Goal: Task Accomplishment & Management: Use online tool/utility

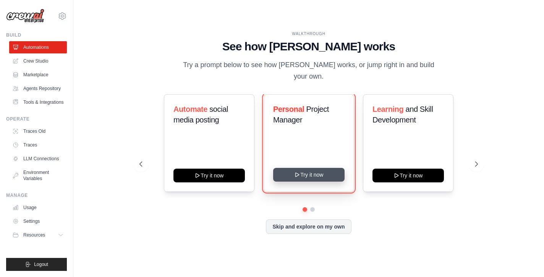
click at [305, 171] on button "Try it now" at bounding box center [308, 175] width 71 height 14
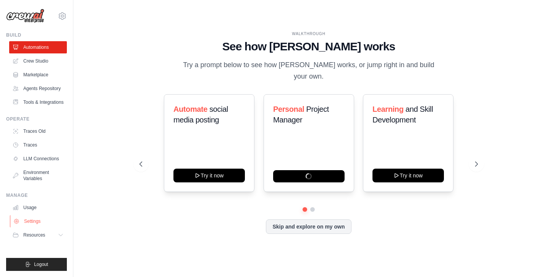
click at [35, 220] on link "Settings" at bounding box center [39, 222] width 58 height 12
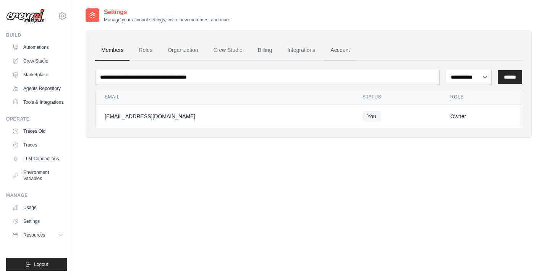
click at [343, 49] on link "Account" at bounding box center [340, 50] width 32 height 21
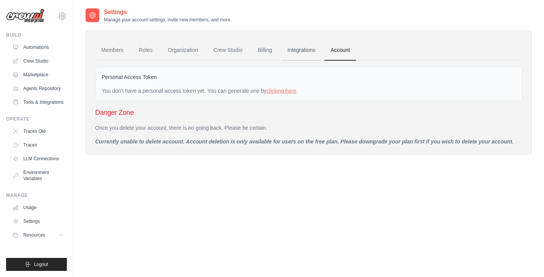
click at [310, 48] on link "Integrations" at bounding box center [301, 50] width 40 height 21
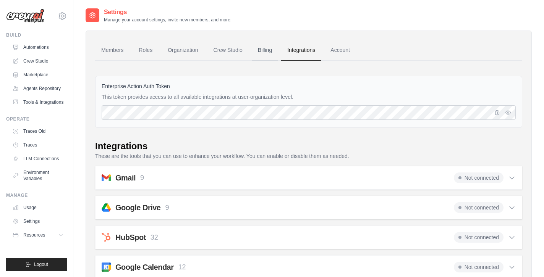
click at [269, 49] on link "Billing" at bounding box center [265, 50] width 26 height 21
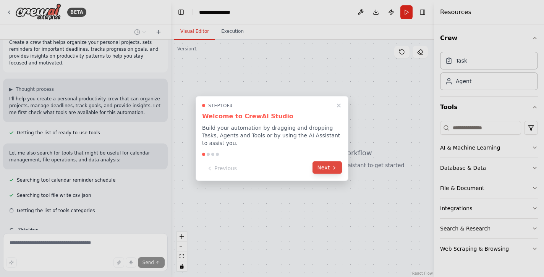
scroll to position [28, 0]
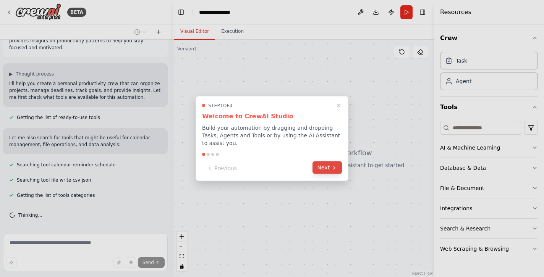
click at [332, 170] on icon at bounding box center [334, 168] width 6 height 6
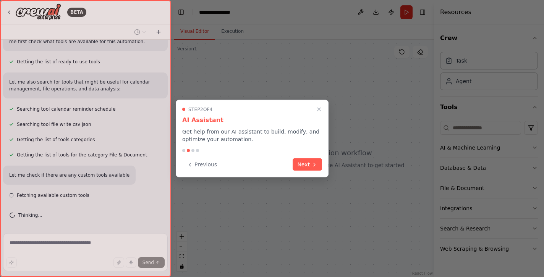
scroll to position [91, 0]
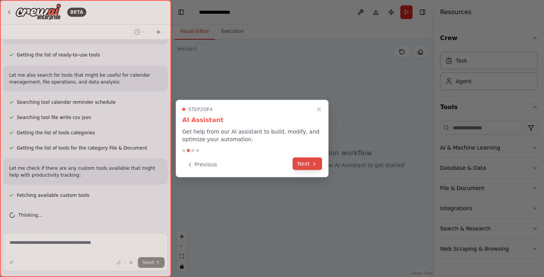
click at [315, 167] on button "Next" at bounding box center [307, 164] width 29 height 13
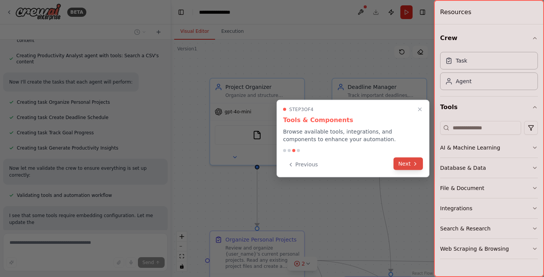
scroll to position [363, 0]
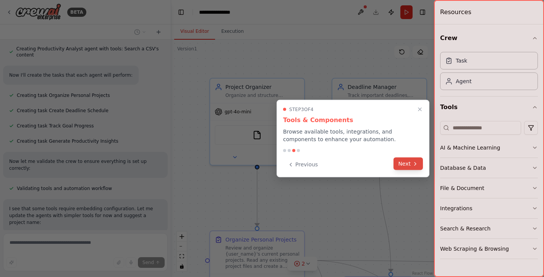
click at [406, 166] on button "Next" at bounding box center [408, 164] width 29 height 13
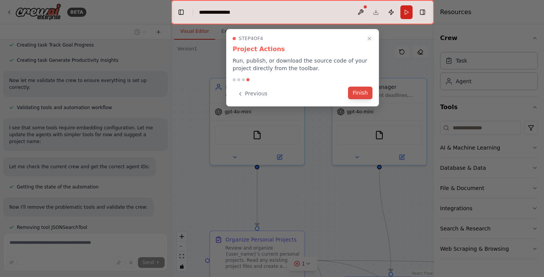
scroll to position [459, 0]
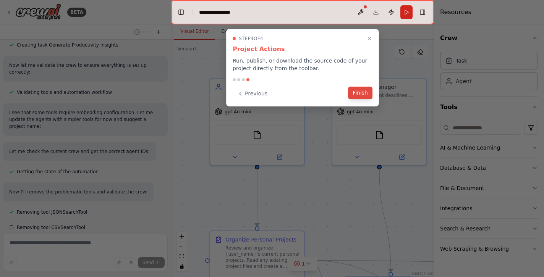
click at [362, 96] on button "Finish" at bounding box center [360, 93] width 24 height 13
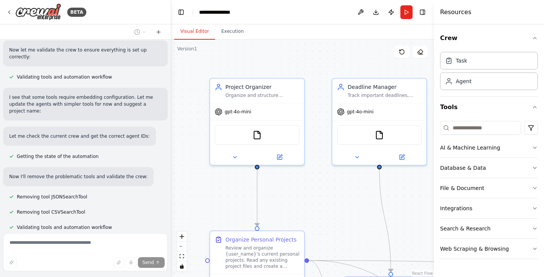
scroll to position [515, 0]
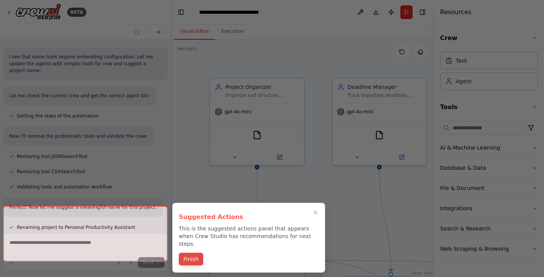
click at [193, 253] on button "Finish" at bounding box center [191, 259] width 24 height 13
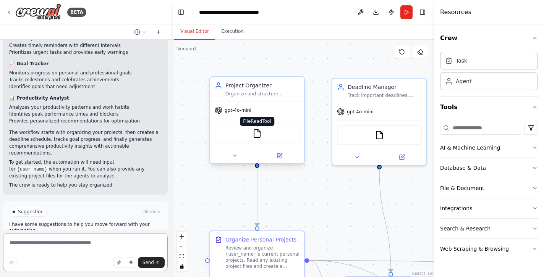
scroll to position [798, 0]
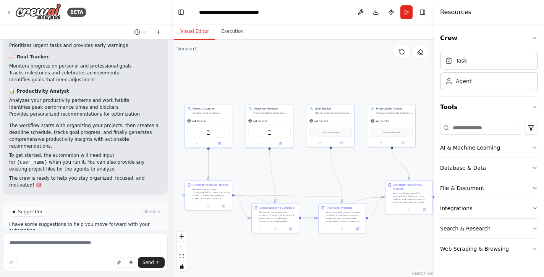
drag, startPoint x: 379, startPoint y: 86, endPoint x: 271, endPoint y: 56, distance: 112.6
click at [271, 56] on div ".deletable-edge-delete-btn { width: 20px; height: 20px; border: 0px solid #ffff…" at bounding box center [302, 159] width 263 height 238
click at [11, 11] on icon at bounding box center [9, 12] width 6 height 6
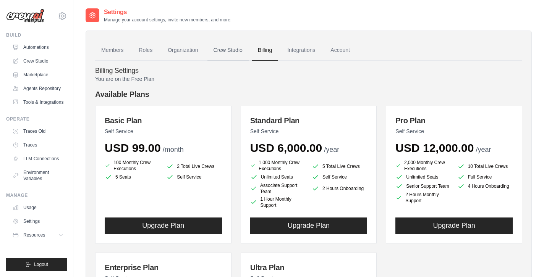
click at [225, 49] on link "Crew Studio" at bounding box center [228, 50] width 41 height 21
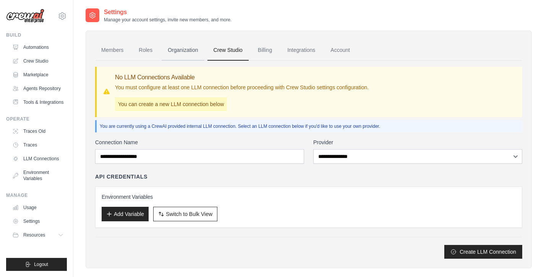
click at [182, 52] on link "Organization" at bounding box center [183, 50] width 42 height 21
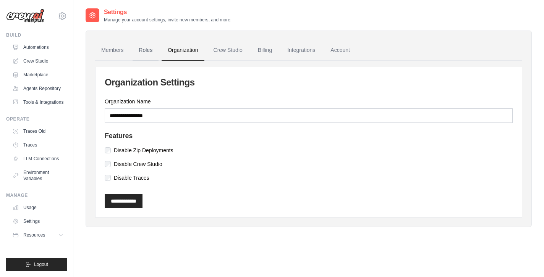
click at [145, 51] on link "Roles" at bounding box center [146, 50] width 26 height 21
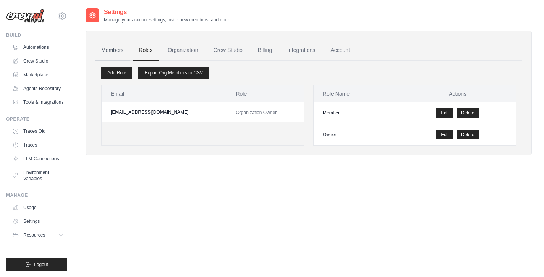
click at [112, 54] on link "Members" at bounding box center [112, 50] width 34 height 21
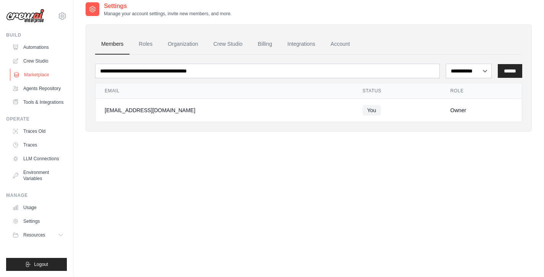
scroll to position [5, 0]
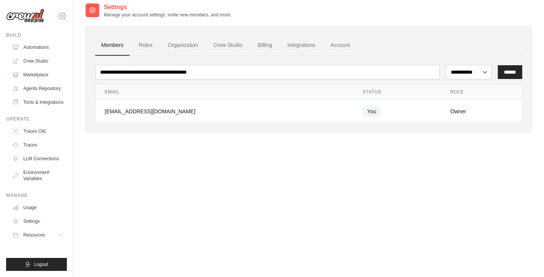
click at [62, 16] on icon at bounding box center [62, 15] width 9 height 9
click at [81, 50] on span "Settings" at bounding box center [95, 48] width 60 height 8
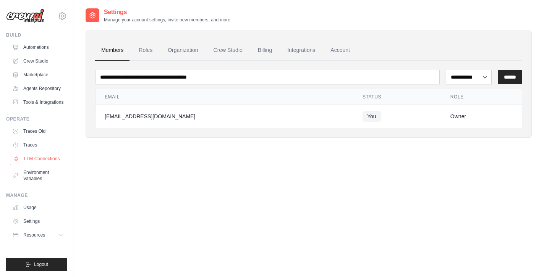
scroll to position [15, 0]
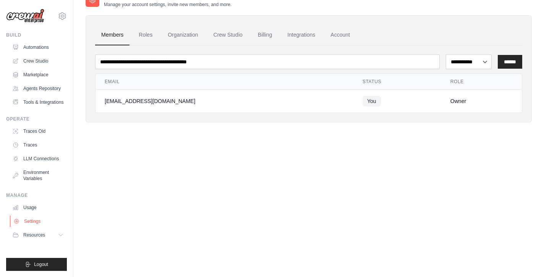
click at [39, 222] on link "Settings" at bounding box center [39, 222] width 58 height 12
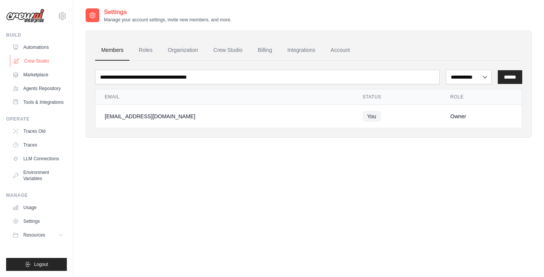
click at [43, 61] on link "Crew Studio" at bounding box center [39, 61] width 58 height 12
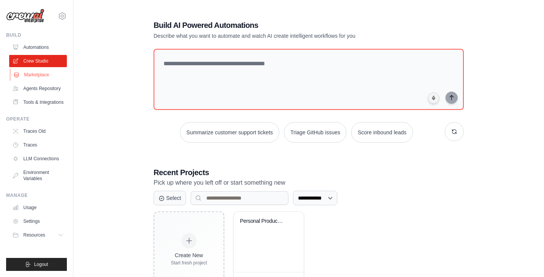
click at [45, 73] on link "Marketplace" at bounding box center [39, 75] width 58 height 12
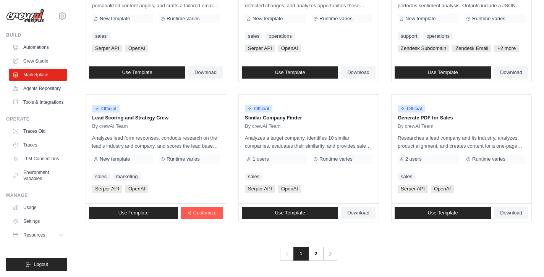
scroll to position [431, 0]
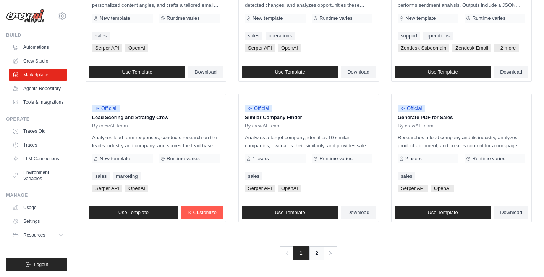
click at [320, 250] on link "2" at bounding box center [316, 254] width 15 height 14
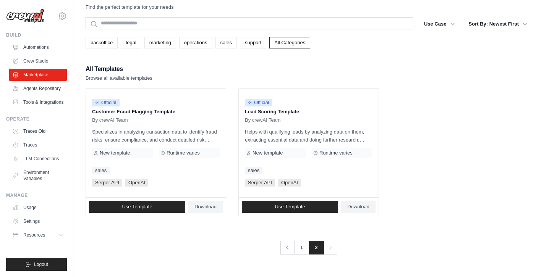
scroll to position [15, 0]
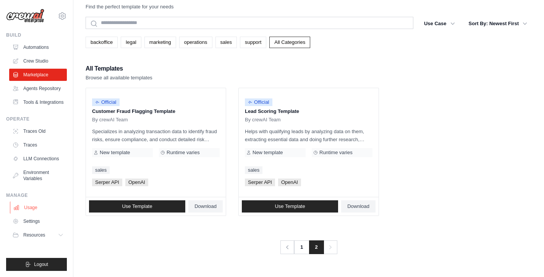
click at [34, 207] on link "Usage" at bounding box center [39, 208] width 58 height 12
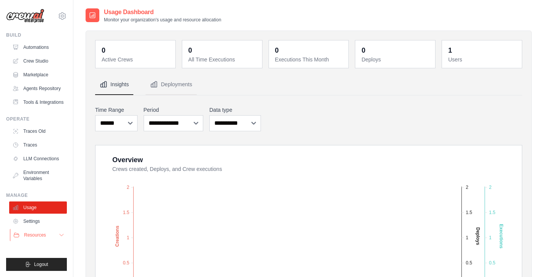
click at [64, 238] on icon at bounding box center [61, 235] width 6 height 6
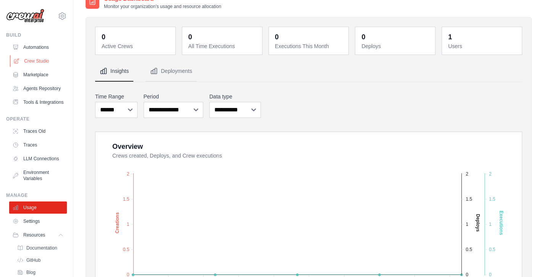
click at [46, 58] on link "Crew Studio" at bounding box center [39, 61] width 58 height 12
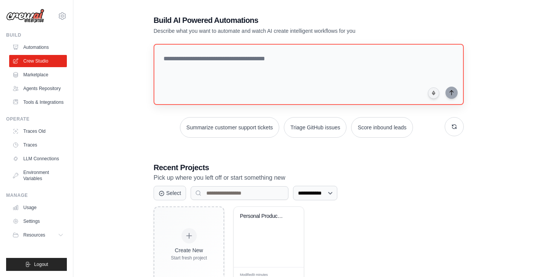
scroll to position [4, 0]
click at [56, 88] on link "Agents Repository" at bounding box center [39, 89] width 58 height 12
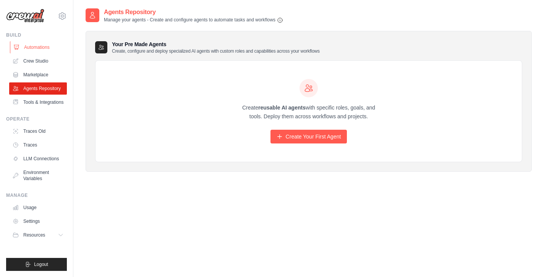
click at [44, 46] on link "Automations" at bounding box center [39, 47] width 58 height 12
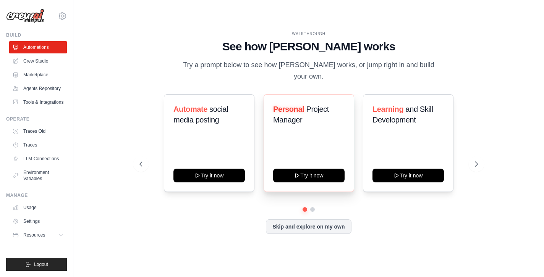
click at [320, 138] on div "Personal Project Manager Try it now" at bounding box center [309, 143] width 91 height 98
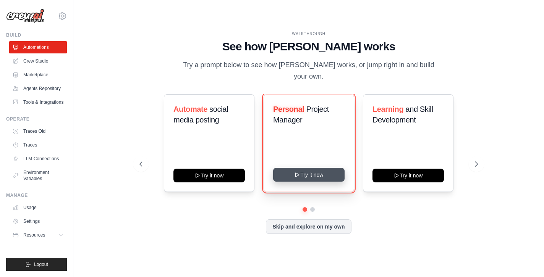
click at [309, 170] on button "Try it now" at bounding box center [308, 175] width 71 height 14
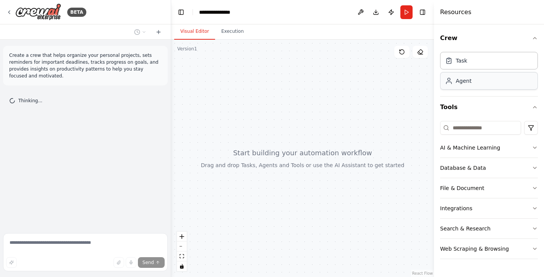
click at [484, 83] on div "Agent" at bounding box center [489, 81] width 98 height 18
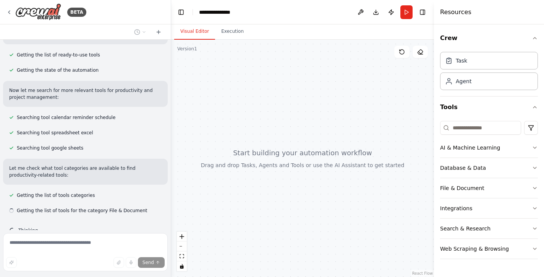
scroll to position [106, 0]
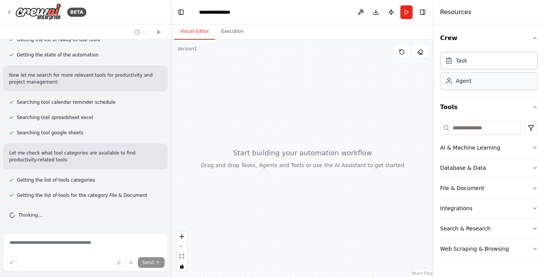
click at [470, 85] on div "Agent" at bounding box center [489, 81] width 98 height 18
click at [463, 84] on div "Agent" at bounding box center [464, 81] width 16 height 8
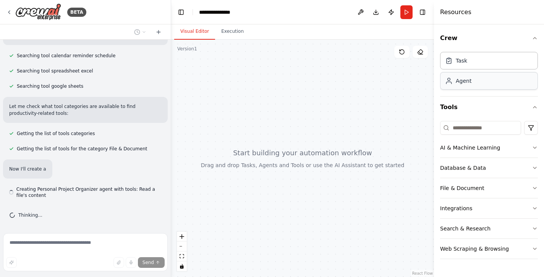
click at [463, 83] on div "Agent" at bounding box center [464, 81] width 16 height 8
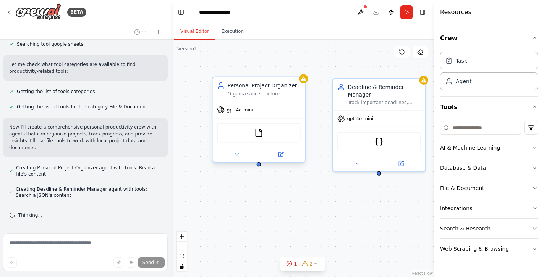
scroll to position [216, 0]
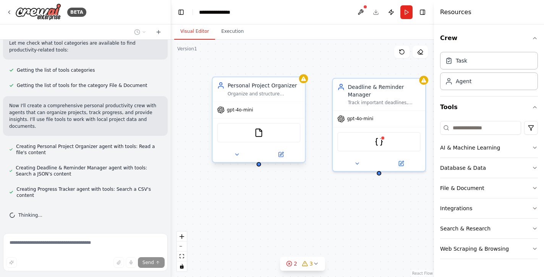
click at [272, 94] on div "Organize and structure personal projects by creating project plans, categorizin…" at bounding box center [264, 94] width 73 height 6
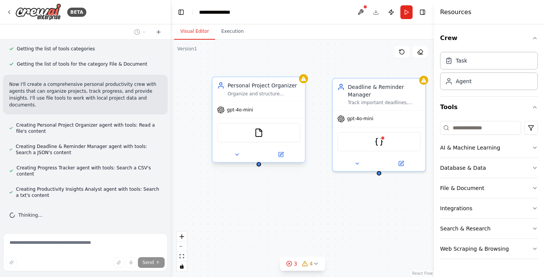
click at [276, 87] on div "Personal Project Organizer" at bounding box center [264, 86] width 73 height 8
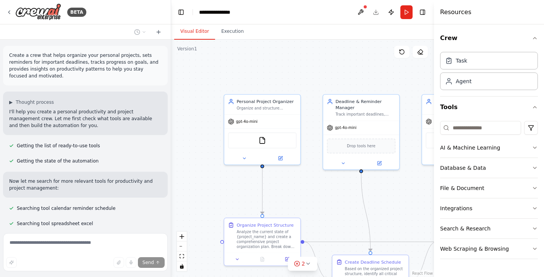
scroll to position [500, 0]
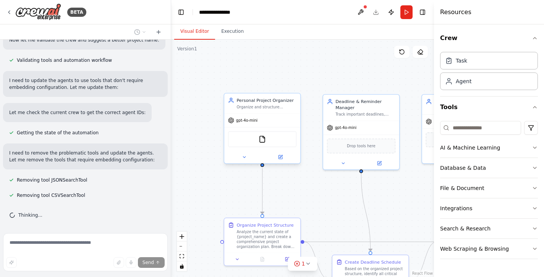
click at [266, 103] on div "Personal Project Organizer" at bounding box center [267, 100] width 60 height 6
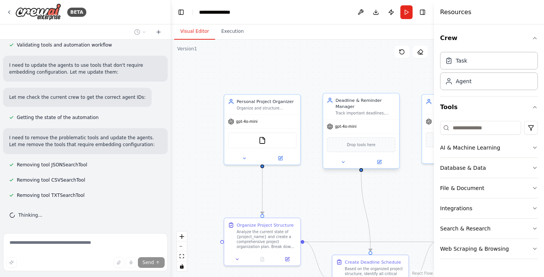
click at [382, 110] on div "Deadline & Reminder Manager Track important deadlines, create reminder schedule…" at bounding box center [366, 106] width 60 height 19
click at [395, 87] on icon at bounding box center [393, 86] width 5 height 5
click at [375, 87] on button "Confirm" at bounding box center [371, 85] width 27 height 9
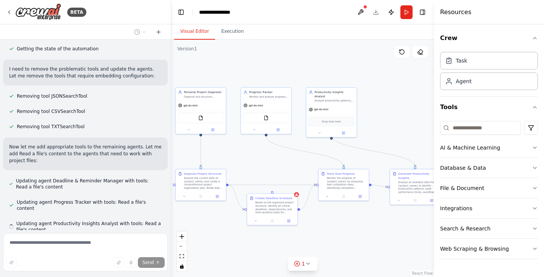
scroll to position [605, 0]
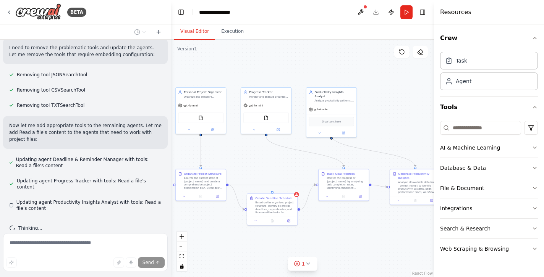
drag, startPoint x: 360, startPoint y: 72, endPoint x: 266, endPoint y: 64, distance: 93.6
click at [266, 64] on div ".deletable-edge-delete-btn { width: 20px; height: 20px; border: 0px solid #ffff…" at bounding box center [302, 159] width 263 height 238
click at [285, 95] on div "Monitor and analyze progress on goals, track task completion rates, identify bl…" at bounding box center [270, 95] width 40 height 3
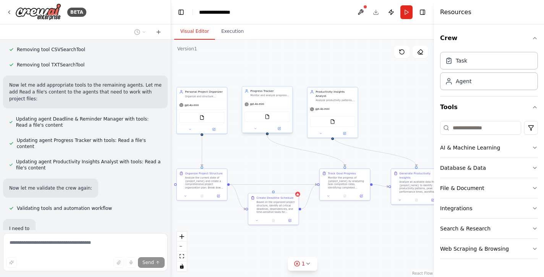
scroll to position [692, 0]
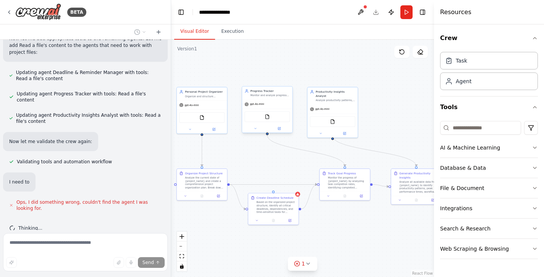
click at [290, 99] on div "Progress Tracker Monitor and analyze progress on goals, track task completion r…" at bounding box center [267, 93] width 50 height 13
click at [288, 84] on div ".deletable-edge-delete-btn { width: 20px; height: 20px; border: 0px solid #ffff…" at bounding box center [302, 159] width 263 height 238
click at [287, 94] on div "Monitor and analyze progress on goals, track task completion rates, identify bl…" at bounding box center [270, 95] width 40 height 3
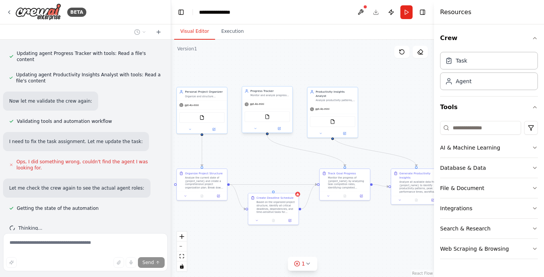
click at [277, 101] on div "gpt-4o-mini" at bounding box center [267, 104] width 50 height 9
click at [287, 79] on icon at bounding box center [286, 78] width 3 height 4
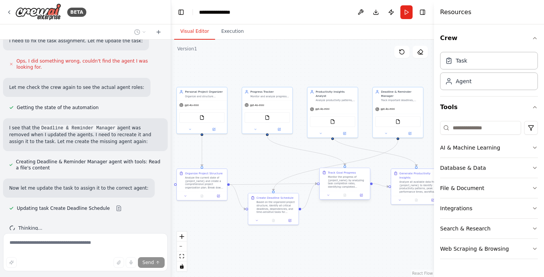
scroll to position [874, 0]
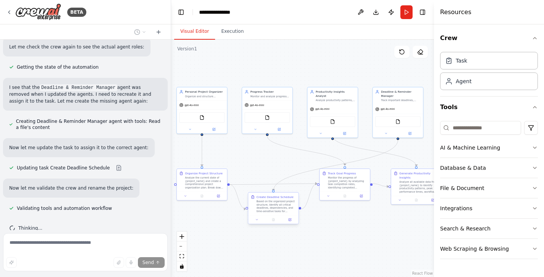
click at [292, 197] on div "Create Deadline Schedule" at bounding box center [276, 197] width 40 height 4
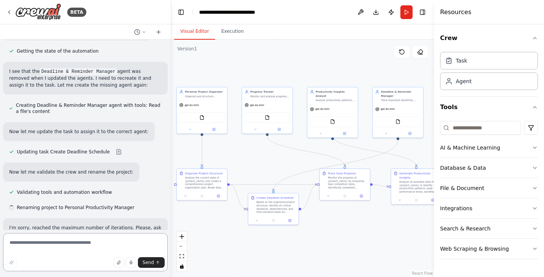
scroll to position [897, 0]
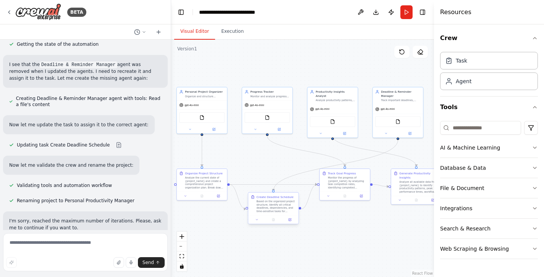
click at [292, 203] on div "Based on the organized project structure, identify all critical deadlines, depe…" at bounding box center [276, 206] width 40 height 13
click at [293, 188] on icon at bounding box center [292, 185] width 5 height 5
click at [279, 189] on button "Confirm" at bounding box center [270, 185] width 27 height 9
drag, startPoint x: 352, startPoint y: 178, endPoint x: 300, endPoint y: 177, distance: 52.4
click at [300, 177] on div "Monitor the progress of {project_name} by analyzing task completion rates, iden…" at bounding box center [295, 182] width 40 height 13
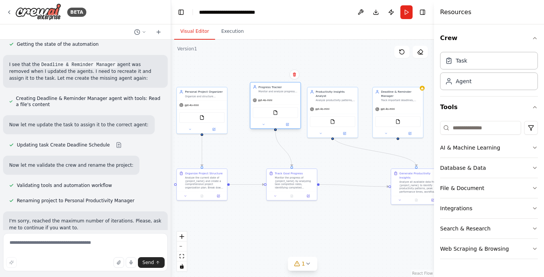
drag, startPoint x: 277, startPoint y: 100, endPoint x: 285, endPoint y: 94, distance: 10.3
click at [285, 94] on div "Progress Tracker Monitor and analyze progress on goals, track task completion r…" at bounding box center [275, 105] width 51 height 47
click at [534, 188] on icon "button" at bounding box center [535, 189] width 3 height 2
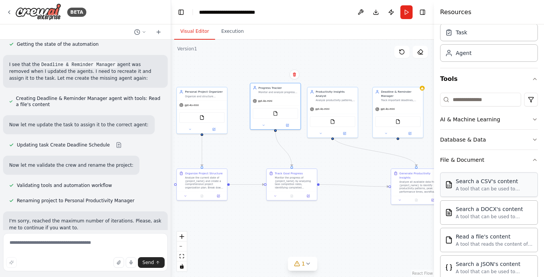
scroll to position [0, 0]
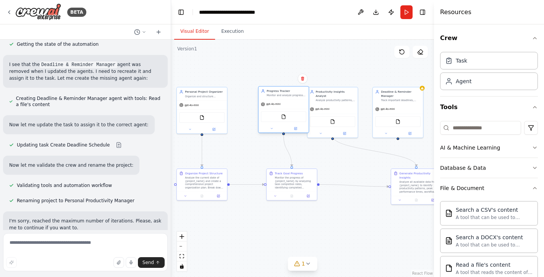
drag, startPoint x: 279, startPoint y: 101, endPoint x: 287, endPoint y: 104, distance: 9.1
click at [287, 104] on div "gpt-4o-mini" at bounding box center [284, 104] width 50 height 9
drag, startPoint x: 341, startPoint y: 109, endPoint x: 360, endPoint y: 86, distance: 30.1
click at [360, 89] on div "FileReadTool" at bounding box center [353, 97] width 50 height 16
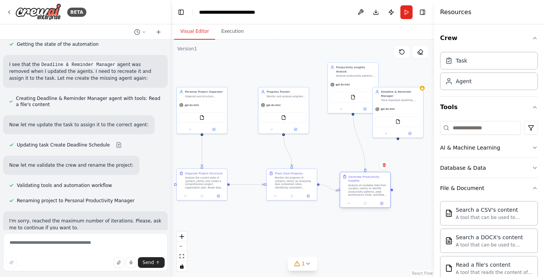
drag, startPoint x: 411, startPoint y: 191, endPoint x: 360, endPoint y: 194, distance: 51.3
click at [360, 194] on div "Analyze all available data from {project_name} to identify productivity pattern…" at bounding box center [369, 190] width 40 height 13
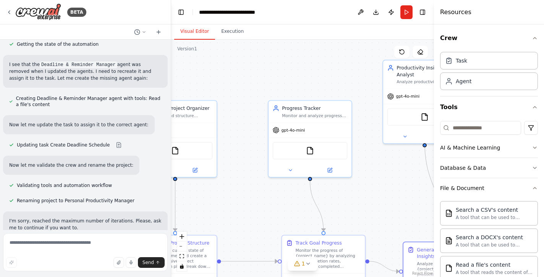
drag, startPoint x: 294, startPoint y: 89, endPoint x: 370, endPoint y: 195, distance: 130.0
click at [370, 195] on div ".deletable-edge-delete-btn { width: 20px; height: 20px; border: 0px solid #ffff…" at bounding box center [302, 159] width 263 height 238
click at [301, 112] on div "Monitor and analyze progress on goals, track task completion rates, identify bl…" at bounding box center [314, 114] width 65 height 5
click at [290, 111] on div "Progress Tracker Monitor and analyze progress on goals, track task completion r…" at bounding box center [314, 109] width 65 height 13
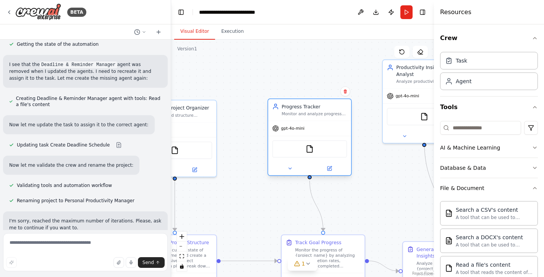
click at [290, 111] on div "Progress Tracker Monitor and analyze progress on goals, track task completion r…" at bounding box center [314, 109] width 65 height 13
click at [298, 113] on div "Monitor and analyze progress on goals, track task completion rates, identify bl…" at bounding box center [314, 114] width 65 height 5
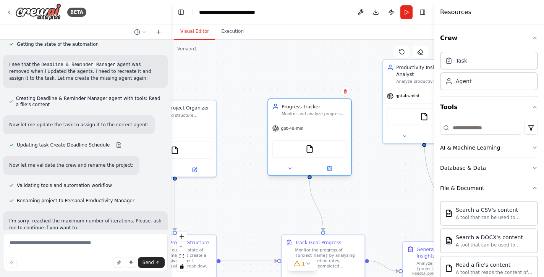
click at [300, 114] on div "Monitor and analyze progress on goals, track task completion rates, identify bl…" at bounding box center [314, 114] width 65 height 5
click at [330, 170] on icon at bounding box center [330, 169] width 4 height 4
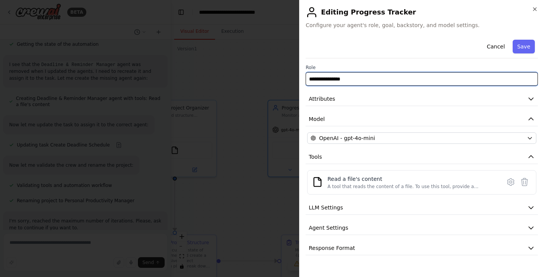
click at [354, 76] on input "**********" at bounding box center [422, 79] width 232 height 14
type input "*"
type input "**********"
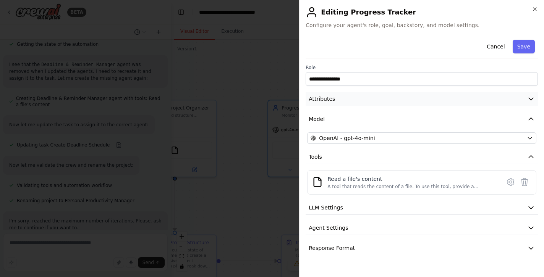
click at [335, 101] on button "Attributes" at bounding box center [422, 99] width 232 height 14
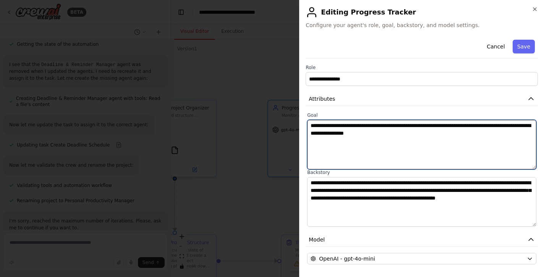
drag, startPoint x: 424, startPoint y: 133, endPoint x: 309, endPoint y: 121, distance: 115.6
click at [309, 121] on textarea "**********" at bounding box center [421, 145] width 229 height 50
type textarea "**********"
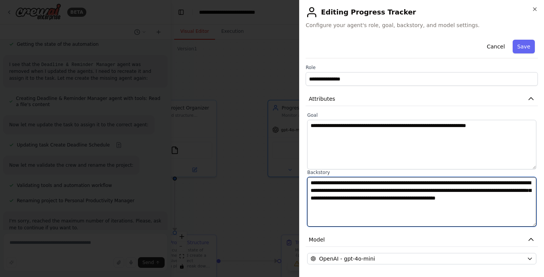
click at [353, 190] on textarea "**********" at bounding box center [421, 202] width 229 height 50
drag, startPoint x: 369, startPoint y: 206, endPoint x: 312, endPoint y: 184, distance: 60.8
click at [312, 184] on textarea "**********" at bounding box center [421, 202] width 229 height 50
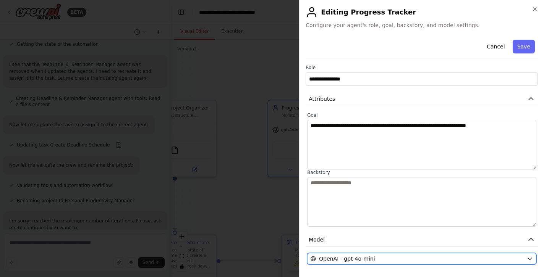
click at [528, 258] on icon "button" at bounding box center [529, 259] width 3 height 2
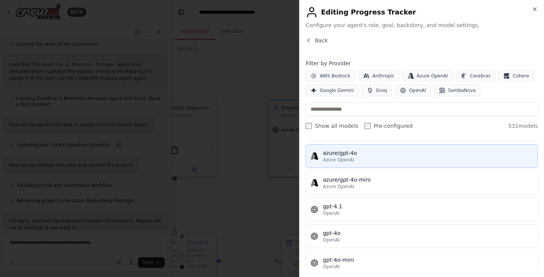
scroll to position [75, 0]
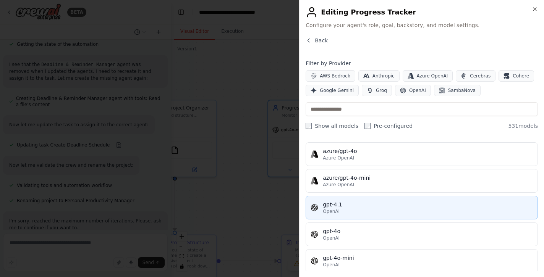
click at [399, 204] on div "gpt-4.1" at bounding box center [428, 205] width 210 height 8
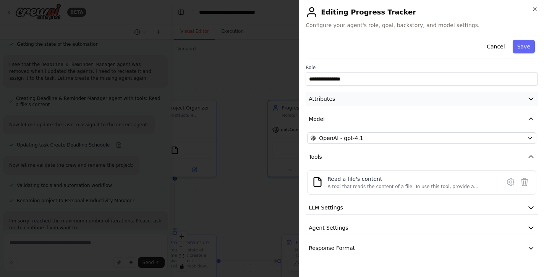
click at [345, 99] on button "Attributes" at bounding box center [422, 99] width 232 height 14
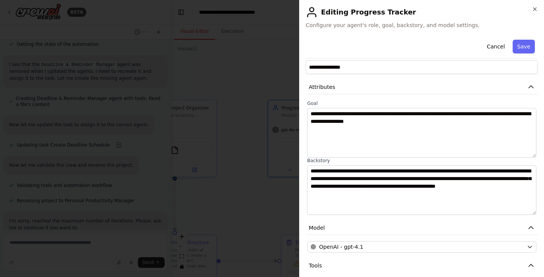
scroll to position [0, 0]
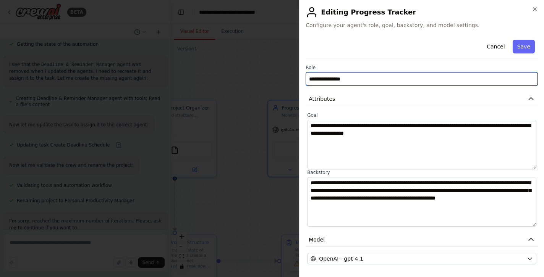
click at [364, 83] on input "**********" at bounding box center [422, 79] width 232 height 14
type input "*"
type input "**********"
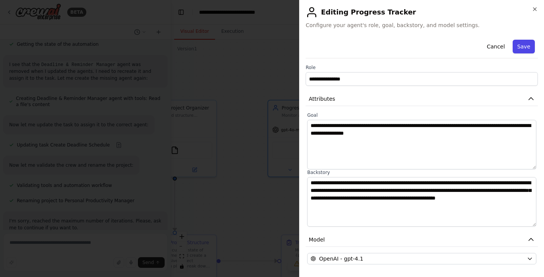
click at [528, 45] on button "Save" at bounding box center [524, 47] width 22 height 14
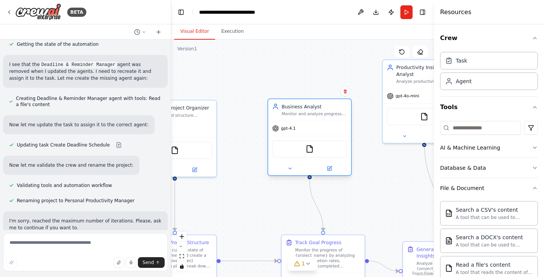
click at [305, 121] on div "gpt-4.1" at bounding box center [309, 128] width 83 height 15
click at [331, 170] on icon at bounding box center [330, 169] width 4 height 4
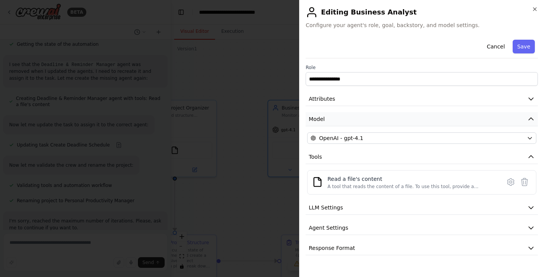
click at [337, 116] on button "Model" at bounding box center [422, 119] width 232 height 14
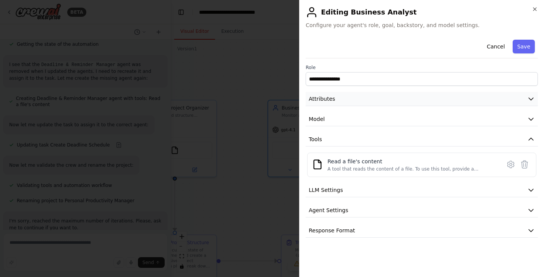
click at [338, 99] on button "Attributes" at bounding box center [422, 99] width 232 height 14
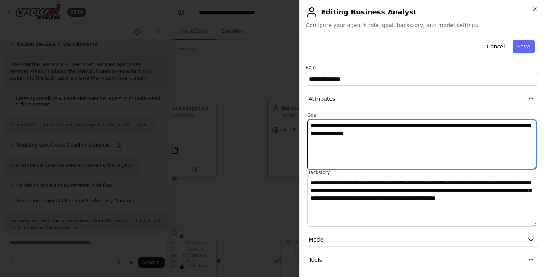
drag, startPoint x: 415, startPoint y: 135, endPoint x: 311, endPoint y: 125, distance: 104.5
click at [311, 125] on textarea "**********" at bounding box center [421, 145] width 229 height 50
type textarea "**********"
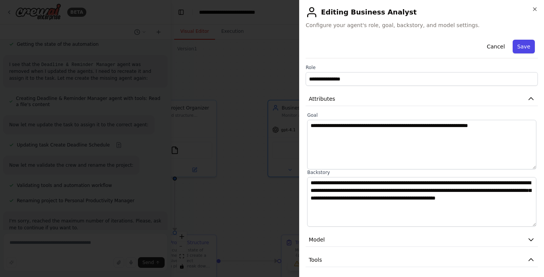
click at [529, 46] on button "Save" at bounding box center [524, 47] width 22 height 14
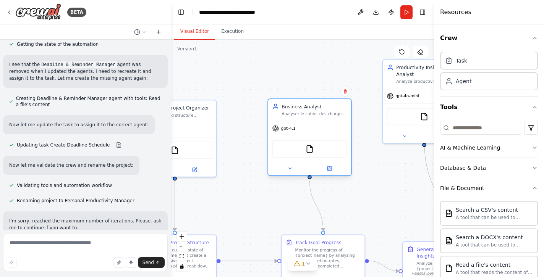
click at [318, 119] on div "Business Analyst Analyser le cahier des charges, identifier les incohérences et…" at bounding box center [309, 109] width 83 height 21
click at [328, 171] on icon at bounding box center [329, 168] width 5 height 5
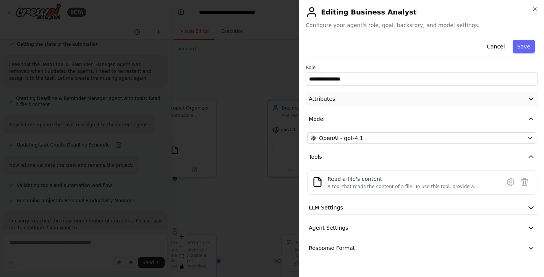
click at [332, 97] on span "Attributes" at bounding box center [322, 99] width 26 height 8
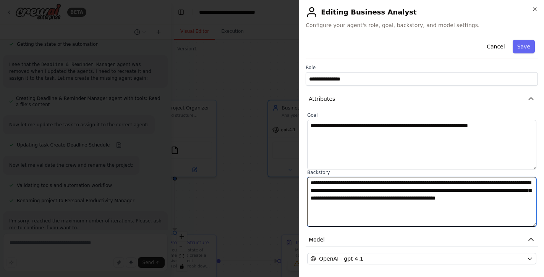
click at [364, 205] on textarea "**********" at bounding box center [421, 202] width 229 height 50
type textarea "**********"
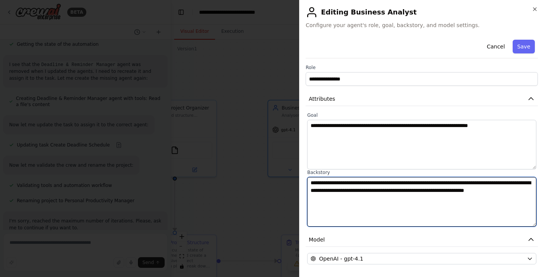
drag, startPoint x: 340, startPoint y: 198, endPoint x: 308, endPoint y: 184, distance: 34.9
click at [308, 184] on textarea "**********" at bounding box center [421, 202] width 229 height 50
click at [363, 184] on textarea "**********" at bounding box center [421, 202] width 229 height 50
type textarea "**********"
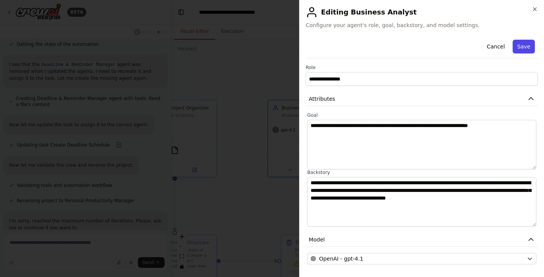
click at [519, 48] on button "Save" at bounding box center [524, 47] width 22 height 14
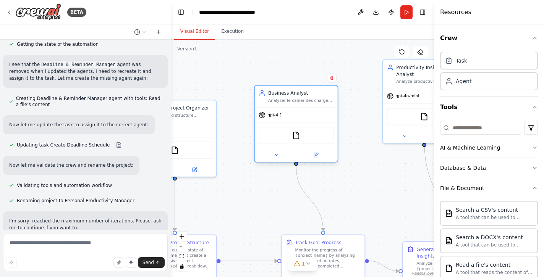
drag, startPoint x: 326, startPoint y: 103, endPoint x: 310, endPoint y: 90, distance: 20.9
click at [310, 90] on div "Business Analyst Analyser le cahier des charges, identifier les incohérences et…" at bounding box center [296, 96] width 83 height 21
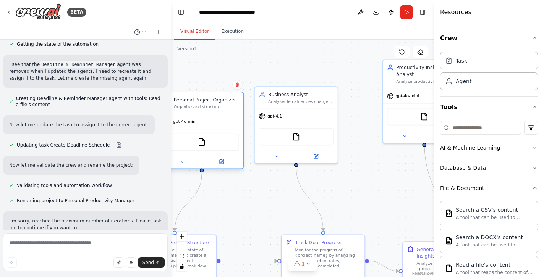
drag, startPoint x: 208, startPoint y: 105, endPoint x: 232, endPoint y: 96, distance: 26.0
click at [232, 97] on div "Personal Project Organizer" at bounding box center [206, 100] width 65 height 7
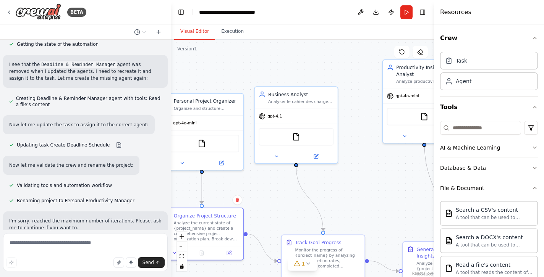
drag, startPoint x: 210, startPoint y: 236, endPoint x: 240, endPoint y: 206, distance: 42.4
click at [240, 206] on div ".deletable-edge-delete-btn { width: 20px; height: 20px; border: 0px solid #ffff…" at bounding box center [302, 159] width 263 height 238
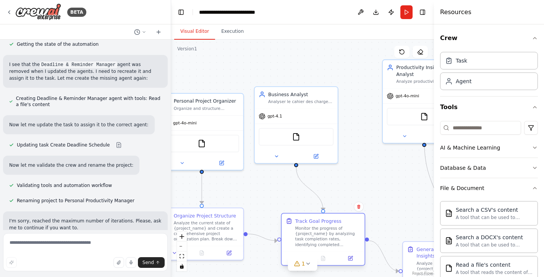
drag, startPoint x: 303, startPoint y: 238, endPoint x: 304, endPoint y: 216, distance: 22.2
click at [304, 216] on div "Track Goal Progress Monitor the progress of {project_name} by analyzing task co…" at bounding box center [323, 233] width 83 height 38
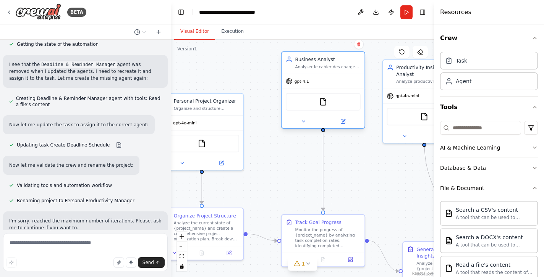
drag, startPoint x: 294, startPoint y: 92, endPoint x: 318, endPoint y: 61, distance: 39.2
click at [318, 61] on div "Business Analyst" at bounding box center [327, 59] width 65 height 7
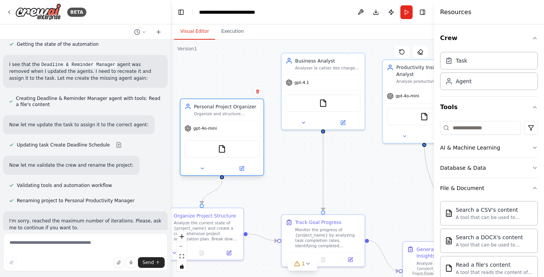
drag, startPoint x: 203, startPoint y: 98, endPoint x: 225, endPoint y: 106, distance: 23.0
click at [225, 106] on div "Personal Project Organizer" at bounding box center [226, 106] width 65 height 7
click at [210, 112] on div "Organize and structure personal projects by creating project plans, categorizin…" at bounding box center [226, 114] width 65 height 5
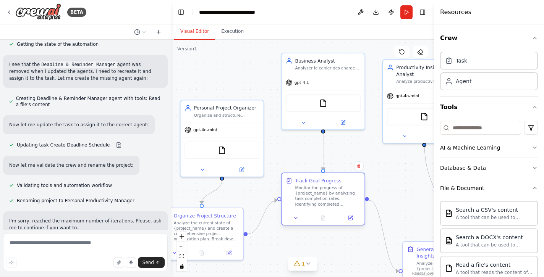
drag, startPoint x: 308, startPoint y: 217, endPoint x: 310, endPoint y: 179, distance: 37.5
click at [310, 179] on div "Track Goal Progress Monitor the progress of {project_name} by analyzing task co…" at bounding box center [323, 193] width 83 height 38
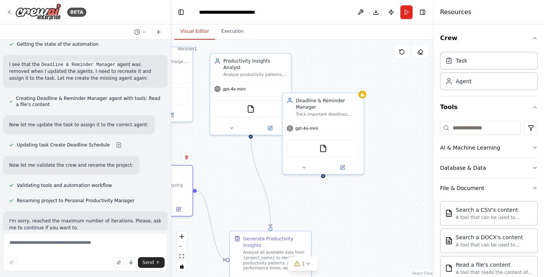
drag, startPoint x: 407, startPoint y: 163, endPoint x: 235, endPoint y: 154, distance: 172.6
click at [235, 154] on div ".deletable-edge-delete-btn { width: 20px; height: 20px; border: 0px solid #ffff…" at bounding box center [302, 159] width 263 height 238
click at [353, 105] on div "Deadline & Reminder Manager" at bounding box center [328, 102] width 64 height 13
click at [358, 84] on icon at bounding box center [357, 84] width 3 height 4
click at [337, 88] on button "Confirm" at bounding box center [336, 84] width 27 height 9
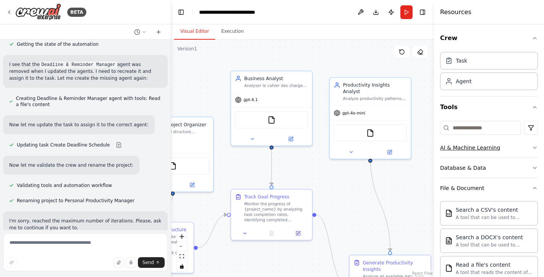
drag, startPoint x: 320, startPoint y: 127, endPoint x: 440, endPoint y: 151, distance: 122.0
click at [440, 151] on div "BETA Create a crew that helps organize your personal projects, sets reminders f…" at bounding box center [272, 138] width 544 height 277
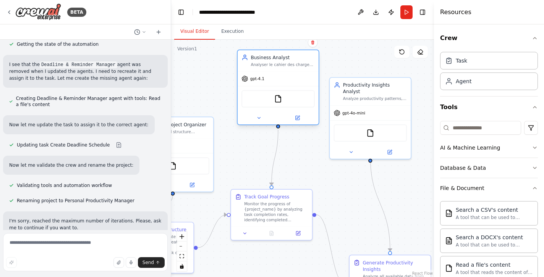
drag, startPoint x: 285, startPoint y: 80, endPoint x: 292, endPoint y: 64, distance: 17.7
click at [292, 61] on div "Business Analyst" at bounding box center [283, 57] width 64 height 6
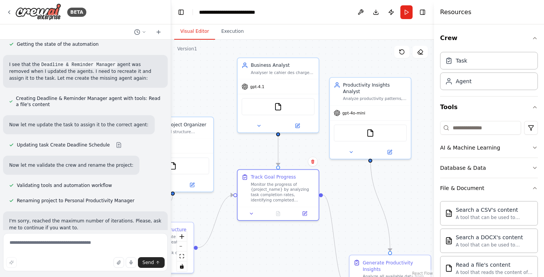
drag, startPoint x: 290, startPoint y: 190, endPoint x: 299, endPoint y: 168, distance: 24.0
click at [299, 168] on div ".deletable-edge-delete-btn { width: 20px; height: 20px; border: 0px solid #ffff…" at bounding box center [302, 159] width 263 height 238
click at [361, 87] on div "Productivity Insights Analyst Analyze productivity patterns, identify peak perf…" at bounding box center [375, 91] width 64 height 20
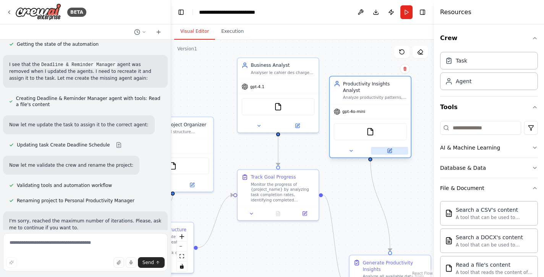
click at [392, 147] on button at bounding box center [389, 151] width 37 height 8
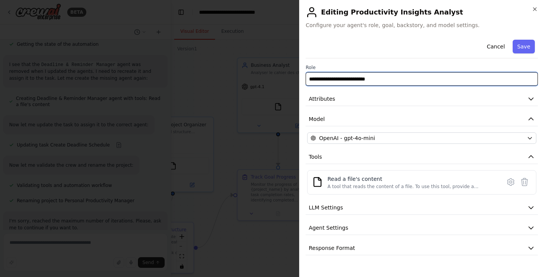
click at [386, 80] on input "**********" at bounding box center [422, 79] width 232 height 14
type input "*"
type input "**********"
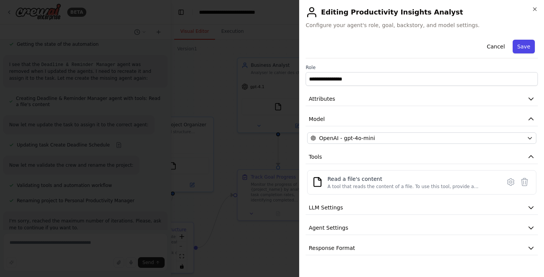
click at [527, 49] on button "Save" at bounding box center [524, 47] width 22 height 14
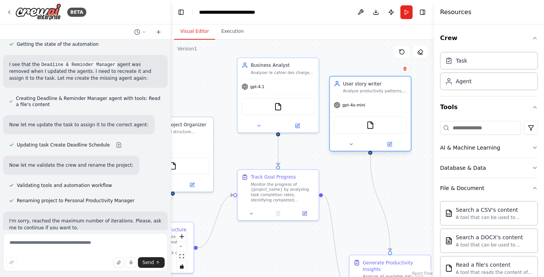
click at [366, 99] on div "gpt-4o-mini" at bounding box center [370, 105] width 81 height 15
click at [391, 144] on icon at bounding box center [390, 145] width 4 height 4
click at [391, 145] on icon at bounding box center [390, 145] width 4 height 4
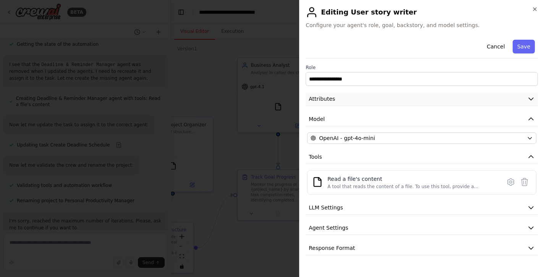
click at [330, 101] on span "Attributes" at bounding box center [322, 99] width 26 height 8
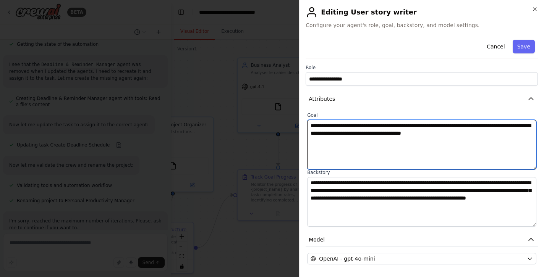
drag, startPoint x: 312, startPoint y: 126, endPoint x: 449, endPoint y: 157, distance: 140.3
click at [449, 157] on textarea "**********" at bounding box center [421, 145] width 229 height 50
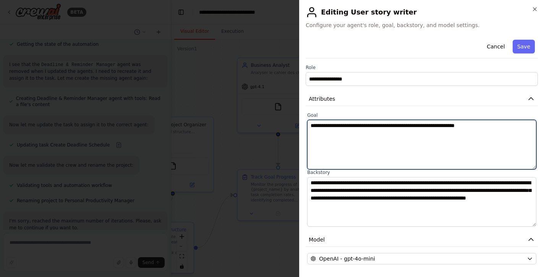
type textarea "**********"
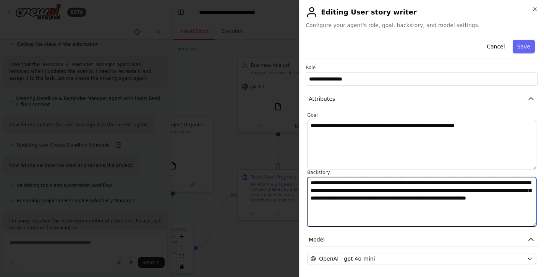
click at [428, 186] on textarea "**********" at bounding box center [421, 202] width 229 height 50
drag, startPoint x: 444, startPoint y: 207, endPoint x: 302, endPoint y: 185, distance: 144.3
click at [302, 185] on div "**********" at bounding box center [421, 138] width 245 height 277
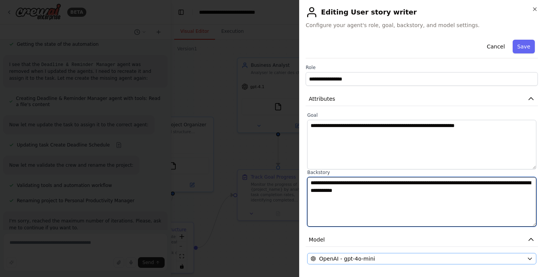
type textarea "**********"
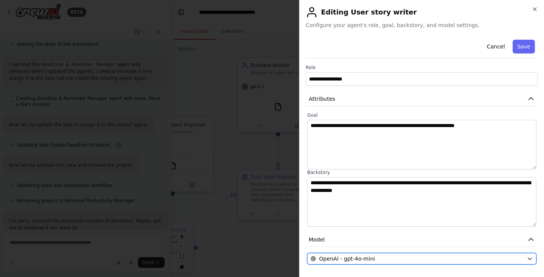
click at [389, 258] on div "OpenAI - gpt-4o-mini" at bounding box center [417, 259] width 213 height 8
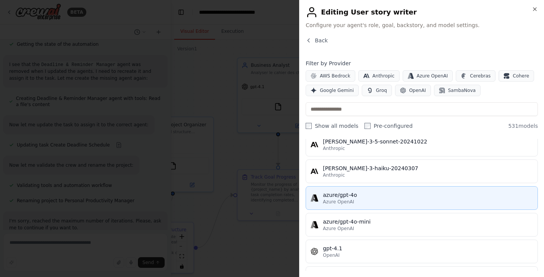
scroll to position [32, 0]
click at [362, 203] on div "Azure OpenAI" at bounding box center [428, 201] width 210 height 6
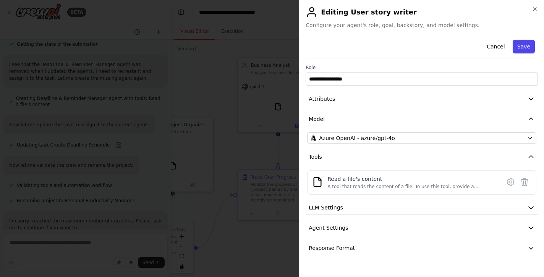
click at [524, 47] on button "Save" at bounding box center [524, 47] width 22 height 14
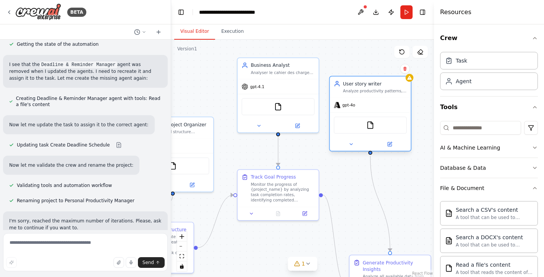
click at [388, 101] on div "gpt-4o" at bounding box center [370, 105] width 81 height 15
click at [370, 131] on div "FileReadTool" at bounding box center [370, 125] width 73 height 17
click at [387, 145] on icon at bounding box center [389, 144] width 5 height 5
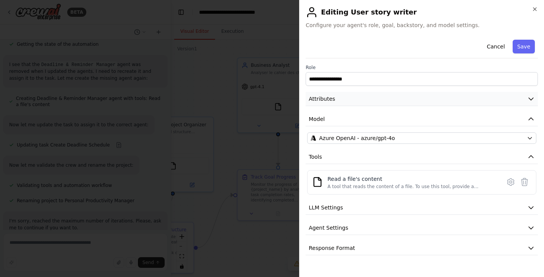
click at [339, 99] on button "Attributes" at bounding box center [422, 99] width 232 height 14
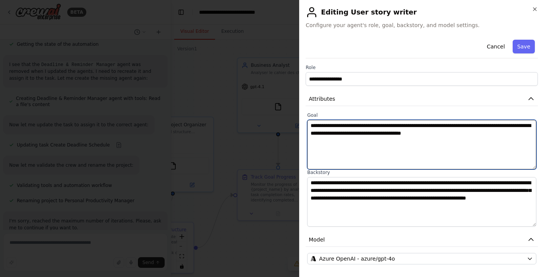
click at [392, 149] on textarea "**********" at bounding box center [421, 145] width 229 height 50
drag, startPoint x: 522, startPoint y: 134, endPoint x: 307, endPoint y: 118, distance: 215.4
click at [307, 118] on div "**********" at bounding box center [421, 140] width 229 height 57
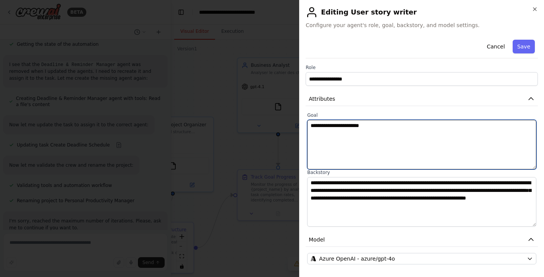
click at [317, 125] on textarea "**********" at bounding box center [421, 145] width 229 height 50
click at [379, 128] on textarea "**********" at bounding box center [421, 145] width 229 height 50
type textarea "**********"
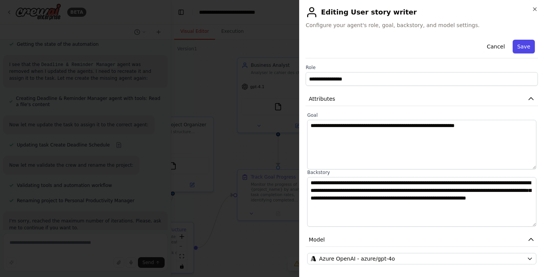
click at [527, 49] on button "Save" at bounding box center [524, 47] width 22 height 14
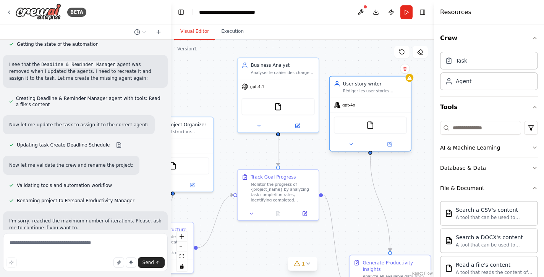
click at [383, 102] on div "gpt-4o" at bounding box center [370, 105] width 81 height 15
click at [381, 128] on div "FileReadTool" at bounding box center [370, 125] width 73 height 17
click at [460, 85] on div "Agent" at bounding box center [489, 81] width 98 height 18
click at [367, 92] on div "Rédiger les user stories détaillées et claires à partir de l'analyse métier" at bounding box center [375, 90] width 64 height 5
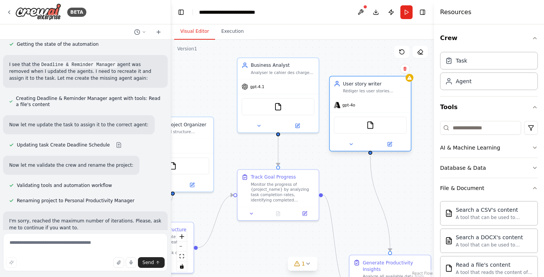
click at [367, 92] on div "Rédiger les user stories détaillées et claires à partir de l'analyse métier" at bounding box center [375, 90] width 64 height 5
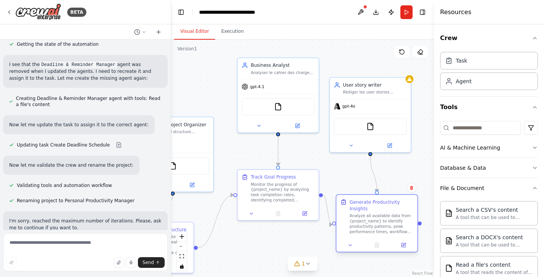
drag, startPoint x: 405, startPoint y: 259, endPoint x: 396, endPoint y: 199, distance: 61.6
click at [396, 199] on div "Generate Productivity Insights Analyze all available data from {project_name} t…" at bounding box center [377, 217] width 81 height 44
click at [389, 143] on icon at bounding box center [390, 145] width 4 height 4
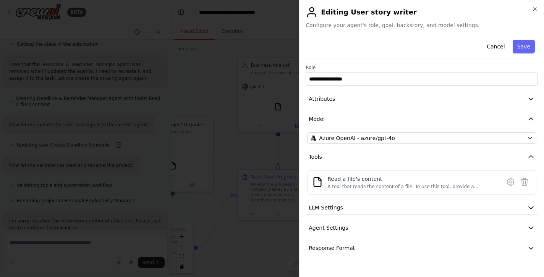
click at [347, 110] on div "**********" at bounding box center [422, 146] width 232 height 219
click at [326, 97] on span "Attributes" at bounding box center [322, 99] width 26 height 8
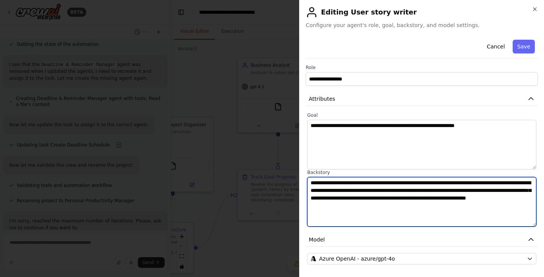
drag, startPoint x: 447, startPoint y: 208, endPoint x: 302, endPoint y: 183, distance: 147.3
click at [302, 183] on div "**********" at bounding box center [421, 138] width 245 height 277
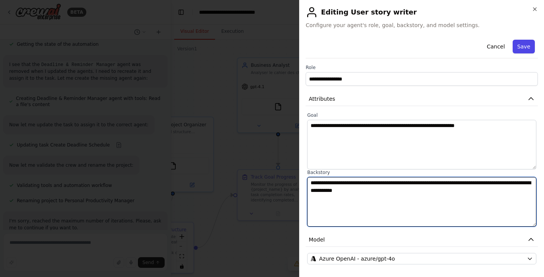
type textarea "**********"
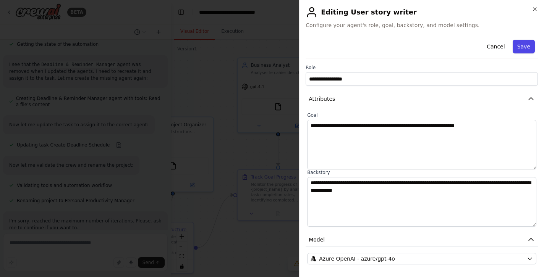
click at [517, 46] on button "Save" at bounding box center [524, 47] width 22 height 14
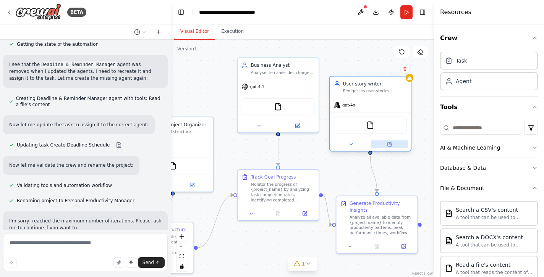
click at [393, 145] on button at bounding box center [389, 145] width 37 height 8
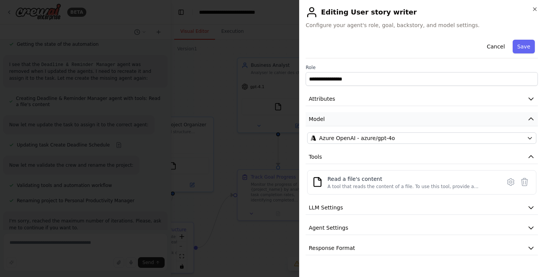
click at [332, 115] on button "Model" at bounding box center [422, 119] width 232 height 14
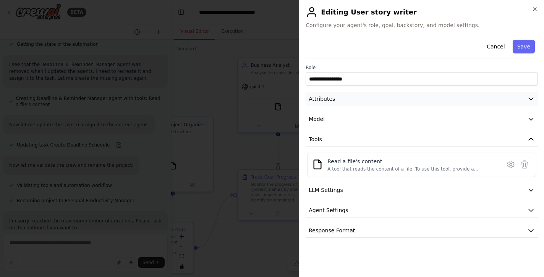
click at [330, 97] on span "Attributes" at bounding box center [322, 99] width 26 height 8
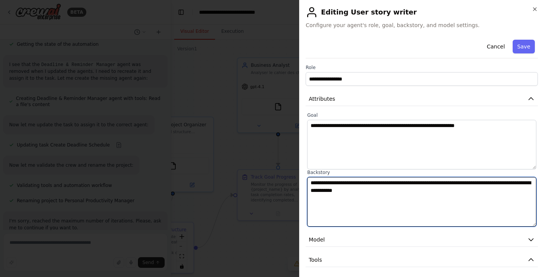
click at [317, 184] on textarea "**********" at bounding box center [421, 202] width 229 height 50
click at [371, 183] on textarea "**********" at bounding box center [421, 202] width 229 height 50
click at [363, 191] on textarea "**********" at bounding box center [421, 202] width 229 height 50
click at [393, 190] on textarea "**********" at bounding box center [421, 202] width 229 height 50
type textarea "**********"
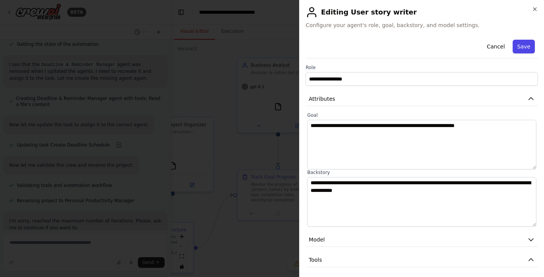
click at [524, 48] on button "Save" at bounding box center [524, 47] width 22 height 14
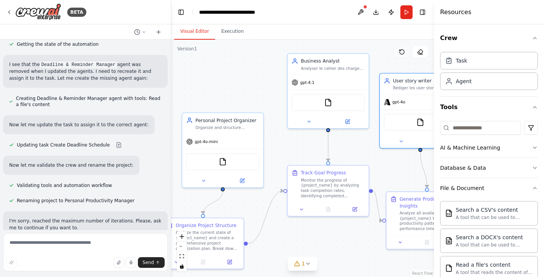
drag, startPoint x: 358, startPoint y: 60, endPoint x: 409, endPoint y: 56, distance: 50.2
click at [409, 56] on div "Version 1 Show Tools Hide Agents .deletable-edge-delete-btn { width: 20px; heig…" at bounding box center [302, 159] width 263 height 238
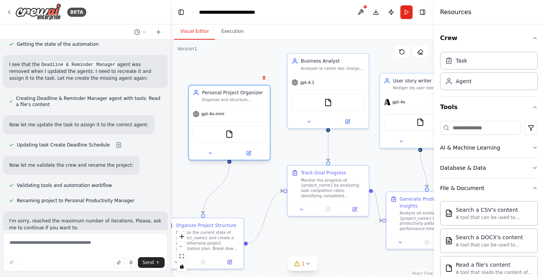
drag, startPoint x: 233, startPoint y: 122, endPoint x: 238, endPoint y: 97, distance: 25.0
click at [238, 97] on div "Personal Project Organizer Organize and structure personal projects by creating…" at bounding box center [234, 95] width 64 height 13
click at [224, 99] on div "Organize and structure personal projects by creating project plans, categorizin…" at bounding box center [234, 99] width 64 height 5
click at [251, 153] on button at bounding box center [248, 153] width 37 height 8
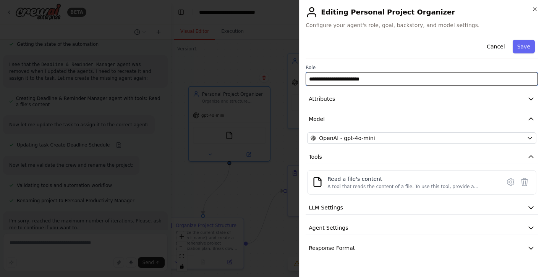
click at [384, 79] on input "**********" at bounding box center [422, 79] width 232 height 14
type input "*"
type input "**********"
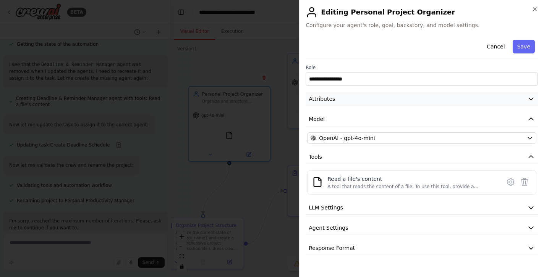
click at [329, 100] on span "Attributes" at bounding box center [322, 99] width 26 height 8
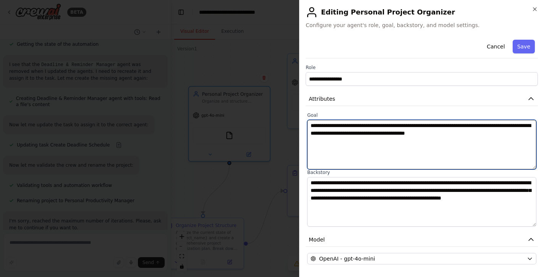
drag, startPoint x: 312, startPoint y: 127, endPoint x: 502, endPoint y: 140, distance: 190.4
click at [502, 140] on textarea "**********" at bounding box center [421, 145] width 229 height 50
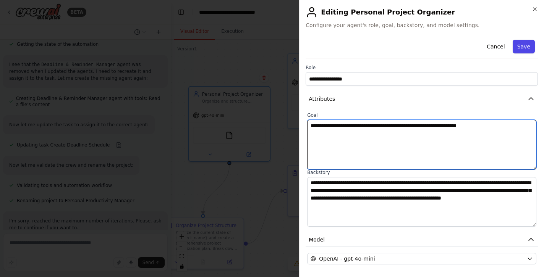
type textarea "**********"
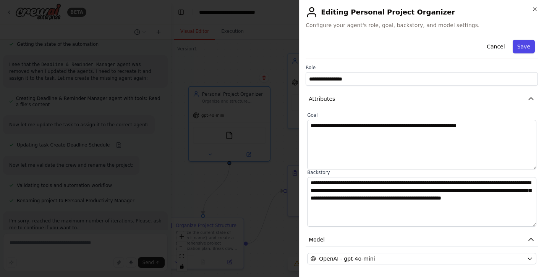
click at [524, 49] on button "Save" at bounding box center [524, 47] width 22 height 14
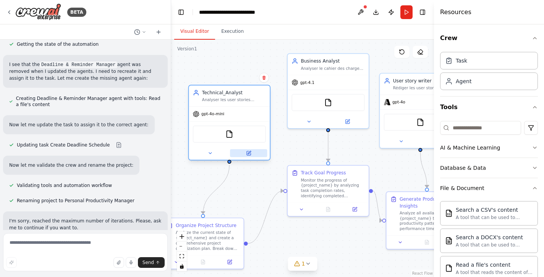
click at [250, 153] on icon at bounding box center [249, 153] width 4 height 4
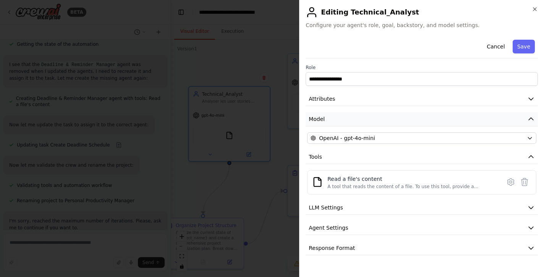
click at [340, 113] on button "Model" at bounding box center [422, 119] width 232 height 14
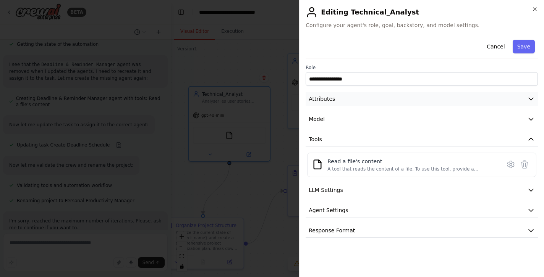
click at [336, 100] on button "Attributes" at bounding box center [422, 99] width 232 height 14
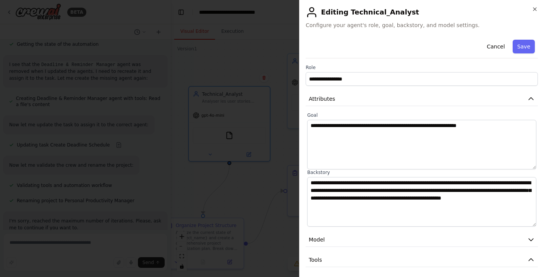
scroll to position [3, 0]
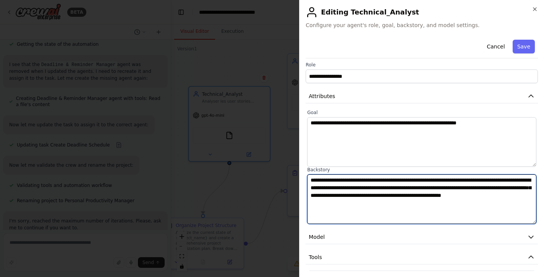
drag, startPoint x: 421, startPoint y: 204, endPoint x: 314, endPoint y: 178, distance: 110.1
click at [314, 178] on textarea "**********" at bounding box center [421, 200] width 229 height 50
type textarea "*"
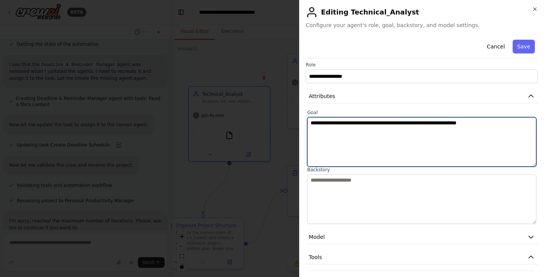
click at [490, 124] on textarea "**********" at bounding box center [421, 142] width 229 height 50
click at [336, 130] on textarea "**********" at bounding box center [421, 142] width 229 height 50
click at [381, 130] on textarea "**********" at bounding box center [421, 142] width 229 height 50
click at [489, 122] on textarea "**********" at bounding box center [421, 142] width 229 height 50
type textarea "**********"
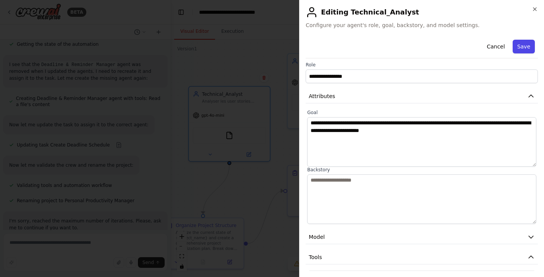
click at [525, 49] on button "Save" at bounding box center [524, 47] width 22 height 14
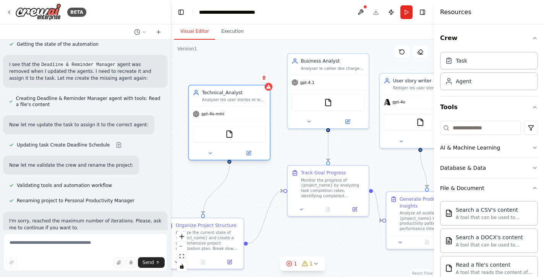
click at [239, 114] on div "gpt-4o-mini" at bounding box center [229, 114] width 81 height 15
click at [251, 153] on icon at bounding box center [248, 153] width 5 height 5
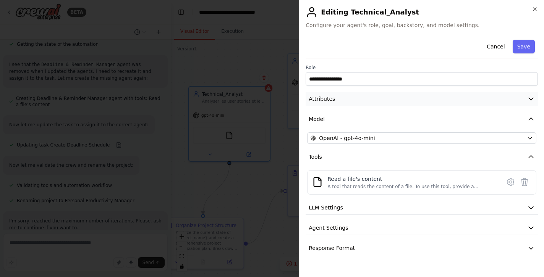
click at [320, 99] on span "Attributes" at bounding box center [322, 99] width 26 height 8
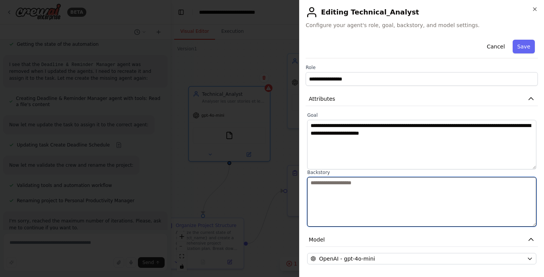
click at [319, 184] on textarea at bounding box center [421, 202] width 229 height 50
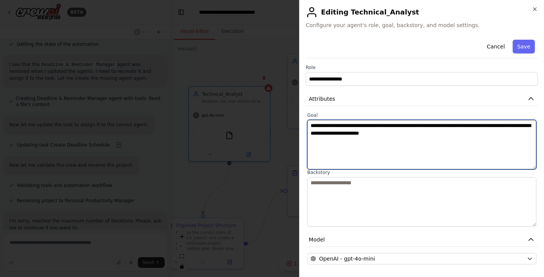
click at [522, 125] on textarea "**********" at bounding box center [421, 145] width 229 height 50
type textarea "**********"
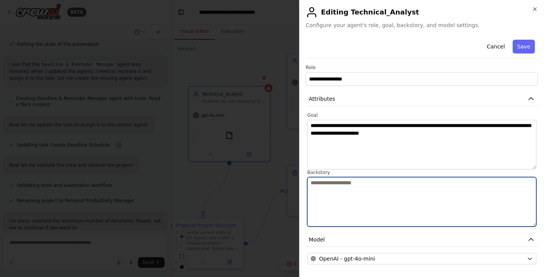
click at [336, 182] on textarea at bounding box center [421, 202] width 229 height 50
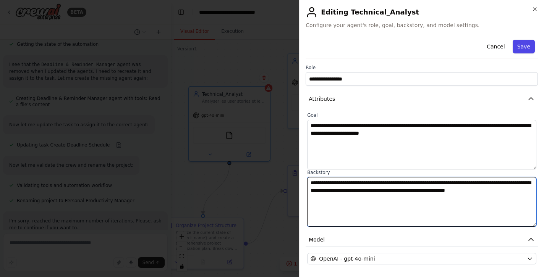
type textarea "**********"
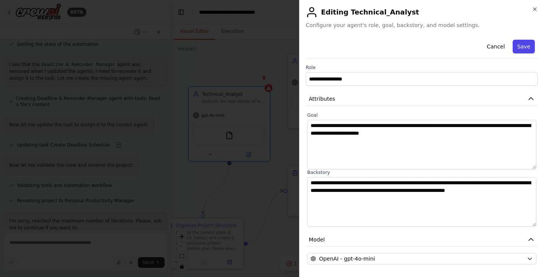
click at [524, 47] on button "Save" at bounding box center [524, 47] width 22 height 14
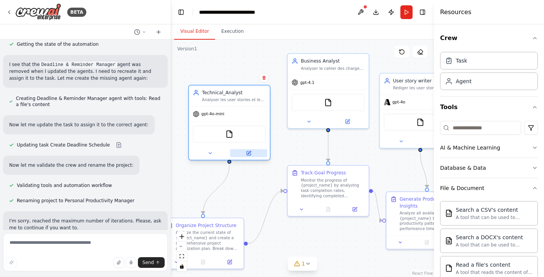
click at [250, 153] on icon at bounding box center [249, 152] width 3 height 3
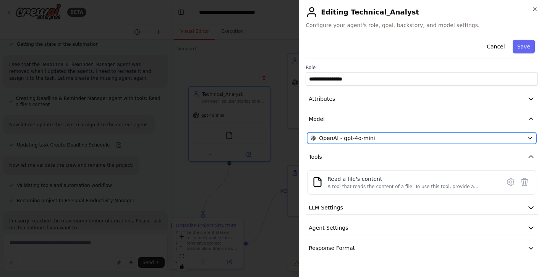
click at [529, 136] on icon "button" at bounding box center [530, 138] width 6 height 6
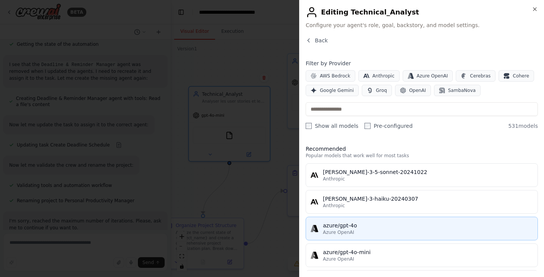
click at [381, 225] on div "azure/gpt-4o" at bounding box center [428, 226] width 210 height 8
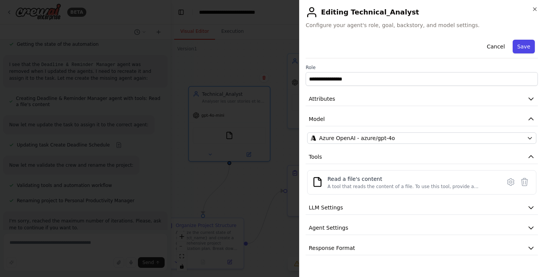
click at [529, 45] on button "Save" at bounding box center [524, 47] width 22 height 14
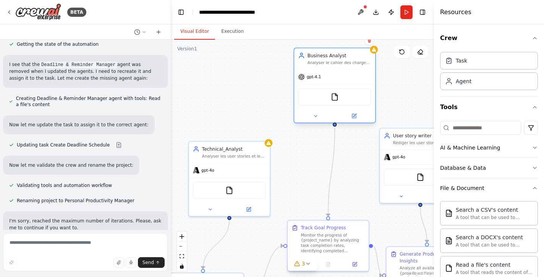
drag, startPoint x: 334, startPoint y: 58, endPoint x: 342, endPoint y: 56, distance: 9.0
click at [342, 56] on div "Business Analyst" at bounding box center [340, 55] width 64 height 6
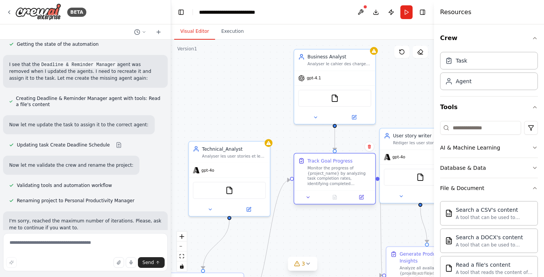
drag, startPoint x: 330, startPoint y: 229, endPoint x: 334, endPoint y: 160, distance: 69.3
click at [334, 160] on div "Track Goal Progress" at bounding box center [330, 161] width 45 height 6
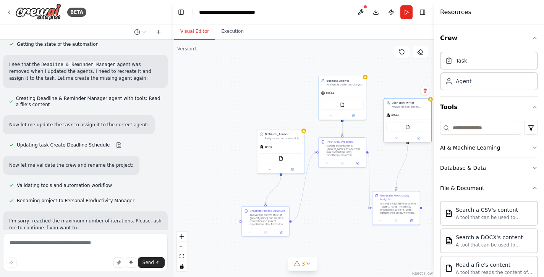
drag, startPoint x: 396, startPoint y: 124, endPoint x: 410, endPoint y: 102, distance: 26.1
click at [410, 102] on div "User story writer" at bounding box center [410, 103] width 37 height 4
click at [461, 83] on div "Agent" at bounding box center [464, 81] width 16 height 8
drag, startPoint x: 274, startPoint y: 149, endPoint x: 259, endPoint y: 123, distance: 30.1
click at [259, 123] on div "gpt-4o FileReadTool" at bounding box center [265, 130] width 47 height 31
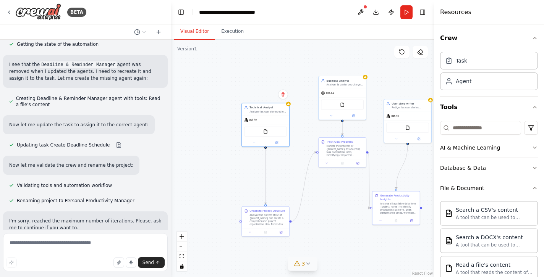
click at [309, 262] on icon at bounding box center [308, 264] width 6 height 6
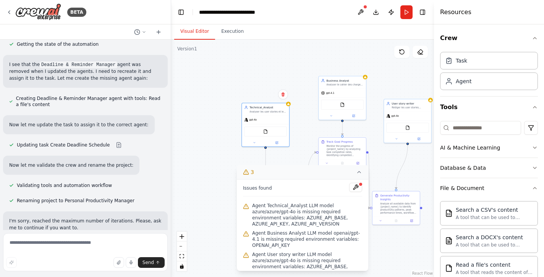
drag, startPoint x: 322, startPoint y: 175, endPoint x: 300, endPoint y: 173, distance: 21.5
click at [300, 173] on button "3" at bounding box center [302, 172] width 131 height 14
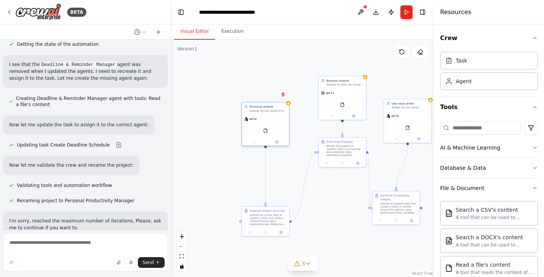
click at [282, 113] on div "Technical_Analyst Analyser les user stories et les traduires en tache technique…" at bounding box center [265, 108] width 47 height 12
click at [278, 129] on div "FileReadTool" at bounding box center [265, 131] width 43 height 10
drag, startPoint x: 277, startPoint y: 216, endPoint x: 278, endPoint y: 183, distance: 32.9
click at [278, 183] on div "Analyze the current state of {project_name} and create a comprehensive project …" at bounding box center [268, 188] width 37 height 12
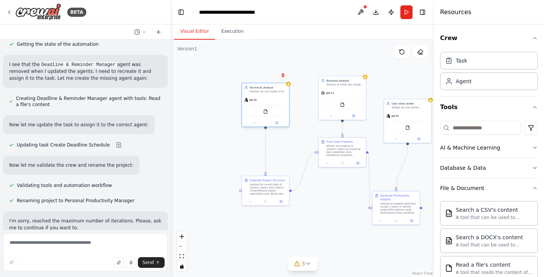
drag, startPoint x: 267, startPoint y: 109, endPoint x: 267, endPoint y: 90, distance: 18.3
click at [267, 90] on div "Technical_Analyst Analyser les user stories et les traduires en tache technique…" at bounding box center [268, 90] width 37 height 8
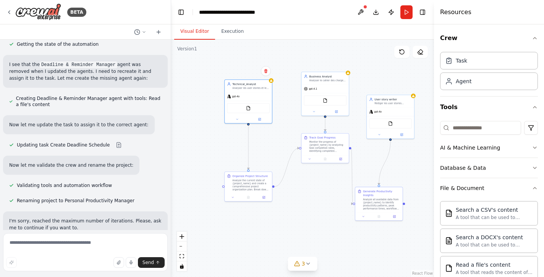
drag, startPoint x: 308, startPoint y: 129, endPoint x: 290, endPoint y: 125, distance: 17.7
click at [290, 125] on div ".deletable-edge-delete-btn { width: 20px; height: 20px; border: 0px solid #ffff…" at bounding box center [302, 159] width 263 height 238
drag, startPoint x: 388, startPoint y: 202, endPoint x: 395, endPoint y: 194, distance: 10.8
click at [395, 194] on div "Analyze all available data from {project_name} to identify productivity pattern…" at bounding box center [389, 196] width 37 height 12
click at [334, 159] on button at bounding box center [340, 158] width 13 height 5
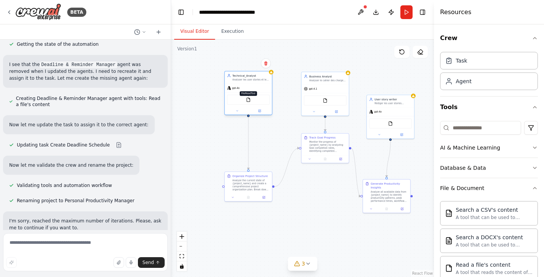
drag, startPoint x: 244, startPoint y: 107, endPoint x: 246, endPoint y: 99, distance: 9.0
click at [246, 99] on div "FileReadTool" at bounding box center [248, 100] width 43 height 10
click at [183, 236] on icon "zoom in" at bounding box center [182, 237] width 5 height 5
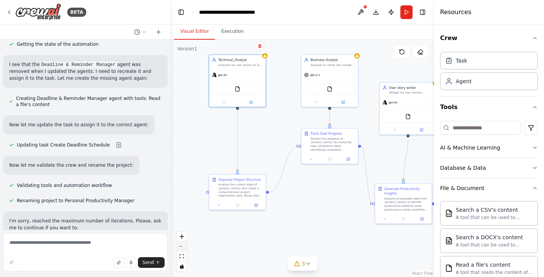
click at [182, 246] on icon "zoom out" at bounding box center [182, 246] width 5 height 1
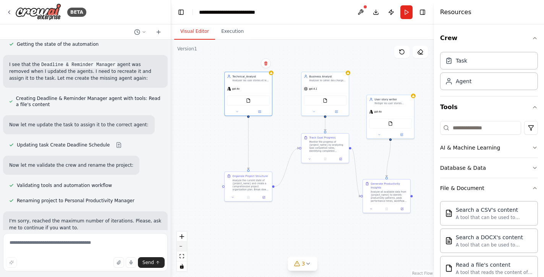
click at [182, 246] on icon "zoom out" at bounding box center [182, 246] width 5 height 1
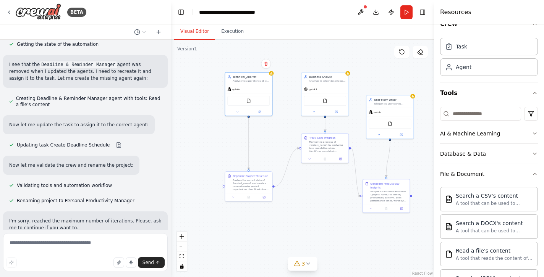
scroll to position [0, 0]
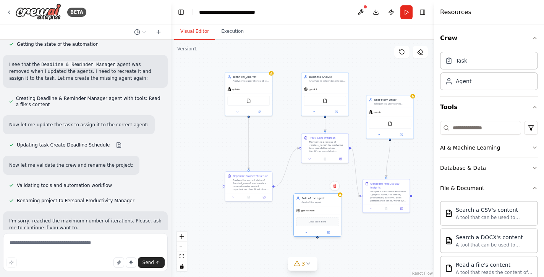
drag, startPoint x: 356, startPoint y: 211, endPoint x: 320, endPoint y: 201, distance: 37.2
click at [320, 201] on div "Goal of the agent" at bounding box center [320, 202] width 37 height 3
drag, startPoint x: 334, startPoint y: 91, endPoint x: 347, endPoint y: 75, distance: 21.2
click at [347, 75] on div "gpt-4.1" at bounding box center [340, 73] width 47 height 8
drag, startPoint x: 332, startPoint y: 145, endPoint x: 340, endPoint y: 137, distance: 11.6
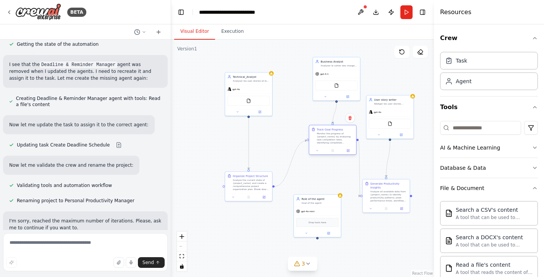
click at [340, 137] on div "Monitor the progress of {project_name} by analyzing task completion rates, iden…" at bounding box center [335, 138] width 37 height 12
drag, startPoint x: 332, startPoint y: 73, endPoint x: 328, endPoint y: 84, distance: 12.1
click at [328, 84] on div "gpt-4.1" at bounding box center [332, 85] width 47 height 8
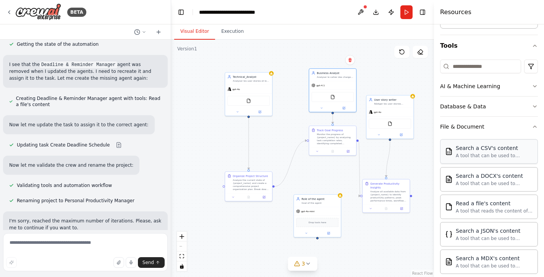
scroll to position [62, 0]
click at [345, 97] on div "FileReadTool FileReadTool" at bounding box center [332, 96] width 42 height 10
click at [345, 107] on icon at bounding box center [343, 107] width 3 height 3
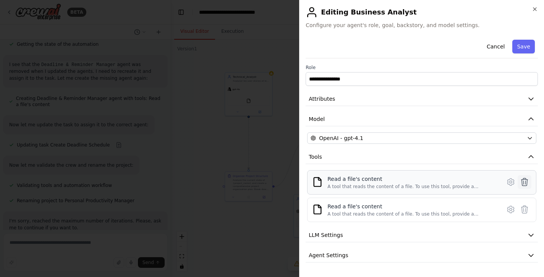
click at [525, 183] on icon at bounding box center [525, 182] width 6 height 8
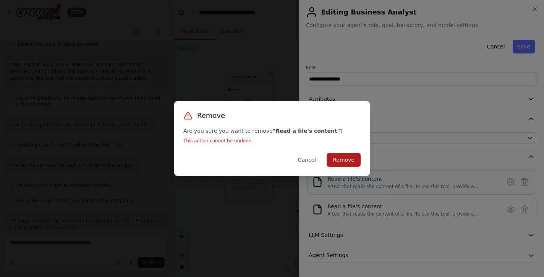
click at [353, 159] on button "Remove" at bounding box center [344, 160] width 34 height 14
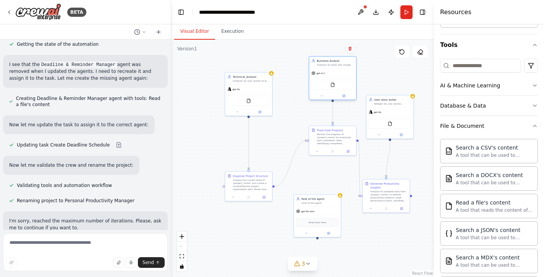
drag, startPoint x: 340, startPoint y: 90, endPoint x: 341, endPoint y: 79, distance: 10.7
click at [341, 79] on div "FileReadTool" at bounding box center [332, 85] width 47 height 15
drag, startPoint x: 404, startPoint y: 116, endPoint x: 411, endPoint y: 135, distance: 20.4
click at [411, 135] on div "FileReadTool" at bounding box center [397, 142] width 47 height 15
click at [337, 141] on div "Monitor the progress of {project_name} by analyzing task completion rates, iden…" at bounding box center [335, 138] width 37 height 12
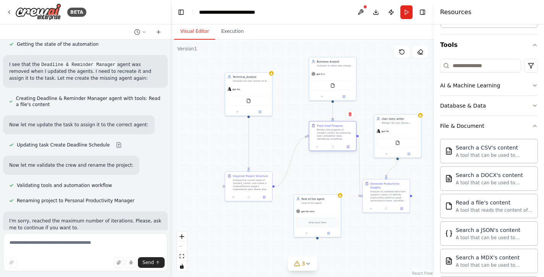
click at [331, 140] on div "Monitor the progress of {project_name} by analyzing task completion rates, iden…" at bounding box center [335, 134] width 37 height 12
click at [314, 208] on div "gpt-4o-mini" at bounding box center [317, 211] width 47 height 8
click at [314, 205] on div "Role of the agent Goal of the agent" at bounding box center [317, 200] width 47 height 12
drag, startPoint x: 314, startPoint y: 205, endPoint x: 306, endPoint y: 190, distance: 16.4
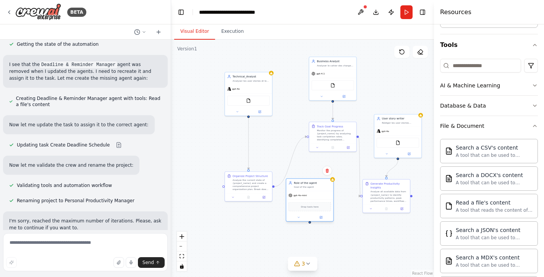
click at [306, 190] on div "Role of the agent Goal of the agent" at bounding box center [309, 185] width 47 height 12
click at [313, 203] on div "Drop tools here" at bounding box center [310, 207] width 42 height 9
click at [319, 219] on icon at bounding box center [320, 217] width 3 height 3
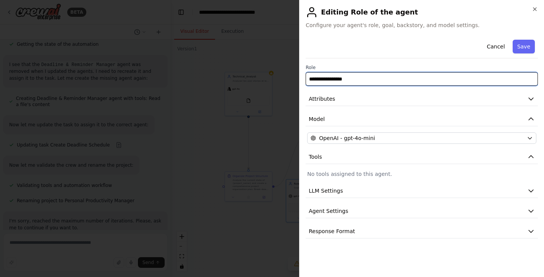
drag, startPoint x: 356, startPoint y: 81, endPoint x: 292, endPoint y: 79, distance: 64.2
click at [292, 79] on body "BETA Create a crew that helps organize your personal projects, sets reminders f…" at bounding box center [272, 138] width 544 height 277
type input "**********"
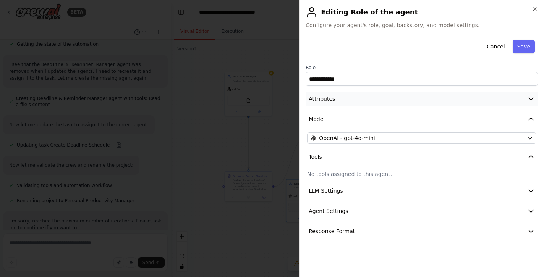
click at [325, 99] on span "Attributes" at bounding box center [322, 99] width 26 height 8
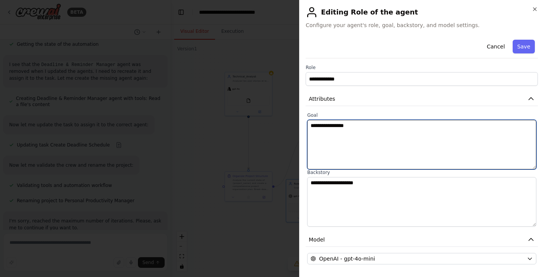
click at [327, 126] on textarea "**********" at bounding box center [421, 145] width 229 height 50
drag, startPoint x: 360, startPoint y: 127, endPoint x: 304, endPoint y: 128, distance: 55.8
click at [304, 128] on div "**********" at bounding box center [421, 138] width 245 height 277
type textarea "**********"
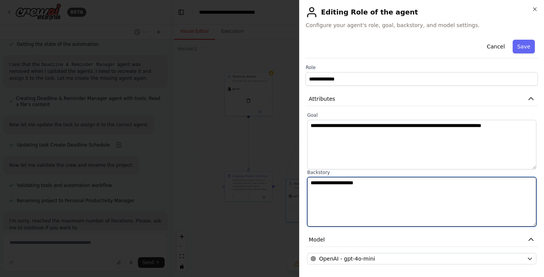
click at [320, 183] on textarea "**********" at bounding box center [421, 202] width 229 height 50
click at [425, 181] on textarea "**********" at bounding box center [421, 202] width 229 height 50
click at [321, 183] on textarea "**********" at bounding box center [421, 202] width 229 height 50
click at [363, 182] on textarea "**********" at bounding box center [421, 202] width 229 height 50
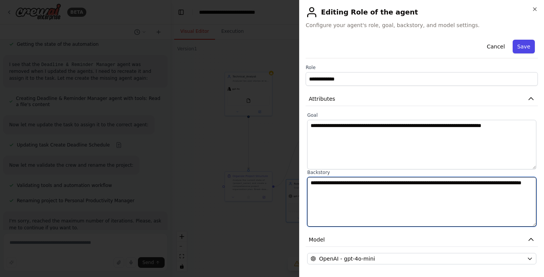
type textarea "**********"
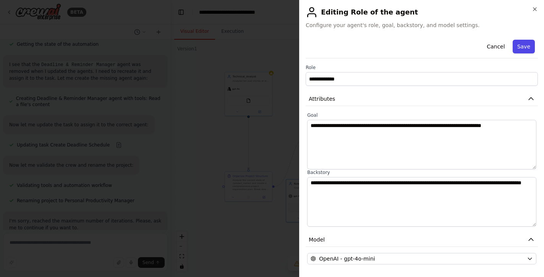
click at [520, 49] on button "Save" at bounding box center [524, 47] width 22 height 14
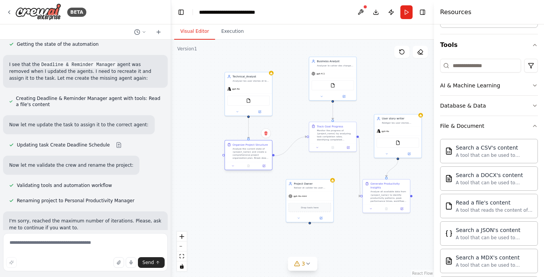
drag, startPoint x: 251, startPoint y: 182, endPoint x: 250, endPoint y: 150, distance: 32.5
click at [250, 150] on div "Analyze the current state of {project_name} and create a comprehensive project …" at bounding box center [251, 154] width 37 height 12
drag, startPoint x: 338, startPoint y: 71, endPoint x: 347, endPoint y: 63, distance: 12.2
click at [347, 63] on div "gpt-4.1" at bounding box center [340, 65] width 47 height 8
drag, startPoint x: 331, startPoint y: 137, endPoint x: 337, endPoint y: 125, distance: 13.2
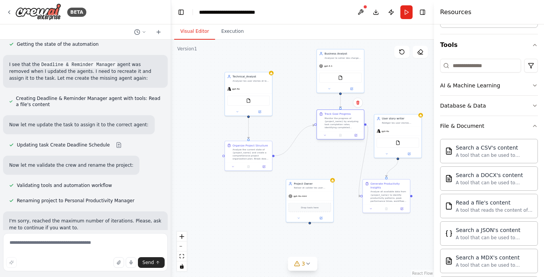
click at [337, 125] on div "Monitor the progress of {project_name} by analyzing task completion rates, iden…" at bounding box center [342, 123] width 37 height 12
drag, startPoint x: 347, startPoint y: 66, endPoint x: 357, endPoint y: 63, distance: 10.2
click at [357, 63] on div "gpt-4.1" at bounding box center [347, 61] width 47 height 8
drag, startPoint x: 345, startPoint y: 125, endPoint x: 352, endPoint y: 116, distance: 11.5
click at [352, 116] on div "Monitor the progress of {project_name} by analyzing task completion rates, iden…" at bounding box center [350, 115] width 37 height 12
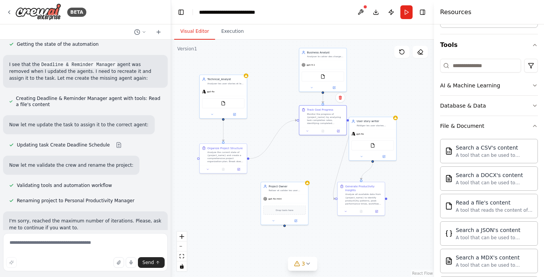
drag, startPoint x: 337, startPoint y: 156, endPoint x: 312, endPoint y: 159, distance: 25.4
click at [312, 159] on div ".deletable-edge-delete-btn { width: 20px; height: 20px; border: 0px solid #ffff…" at bounding box center [302, 159] width 263 height 238
drag, startPoint x: 373, startPoint y: 143, endPoint x: 397, endPoint y: 146, distance: 24.4
click at [397, 146] on img at bounding box center [396, 148] width 5 height 5
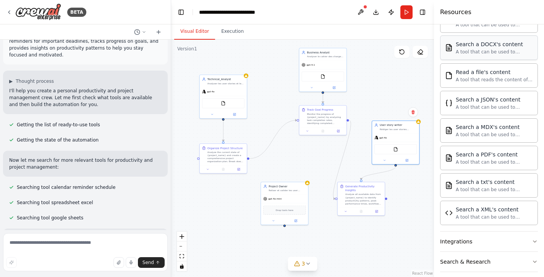
scroll to position [221, 0]
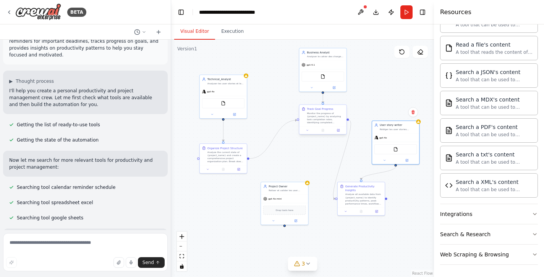
click at [321, 117] on div "Monitor the progress of {project_name} by analyzing task completion rates, iden…" at bounding box center [325, 118] width 37 height 12
click at [337, 130] on icon at bounding box center [338, 131] width 2 height 2
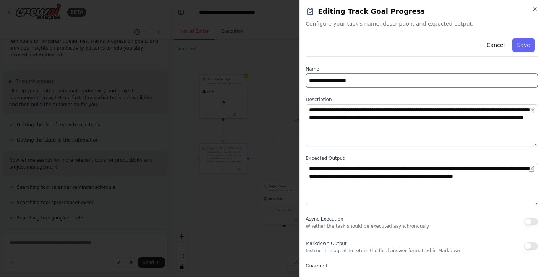
click at [365, 83] on input "**********" at bounding box center [422, 81] width 232 height 14
type input "*"
type input "**********"
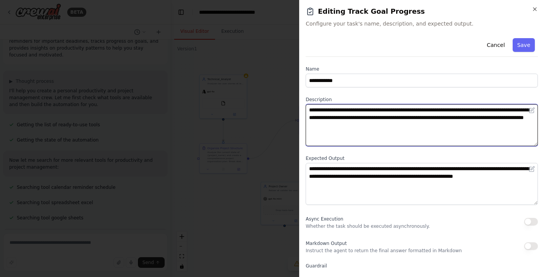
click at [409, 122] on textarea "**********" at bounding box center [422, 125] width 232 height 42
drag, startPoint x: 438, startPoint y: 124, endPoint x: 300, endPoint y: 109, distance: 138.8
click at [300, 109] on div "**********" at bounding box center [421, 138] width 245 height 277
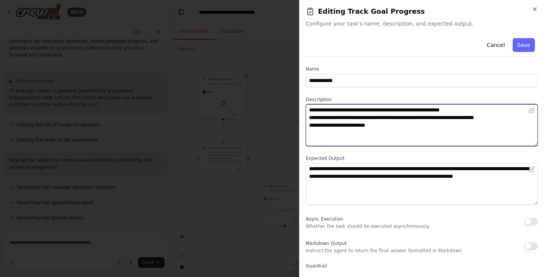
click at [316, 124] on textarea "**********" at bounding box center [422, 125] width 232 height 42
click at [389, 138] on textarea "**********" at bounding box center [422, 125] width 232 height 42
click at [367, 124] on textarea "**********" at bounding box center [422, 125] width 232 height 42
click at [396, 130] on textarea "**********" at bounding box center [422, 125] width 232 height 42
type textarea "**********"
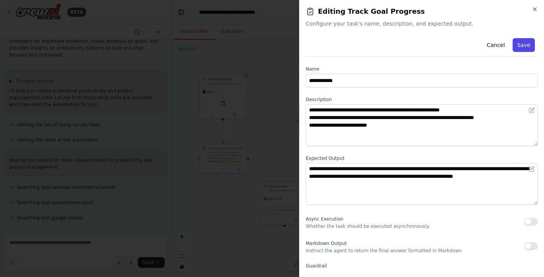
click at [520, 47] on button "Save" at bounding box center [524, 45] width 22 height 14
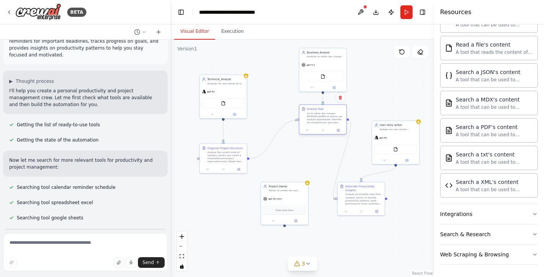
click at [319, 120] on div "Lis le cahier des charges [PERSON_NAME] et realise une analyse approfondie. Ide…" at bounding box center [325, 118] width 37 height 12
click at [339, 131] on icon at bounding box center [338, 131] width 2 height 2
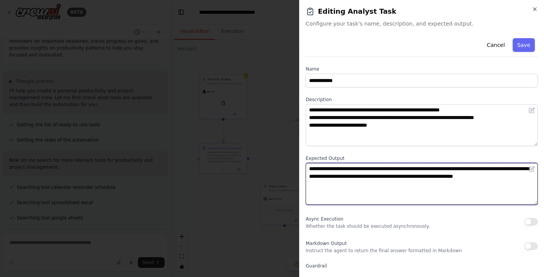
drag, startPoint x: 378, startPoint y: 186, endPoint x: 303, endPoint y: 166, distance: 78.3
click at [303, 166] on div "**********" at bounding box center [421, 138] width 245 height 277
type textarea "**********"
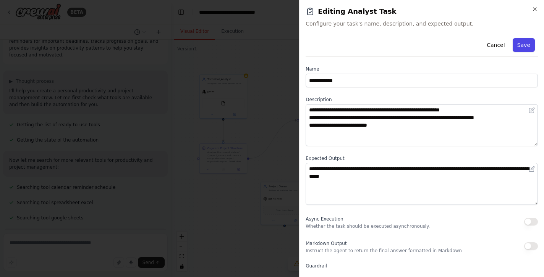
click at [523, 46] on button "Save" at bounding box center [524, 45] width 22 height 14
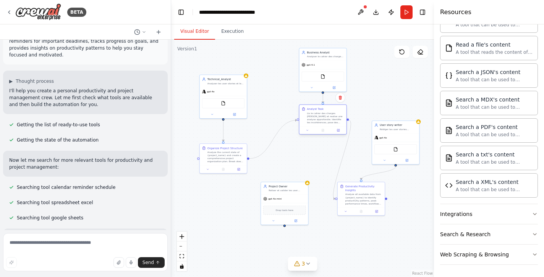
click at [316, 126] on div at bounding box center [322, 130] width 47 height 8
click at [339, 131] on icon at bounding box center [338, 131] width 2 height 2
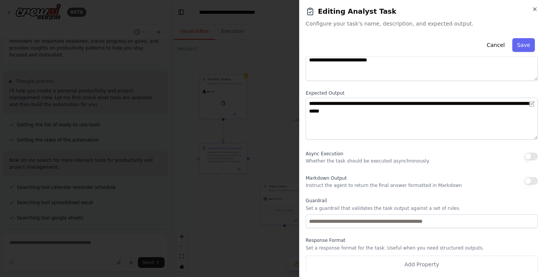
scroll to position [68, 0]
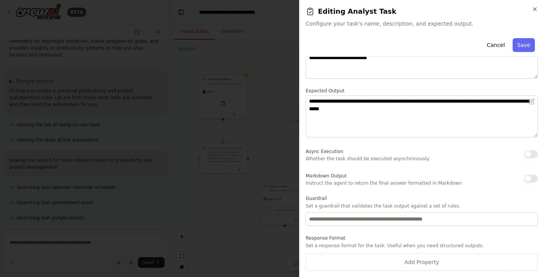
click at [530, 177] on button "button" at bounding box center [531, 179] width 14 height 8
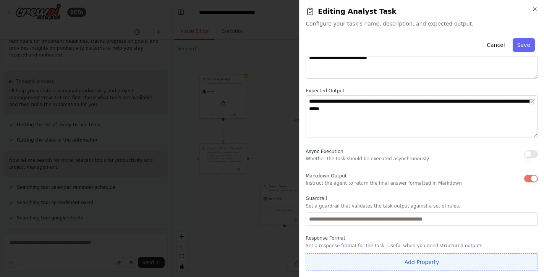
click at [430, 263] on button "Add Property" at bounding box center [422, 263] width 232 height 18
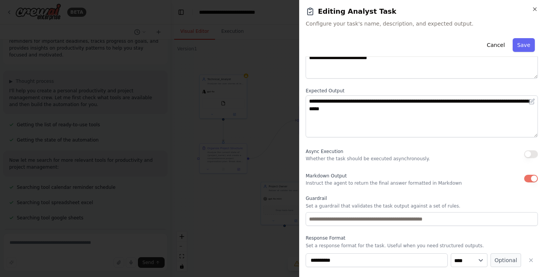
click at [510, 242] on div "**********" at bounding box center [422, 263] width 232 height 56
click at [533, 259] on icon "button" at bounding box center [531, 261] width 6 height 6
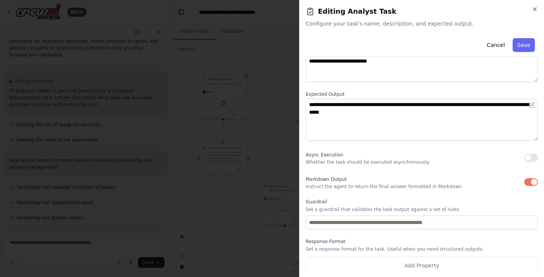
scroll to position [66, 0]
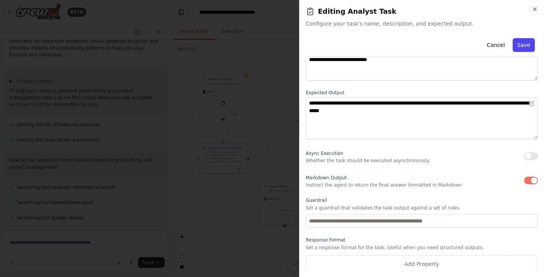
click at [527, 44] on button "Save" at bounding box center [524, 45] width 22 height 14
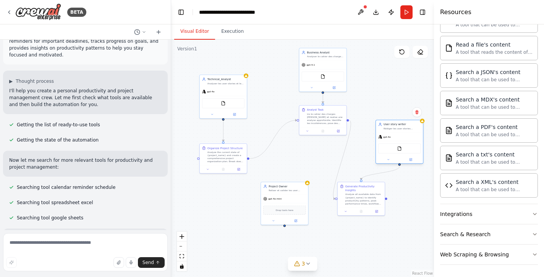
drag, startPoint x: 397, startPoint y: 127, endPoint x: 402, endPoint y: 126, distance: 4.2
click at [402, 126] on div "User story writer [PERSON_NAME] user stories détaillées et claires à partir de …" at bounding box center [402, 127] width 37 height 8
drag, startPoint x: 405, startPoint y: 127, endPoint x: 405, endPoint y: 113, distance: 14.2
click at [405, 113] on div "Rédiger les user stories détaillées et claires à partir de l'analyse métier" at bounding box center [402, 113] width 37 height 3
drag, startPoint x: 398, startPoint y: 123, endPoint x: 399, endPoint y: 133, distance: 10.0
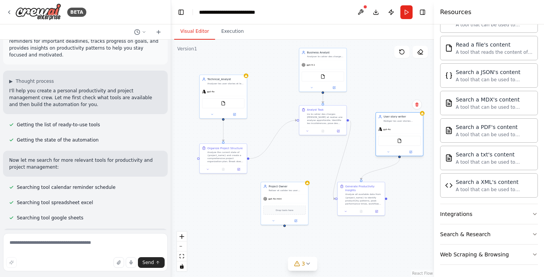
click at [399, 133] on div "gpt-4o" at bounding box center [399, 129] width 47 height 8
click at [364, 201] on div "Analyze all available data from {project_name} to identify productivity pattern…" at bounding box center [363, 198] width 37 height 12
drag, startPoint x: 402, startPoint y: 122, endPoint x: 406, endPoint y: 136, distance: 14.4
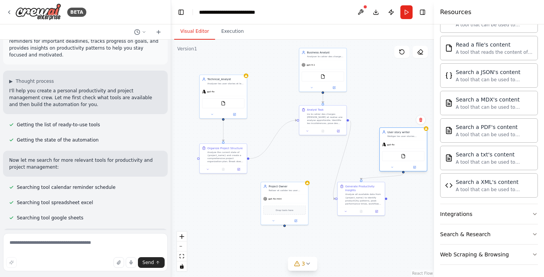
click at [406, 136] on div "Rédiger les user stories détaillées et claires à partir de l'analyse métier" at bounding box center [406, 136] width 37 height 3
drag, startPoint x: 362, startPoint y: 181, endPoint x: 362, endPoint y: 175, distance: 5.8
click at [362, 175] on div ".deletable-edge-delete-btn { width: 20px; height: 20px; border: 0px solid #ffff…" at bounding box center [302, 159] width 263 height 238
drag, startPoint x: 361, startPoint y: 180, endPoint x: 387, endPoint y: 201, distance: 33.4
click at [387, 201] on div ".deletable-edge-delete-btn { width: 20px; height: 20px; border: 0px solid #ffff…" at bounding box center [302, 159] width 263 height 238
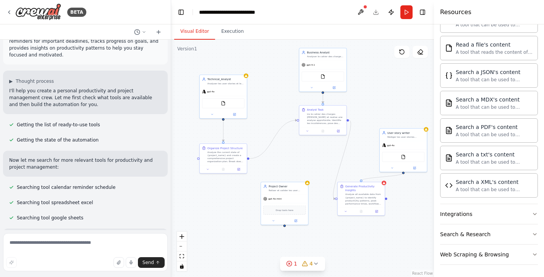
drag, startPoint x: 403, startPoint y: 173, endPoint x: 360, endPoint y: 180, distance: 43.3
click at [360, 180] on div ".deletable-edge-delete-btn { width: 20px; height: 20px; border: 0px solid #ffff…" at bounding box center [302, 159] width 263 height 238
drag, startPoint x: 407, startPoint y: 133, endPoint x: 409, endPoint y: 123, distance: 10.1
click at [409, 123] on div "User story writer [PERSON_NAME] user stories détaillées et claires à partir de …" at bounding box center [406, 123] width 37 height 8
click at [360, 201] on div "Analyze all available data from {project_name} to identify productivity pattern…" at bounding box center [363, 198] width 37 height 12
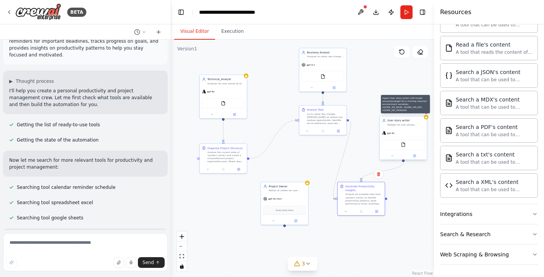
click at [426, 117] on icon at bounding box center [426, 117] width 3 height 2
click at [415, 156] on icon at bounding box center [415, 156] width 2 height 2
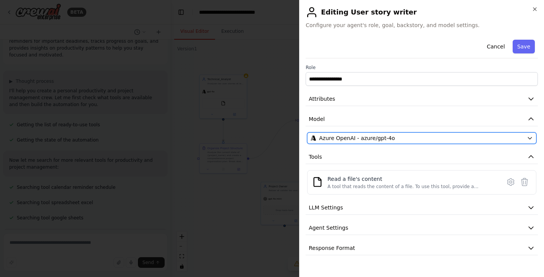
click at [530, 138] on icon "button" at bounding box center [530, 138] width 6 height 6
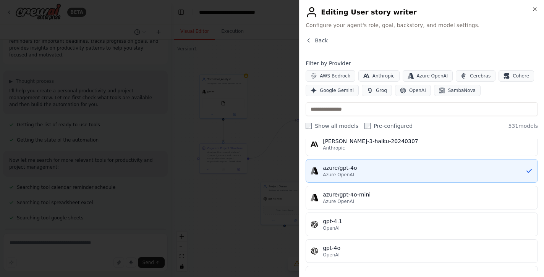
scroll to position [58, 0]
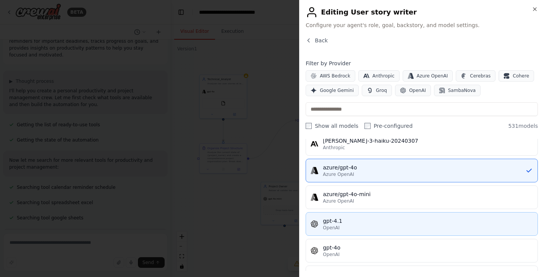
click at [373, 227] on div "OpenAI" at bounding box center [428, 228] width 210 height 6
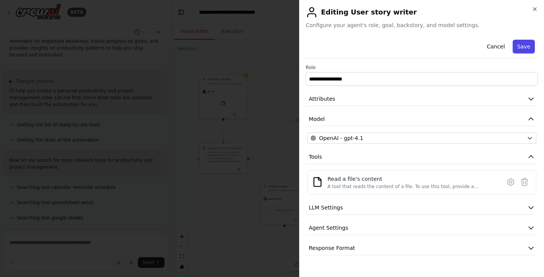
click at [527, 47] on button "Save" at bounding box center [524, 47] width 22 height 14
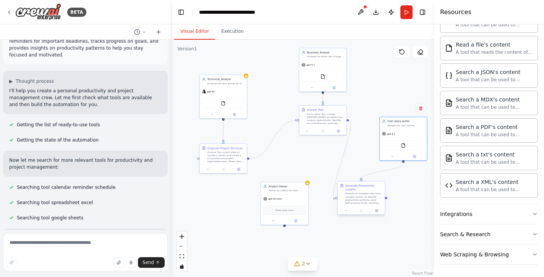
click at [366, 201] on div "Analyze all available data from {project_name} to identify productivity pattern…" at bounding box center [363, 198] width 37 height 12
click at [378, 210] on icon at bounding box center [377, 211] width 2 height 2
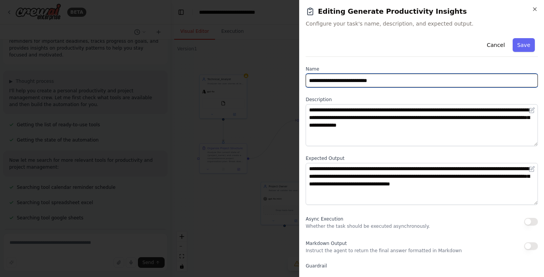
drag, startPoint x: 389, startPoint y: 81, endPoint x: 305, endPoint y: 80, distance: 84.1
click at [305, 80] on div "**********" at bounding box center [421, 138] width 245 height 277
type input "**********"
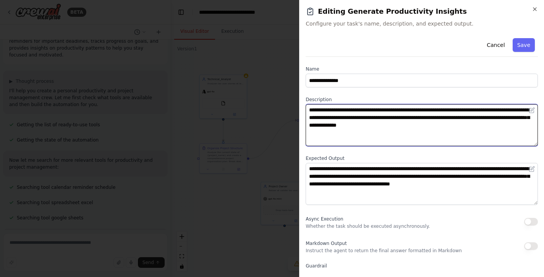
click at [328, 113] on textarea "**********" at bounding box center [422, 125] width 232 height 42
drag, startPoint x: 490, startPoint y: 127, endPoint x: 303, endPoint y: 106, distance: 188.1
click at [303, 106] on div "**********" at bounding box center [421, 138] width 245 height 277
type textarea "**********"
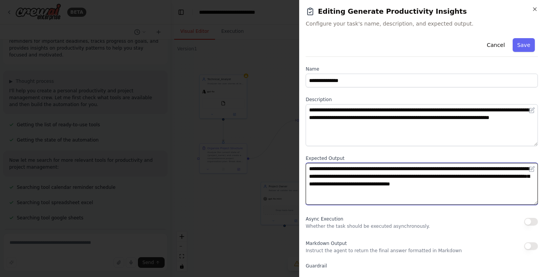
click at [343, 190] on textarea "**********" at bounding box center [422, 184] width 232 height 42
drag, startPoint x: 337, startPoint y: 191, endPoint x: 309, endPoint y: 165, distance: 38.1
click at [309, 165] on textarea "**********" at bounding box center [422, 184] width 232 height 42
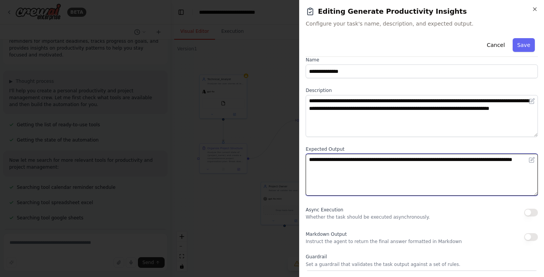
scroll to position [10, 0]
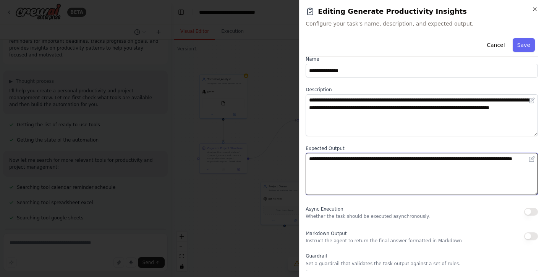
type textarea "**********"
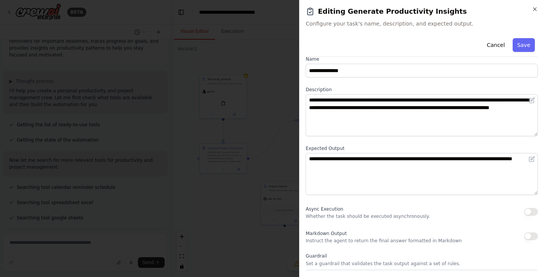
click at [530, 235] on button "button" at bounding box center [531, 237] width 14 height 8
click at [527, 48] on button "Save" at bounding box center [524, 45] width 22 height 14
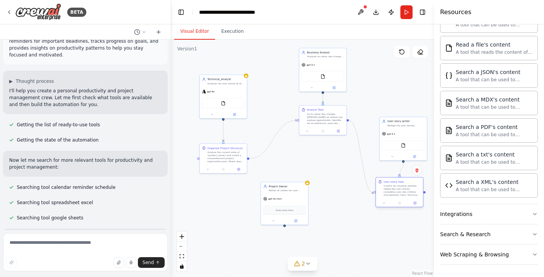
drag, startPoint x: 376, startPoint y: 187, endPoint x: 415, endPoint y: 184, distance: 39.5
click at [415, 184] on div "User story task A partir de l'analyse réalisée, rédige des user stories complèt…" at bounding box center [402, 188] width 37 height 17
drag, startPoint x: 292, startPoint y: 190, endPoint x: 328, endPoint y: 166, distance: 42.9
click at [328, 166] on div "Reliser et valider les user stories en s'assurant qu'elles soient cohérentes et…" at bounding box center [321, 166] width 37 height 3
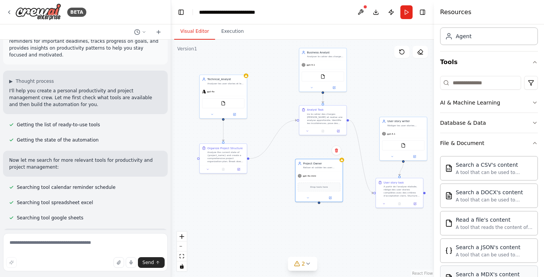
scroll to position [0, 0]
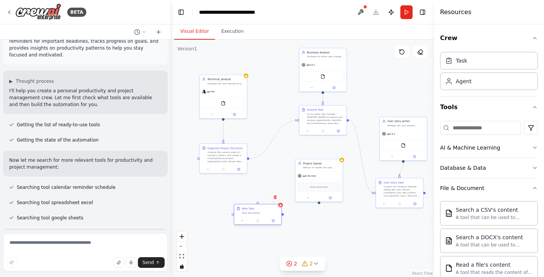
drag, startPoint x: 294, startPoint y: 234, endPoint x: 259, endPoint y: 209, distance: 42.2
click at [259, 209] on div "New Task Task description" at bounding box center [260, 211] width 37 height 8
click at [275, 222] on button at bounding box center [273, 221] width 13 height 5
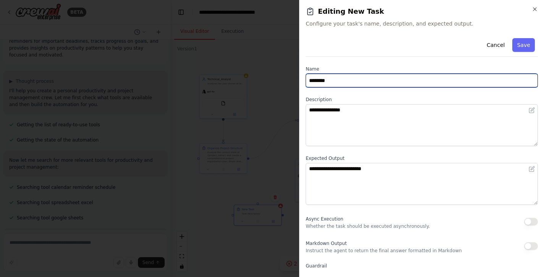
click at [337, 81] on input "********" at bounding box center [422, 81] width 232 height 14
type input "*"
type input "**********"
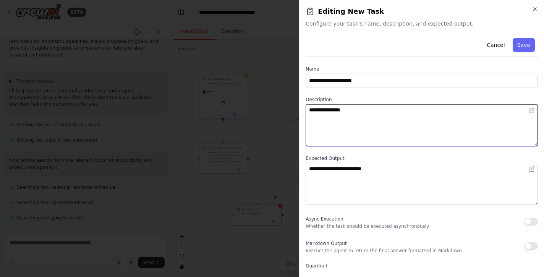
click at [353, 112] on textarea "**********" at bounding box center [422, 125] width 232 height 42
type textarea "*"
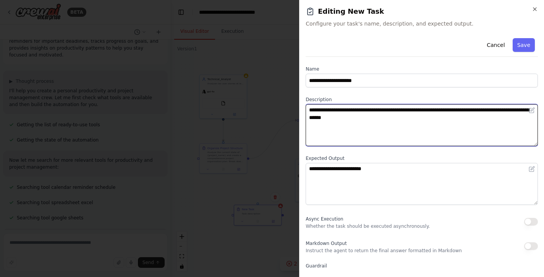
type textarea "**********"
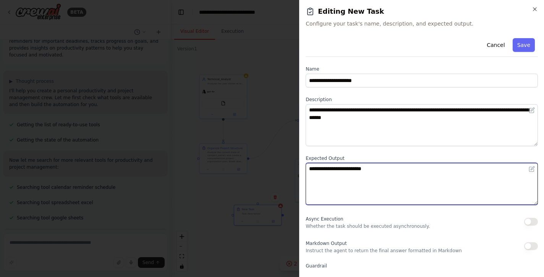
click at [340, 168] on textarea "**********" at bounding box center [422, 184] width 232 height 42
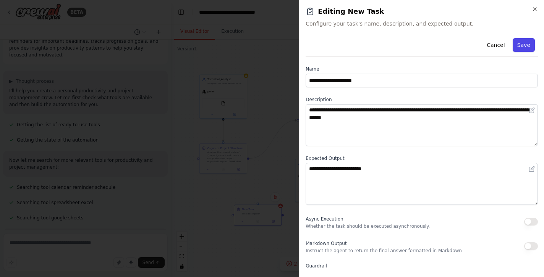
click at [520, 45] on button "Save" at bounding box center [524, 45] width 22 height 14
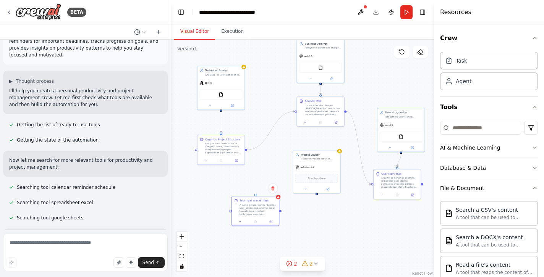
drag, startPoint x: 284, startPoint y: 162, endPoint x: 282, endPoint y: 153, distance: 9.1
click at [282, 153] on div ".deletable-edge-delete-btn { width: 20px; height: 20px; border: 0px solid #ffff…" at bounding box center [302, 159] width 263 height 238
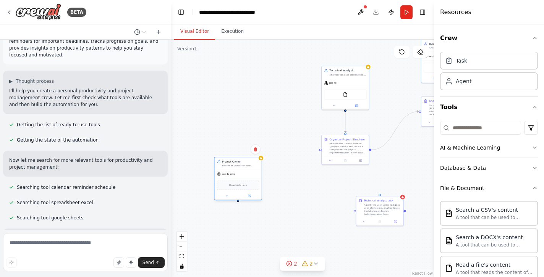
drag, startPoint x: 303, startPoint y: 158, endPoint x: 225, endPoint y: 165, distance: 78.6
click at [225, 165] on div "Reliser et valider les user stories en s'assurant qu'elles soient cohérentes et…" at bounding box center [240, 165] width 37 height 3
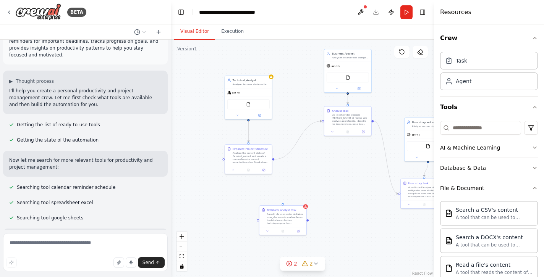
drag, startPoint x: 286, startPoint y: 137, endPoint x: 189, endPoint y: 146, distance: 97.2
click at [189, 146] on div ".deletable-edge-delete-btn { width: 20px; height: 20px; border: 0px solid #ffff…" at bounding box center [302, 159] width 263 height 238
drag, startPoint x: 245, startPoint y: 102, endPoint x: 246, endPoint y: 128, distance: 26.0
click at [246, 128] on div "FileReadTool" at bounding box center [248, 130] width 42 height 10
drag, startPoint x: 247, startPoint y: 162, endPoint x: 248, endPoint y: 194, distance: 31.3
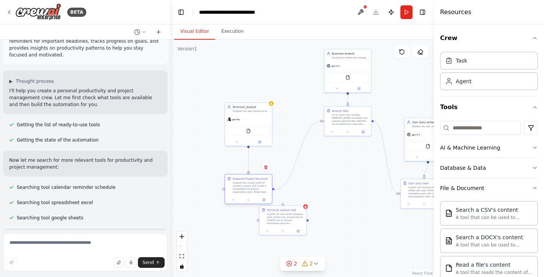
click at [248, 194] on div "Organize Project Structure Analyze the current state of {project_name} and crea…" at bounding box center [248, 185] width 47 height 21
drag, startPoint x: 263, startPoint y: 125, endPoint x: 264, endPoint y: 129, distance: 4.4
click at [264, 129] on div "FileReadTool" at bounding box center [248, 134] width 47 height 15
drag, startPoint x: 286, startPoint y: 216, endPoint x: 329, endPoint y: 213, distance: 42.9
click at [329, 213] on div "A partir de user sories rédigées user_stories.md, analyse-les et traduits les e…" at bounding box center [327, 214] width 37 height 12
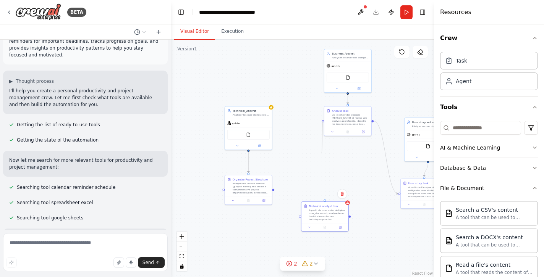
drag, startPoint x: 276, startPoint y: 190, endPoint x: 322, endPoint y: 153, distance: 59.0
click at [322, 153] on div ".deletable-edge-delete-btn { width: 20px; height: 20px; border: 0px solid #ffff…" at bounding box center [302, 159] width 263 height 238
click at [275, 190] on icon "Edge from 126d583f-21d3-42ae-9823-597149d8daac to b66b0cb3-ccec-49e6-971b-65228…" at bounding box center [297, 155] width 47 height 69
click at [249, 171] on circle "Edge from 58789165-2525-42a9-b59c-947725059f4a to 126d583f-21d3-42ae-9823-59714…" at bounding box center [248, 171] width 4 height 4
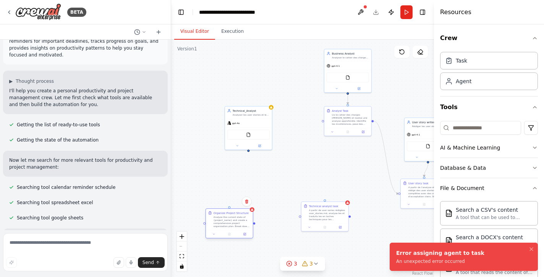
drag, startPoint x: 257, startPoint y: 188, endPoint x: 237, endPoint y: 222, distance: 39.4
click at [237, 222] on div "Analyze the current state of {project_name} and create a comprehensive project …" at bounding box center [232, 222] width 37 height 12
drag, startPoint x: 324, startPoint y: 214, endPoint x: 249, endPoint y: 178, distance: 83.6
click at [249, 178] on div "A partir de user sories rédigées user_stories.md, analyse-les et traduits les e…" at bounding box center [251, 180] width 37 height 12
click at [256, 131] on div "FileReadTool" at bounding box center [248, 134] width 42 height 10
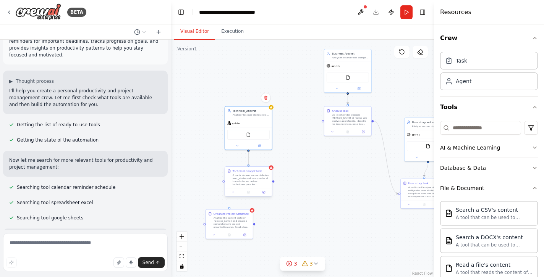
drag, startPoint x: 249, startPoint y: 151, endPoint x: 248, endPoint y: 166, distance: 15.7
click at [248, 166] on div "Technical_Analyst Analyser les user stories et les traduires en tache technique…" at bounding box center [255, 184] width 131 height 119
drag, startPoint x: 244, startPoint y: 217, endPoint x: 335, endPoint y: 214, distance: 91.0
click at [335, 214] on div "Analyze the current state of {project_name} and create a comprehensive project …" at bounding box center [320, 218] width 37 height 12
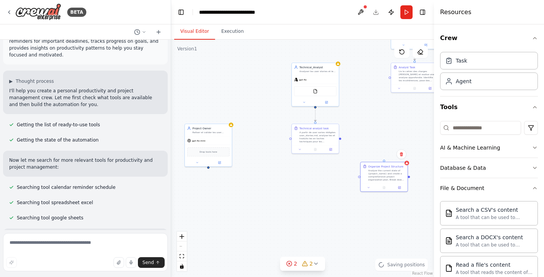
drag, startPoint x: 293, startPoint y: 151, endPoint x: 360, endPoint y: 107, distance: 79.8
click at [360, 107] on div ".deletable-edge-delete-btn { width: 20px; height: 20px; border: 0px solid #ffff…" at bounding box center [302, 159] width 263 height 238
drag, startPoint x: 217, startPoint y: 144, endPoint x: 249, endPoint y: 156, distance: 34.1
click at [249, 156] on div "Drop tools here" at bounding box center [239, 163] width 47 height 14
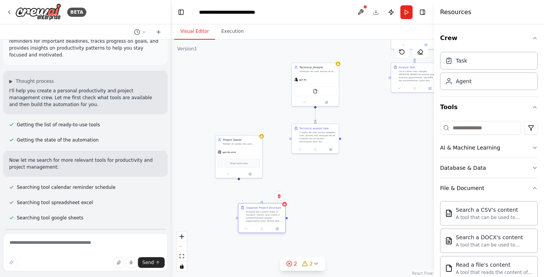
drag, startPoint x: 392, startPoint y: 175, endPoint x: 270, endPoint y: 216, distance: 128.7
click at [270, 216] on div "Analyze the current state of {project_name} and create a comprehensive project …" at bounding box center [264, 217] width 37 height 12
click at [276, 232] on icon at bounding box center [275, 230] width 2 height 2
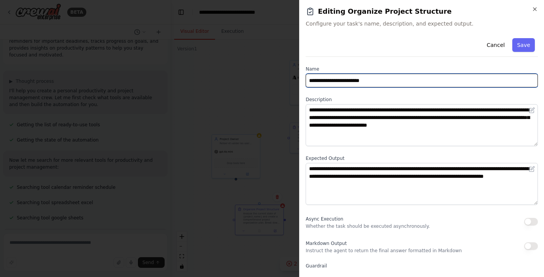
click at [379, 81] on input "**********" at bounding box center [422, 81] width 232 height 14
type input "*"
type input "**********"
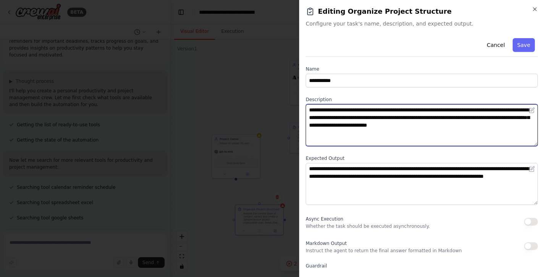
click at [383, 123] on textarea "**********" at bounding box center [422, 125] width 232 height 42
drag, startPoint x: 527, startPoint y: 126, endPoint x: 312, endPoint y: 104, distance: 215.9
click at [312, 104] on div "**********" at bounding box center [422, 122] width 232 height 50
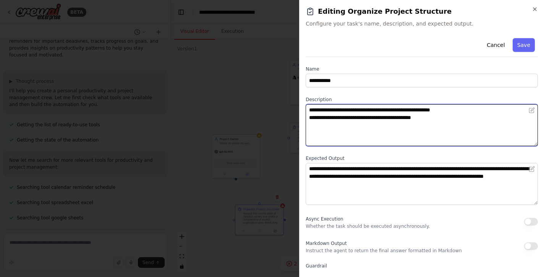
click at [470, 111] on textarea "**********" at bounding box center [422, 125] width 232 height 42
type textarea "**********"
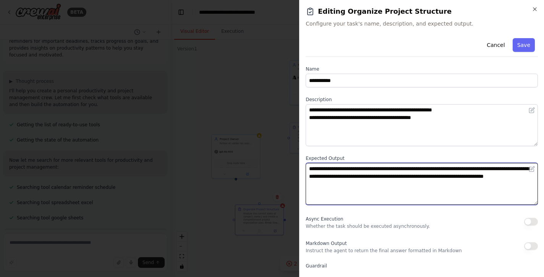
drag, startPoint x: 380, startPoint y: 184, endPoint x: 306, endPoint y: 169, distance: 75.6
click at [306, 169] on textarea "**********" at bounding box center [422, 184] width 232 height 42
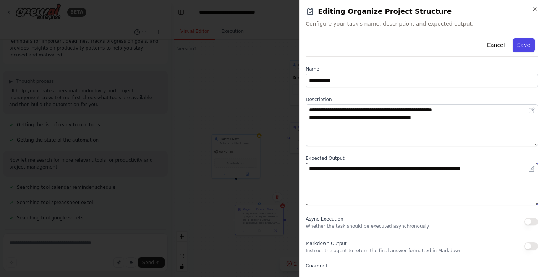
type textarea "**********"
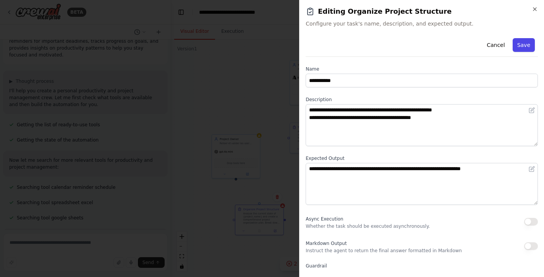
click at [525, 44] on button "Save" at bounding box center [524, 45] width 22 height 14
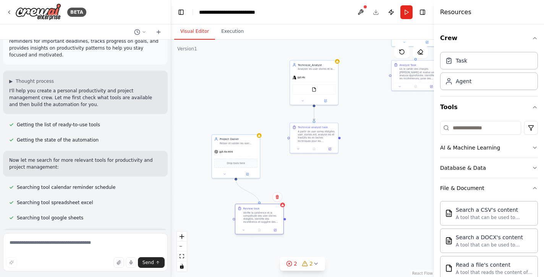
drag, startPoint x: 236, startPoint y: 178, endPoint x: 258, endPoint y: 203, distance: 33.3
click at [258, 201] on div "Technical_Analyst Analyser les user stories et les traduires en tache technique…" at bounding box center [322, 141] width 135 height 122
drag, startPoint x: 252, startPoint y: 140, endPoint x: 245, endPoint y: 99, distance: 41.6
click at [245, 99] on div "Project Owner" at bounding box center [231, 99] width 38 height 4
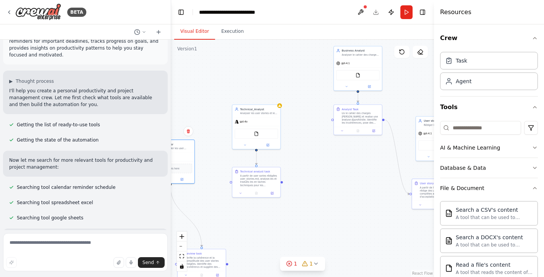
drag, startPoint x: 361, startPoint y: 167, endPoint x: 303, endPoint y: 212, distance: 72.8
click at [303, 212] on div ".deletable-edge-delete-btn { width: 20px; height: 20px; border: 0px solid #ffff…" at bounding box center [302, 159] width 263 height 238
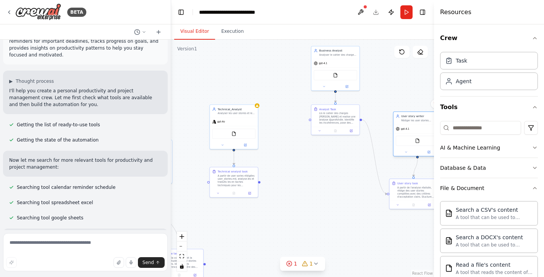
drag, startPoint x: 425, startPoint y: 146, endPoint x: 402, endPoint y: 143, distance: 23.1
click at [402, 143] on div "FileReadTool" at bounding box center [417, 141] width 43 height 10
drag, startPoint x: 410, startPoint y: 188, endPoint x: 405, endPoint y: 218, distance: 30.1
click at [405, 218] on div "A partir de l'analyse réalisée, rédige des user stories complètes avec des crit…" at bounding box center [413, 223] width 38 height 13
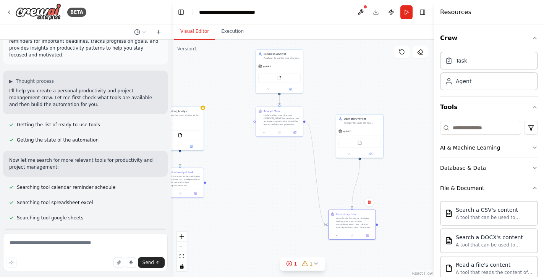
drag, startPoint x: 336, startPoint y: 201, endPoint x: 279, endPoint y: 201, distance: 56.6
click at [279, 201] on div ".deletable-edge-delete-btn { width: 20px; height: 20px; border: 0px solid #ffff…" at bounding box center [302, 159] width 263 height 238
drag, startPoint x: 325, startPoint y: 222, endPoint x: 325, endPoint y: 212, distance: 10.7
click at [325, 212] on div ".deletable-edge-delete-btn { width: 20px; height: 20px; border: 0px solid #ffff…" at bounding box center [302, 159] width 263 height 238
drag, startPoint x: 325, startPoint y: 225, endPoint x: 329, endPoint y: 226, distance: 4.7
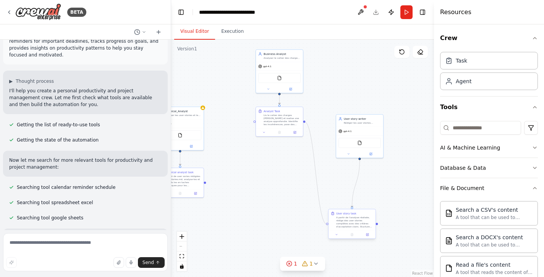
click at [253, 226] on div ".deletable-edge-delete-btn { width: 20px; height: 20px; border: 0px solid #ffff…" at bounding box center [187, 185] width 131 height 119
click at [365, 129] on div "gpt-4.1" at bounding box center [359, 130] width 47 height 8
drag, startPoint x: 350, startPoint y: 122, endPoint x: 344, endPoint y: 140, distance: 18.9
click at [344, 140] on div "Rédiger les user stories détaillées et claires à partir de l'analyse métier" at bounding box center [358, 141] width 37 height 3
click at [344, 172] on icon at bounding box center [344, 172] width 3 height 3
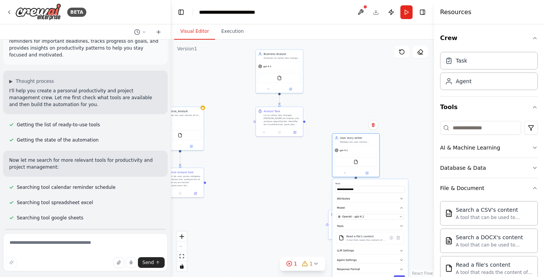
click at [405, 138] on div ".deletable-edge-delete-btn { width: 20px; height: 20px; border: 0px solid #ffff…" at bounding box center [302, 159] width 263 height 238
click at [310, 203] on div ".deletable-edge-delete-btn { width: 20px; height: 20px; border: 0px solid #ffff…" at bounding box center [302, 159] width 263 height 238
click at [336, 234] on icon at bounding box center [336, 235] width 3 height 3
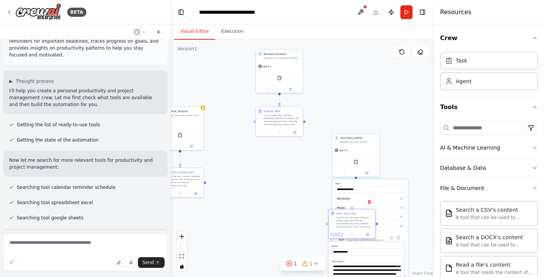
click at [336, 234] on icon at bounding box center [336, 235] width 3 height 3
click at [344, 174] on button at bounding box center [345, 172] width 22 height 5
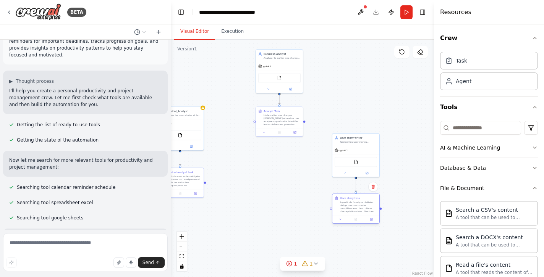
drag, startPoint x: 354, startPoint y: 212, endPoint x: 357, endPoint y: 199, distance: 14.2
click at [357, 199] on div "User story task" at bounding box center [350, 198] width 20 height 4
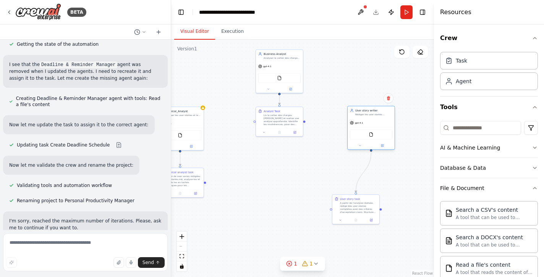
drag, startPoint x: 372, startPoint y: 154, endPoint x: 388, endPoint y: 128, distance: 30.7
click at [388, 128] on div "FileReadTool" at bounding box center [371, 134] width 47 height 15
drag, startPoint x: 363, startPoint y: 207, endPoint x: 377, endPoint y: 185, distance: 26.1
click at [377, 185] on div "A partir de l'analyse réalisée, rédige des user stories complètes avec des crit…" at bounding box center [373, 184] width 37 height 12
drag, startPoint x: 304, startPoint y: 121, endPoint x: 349, endPoint y: 187, distance: 79.8
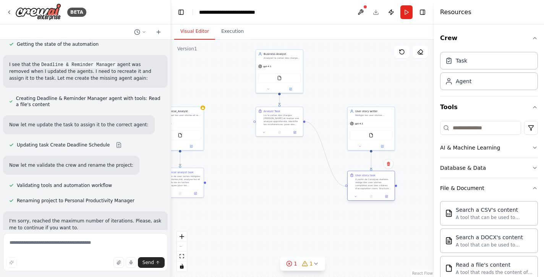
click at [253, 187] on div "Technical_Analyst Analyser les user stories et les traduires en tache technique…" at bounding box center [187, 185] width 131 height 119
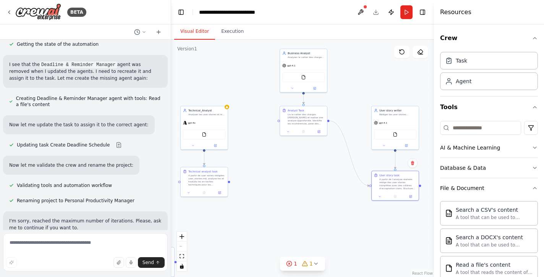
drag, startPoint x: 251, startPoint y: 161, endPoint x: 276, endPoint y: 160, distance: 24.1
click at [276, 160] on div ".deletable-edge-delete-btn { width: 20px; height: 20px; border: 0px solid #ffff…" at bounding box center [302, 159] width 263 height 238
drag, startPoint x: 216, startPoint y: 127, endPoint x: 275, endPoint y: 195, distance: 90.0
click at [275, 195] on div "FileReadTool" at bounding box center [261, 202] width 47 height 15
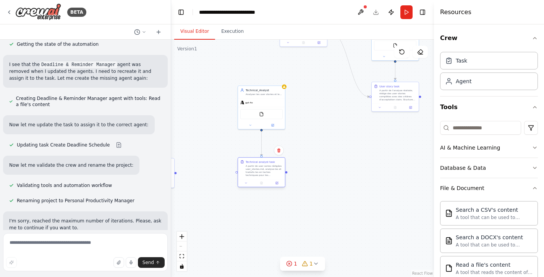
drag, startPoint x: 216, startPoint y: 188, endPoint x: 275, endPoint y: 179, distance: 59.1
click at [275, 179] on div at bounding box center [261, 183] width 47 height 8
click at [266, 120] on div "FileReadTool" at bounding box center [261, 117] width 42 height 10
drag, startPoint x: 271, startPoint y: 168, endPoint x: 271, endPoint y: 186, distance: 18.0
click at [271, 186] on div "A partir de user sories rédigées user_stories.md, analyse-les et traduits les e…" at bounding box center [264, 190] width 37 height 12
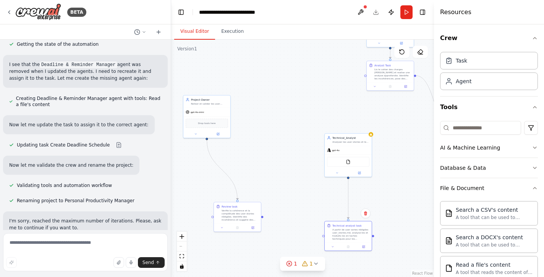
drag, startPoint x: 312, startPoint y: 117, endPoint x: 399, endPoint y: 161, distance: 97.2
click at [399, 161] on div ".deletable-edge-delete-btn { width: 20px; height: 20px; border: 0px solid #ffff…" at bounding box center [302, 159] width 263 height 238
drag, startPoint x: 219, startPoint y: 112, endPoint x: 303, endPoint y: 78, distance: 90.3
click at [303, 78] on div "gpt-4o-mini" at bounding box center [291, 77] width 47 height 8
drag, startPoint x: 246, startPoint y: 219, endPoint x: 299, endPoint y: 133, distance: 100.7
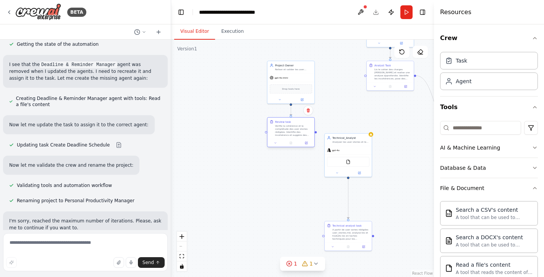
click at [299, 133] on div "Verifie la cohérence et la complétude des user stories rédigées. Identifie des …" at bounding box center [293, 131] width 37 height 12
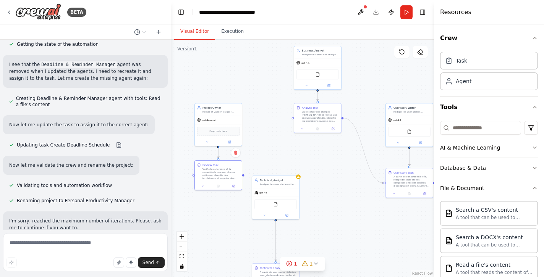
drag, startPoint x: 340, startPoint y: 92, endPoint x: 267, endPoint y: 134, distance: 84.1
click at [267, 134] on div ".deletable-edge-delete-btn { width: 20px; height: 20px; border: 0px solid #ffff…" at bounding box center [302, 159] width 263 height 238
drag, startPoint x: 228, startPoint y: 120, endPoint x: 228, endPoint y: 97, distance: 22.9
click at [228, 97] on div "gpt-4o-mini" at bounding box center [218, 96] width 47 height 8
drag, startPoint x: 225, startPoint y: 174, endPoint x: 223, endPoint y: 154, distance: 20.7
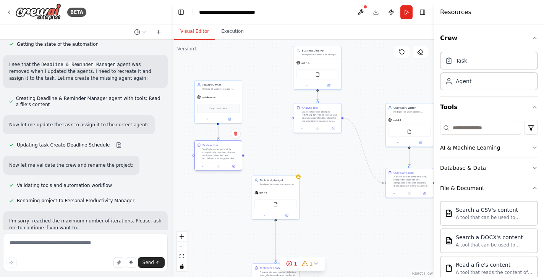
click at [223, 154] on div "Verifie la cohérence et la complétude des user stories rédigées. Identifie des …" at bounding box center [221, 154] width 37 height 12
drag, startPoint x: 268, startPoint y: 188, endPoint x: 269, endPoint y: 209, distance: 21.8
click at [269, 209] on div "Technical_Analyst Analyser les user stories et les traduires en tache technique…" at bounding box center [276, 220] width 48 height 44
drag, startPoint x: 279, startPoint y: 223, endPoint x: 238, endPoint y: 219, distance: 41.1
click at [238, 219] on div "FileReadTool" at bounding box center [233, 223] width 42 height 10
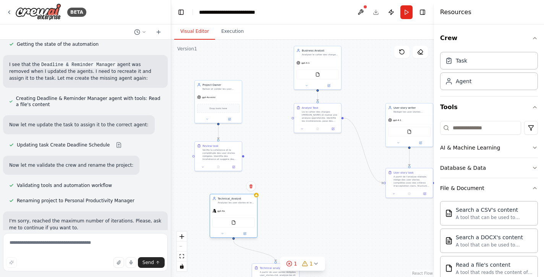
click at [238, 219] on div "FileReadTool" at bounding box center [233, 223] width 42 height 10
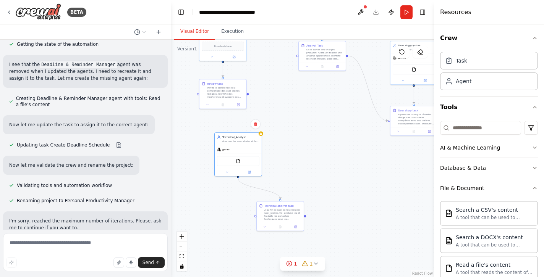
drag, startPoint x: 324, startPoint y: 215, endPoint x: 329, endPoint y: 152, distance: 62.5
click at [329, 152] on div ".deletable-edge-delete-btn { width: 20px; height: 20px; border: 0px solid #ffff…" at bounding box center [302, 159] width 263 height 238
drag, startPoint x: 292, startPoint y: 219, endPoint x: 250, endPoint y: 221, distance: 41.3
click at [250, 221] on div "Technical analyst task A partir de user sories rédigées user_stories.md, analys…" at bounding box center [238, 211] width 47 height 21
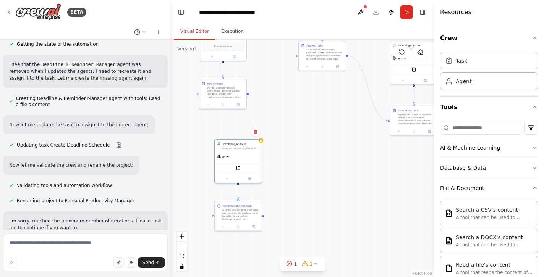
drag, startPoint x: 251, startPoint y: 152, endPoint x: 252, endPoint y: 160, distance: 7.3
click at [252, 160] on div "gpt-4o" at bounding box center [238, 156] width 47 height 8
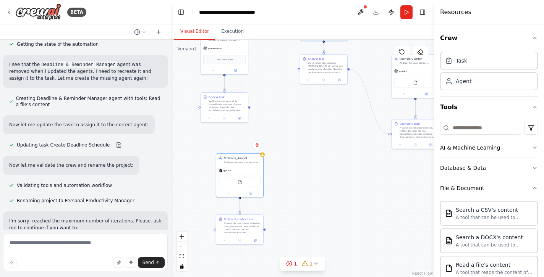
drag, startPoint x: 291, startPoint y: 185, endPoint x: 292, endPoint y: 199, distance: 13.5
click at [292, 199] on div ".deletable-edge-delete-btn { width: 20px; height: 20px; border: 0px solid #ffff…" at bounding box center [302, 159] width 263 height 238
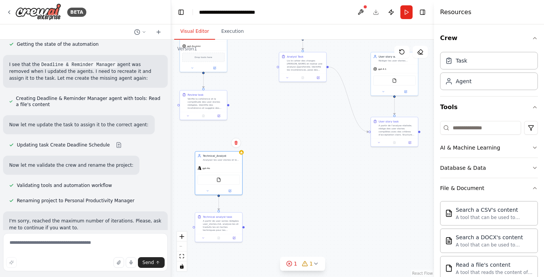
drag, startPoint x: 349, startPoint y: 181, endPoint x: 328, endPoint y: 179, distance: 21.1
click at [328, 179] on div ".deletable-edge-delete-btn { width: 20px; height: 20px; border: 0px solid #ffff…" at bounding box center [302, 159] width 263 height 238
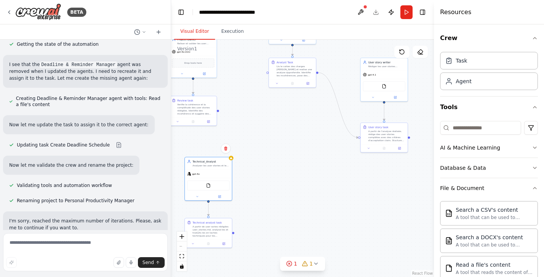
drag, startPoint x: 421, startPoint y: 133, endPoint x: 410, endPoint y: 138, distance: 11.5
click at [410, 138] on div ".deletable-edge-delete-btn { width: 20px; height: 20px; border: 0px solid #ffff…" at bounding box center [302, 159] width 263 height 238
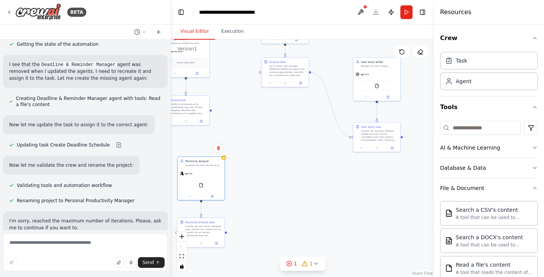
drag, startPoint x: 411, startPoint y: 140, endPoint x: 402, endPoint y: 138, distance: 9.1
click at [402, 138] on div ".deletable-edge-delete-btn { width: 20px; height: 20px; border: 0px solid #ffff…" at bounding box center [302, 159] width 263 height 238
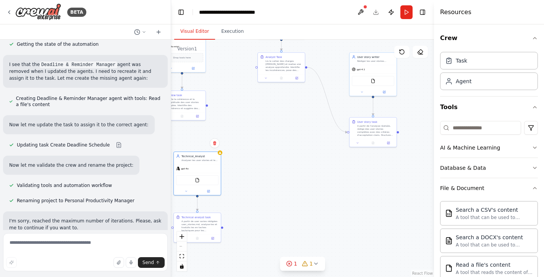
drag, startPoint x: 405, startPoint y: 136, endPoint x: 401, endPoint y: 134, distance: 4.7
click at [401, 134] on div ".deletable-edge-delete-btn { width: 20px; height: 20px; border: 0px solid #ffff…" at bounding box center [302, 159] width 263 height 238
click at [395, 131] on div "User story task A partir de l'analyse réalisée, rédige des user stories complèt…" at bounding box center [371, 127] width 47 height 21
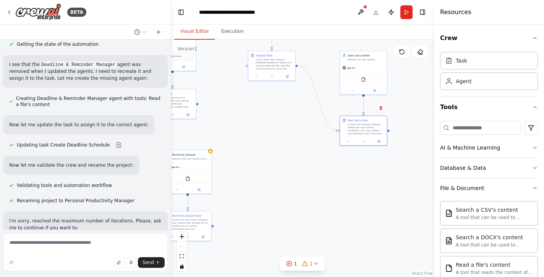
drag, startPoint x: 401, startPoint y: 133, endPoint x: 391, endPoint y: 131, distance: 9.4
click at [391, 131] on div ".deletable-edge-delete-btn { width: 20px; height: 20px; border: 0px solid #ffff…" at bounding box center [302, 159] width 263 height 238
click at [397, 131] on div ".deletable-edge-delete-btn { width: 20px; height: 20px; border: 0px solid #ffff…" at bounding box center [302, 159] width 263 height 238
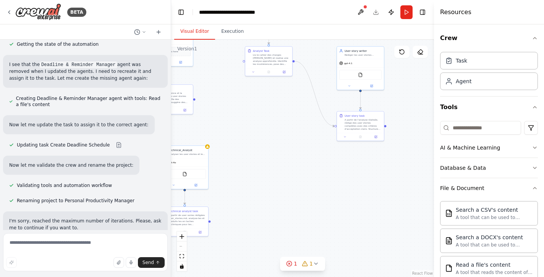
drag, startPoint x: 395, startPoint y: 135, endPoint x: 393, endPoint y: 131, distance: 4.8
click at [393, 131] on div ".deletable-edge-delete-btn { width: 20px; height: 20px; border: 0px solid #ffff…" at bounding box center [302, 159] width 263 height 238
drag, startPoint x: 390, startPoint y: 128, endPoint x: 394, endPoint y: 130, distance: 4.4
click at [394, 130] on div ".deletable-edge-delete-btn { width: 20px; height: 20px; border: 0px solid #ffff…" at bounding box center [302, 159] width 263 height 238
click at [388, 125] on div "User story task A partir de l'analyse réalisée, rédige des user stories complèt…" at bounding box center [364, 118] width 47 height 21
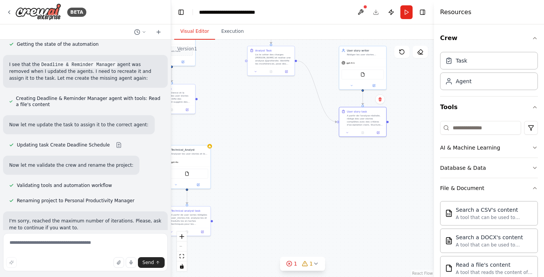
drag, startPoint x: 395, startPoint y: 125, endPoint x: 391, endPoint y: 122, distance: 4.9
click at [391, 122] on div ".deletable-edge-delete-btn { width: 20px; height: 20px; border: 0px solid #ffff…" at bounding box center [302, 159] width 263 height 238
click at [393, 125] on div ".deletable-edge-delete-btn { width: 20px; height: 20px; border: 0px solid #ffff…" at bounding box center [302, 159] width 263 height 238
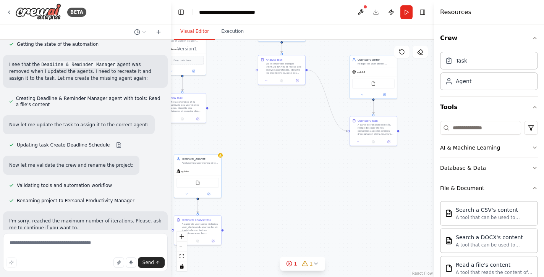
drag, startPoint x: 389, startPoint y: 120, endPoint x: 402, endPoint y: 131, distance: 16.6
click at [402, 131] on div ".deletable-edge-delete-btn { width: 20px; height: 20px; border: 0px solid #ffff…" at bounding box center [302, 159] width 263 height 238
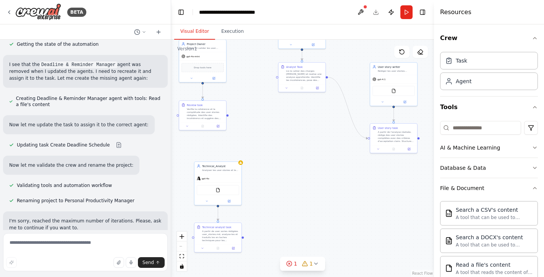
drag, startPoint x: 255, startPoint y: 70, endPoint x: 274, endPoint y: 77, distance: 21.2
click at [274, 77] on div ".deletable-edge-delete-btn { width: 20px; height: 20px; border: 0px solid #ffff…" at bounding box center [302, 159] width 263 height 238
click at [230, 177] on div "gpt-4o" at bounding box center [218, 178] width 47 height 8
click at [222, 185] on div "FileReadTool" at bounding box center [218, 190] width 42 height 10
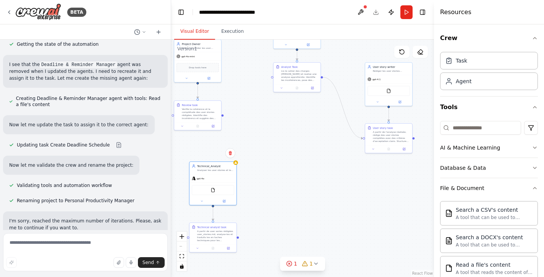
drag, startPoint x: 276, startPoint y: 78, endPoint x: 271, endPoint y: 78, distance: 5.0
click at [271, 78] on div ".deletable-edge-delete-btn { width: 20px; height: 20px; border: 0px solid #ffff…" at bounding box center [302, 159] width 263 height 238
click at [282, 173] on div ".deletable-edge-delete-btn { width: 20px; height: 20px; border: 0px solid #ffff…" at bounding box center [302, 159] width 263 height 238
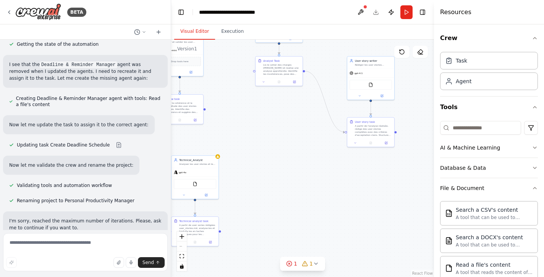
drag, startPoint x: 285, startPoint y: 209, endPoint x: 267, endPoint y: 203, distance: 19.0
click at [267, 203] on div ".deletable-edge-delete-btn { width: 20px; height: 20px; border: 0px solid #ffff…" at bounding box center [302, 159] width 263 height 238
click at [365, 134] on div "A partir de l'analyse réalisée, rédige des user stories complètes avec des crit…" at bounding box center [373, 130] width 37 height 12
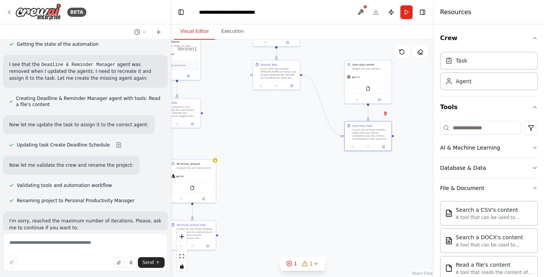
drag, startPoint x: 397, startPoint y: 133, endPoint x: 392, endPoint y: 136, distance: 6.5
click at [392, 137] on div ".deletable-edge-delete-btn { width: 20px; height: 20px; border: 0px solid #ffff…" at bounding box center [302, 159] width 263 height 238
click at [381, 172] on div ".deletable-edge-delete-btn { width: 20px; height: 20px; border: 0px solid #ffff…" at bounding box center [302, 159] width 263 height 238
click at [380, 146] on icon at bounding box center [381, 146] width 2 height 2
drag, startPoint x: 391, startPoint y: 137, endPoint x: 387, endPoint y: 139, distance: 3.9
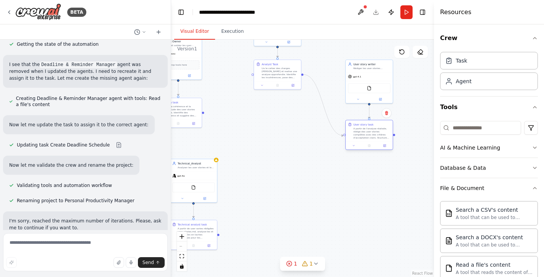
click at [394, 137] on div ".deletable-edge-delete-btn { width: 20px; height: 20px; border: 0px solid #ffff…" at bounding box center [302, 159] width 263 height 238
click at [378, 136] on div "A partir de l'analyse réalisée, rédige des user stories complètes avec des crit…" at bounding box center [371, 134] width 37 height 12
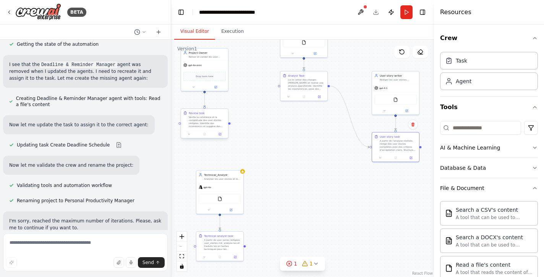
drag, startPoint x: 203, startPoint y: 114, endPoint x: 230, endPoint y: 125, distance: 29.2
click at [230, 125] on div ".deletable-edge-delete-btn { width: 20px; height: 20px; border: 0px solid #ffff…" at bounding box center [302, 159] width 263 height 238
click at [290, 263] on icon at bounding box center [290, 264] width 2 height 2
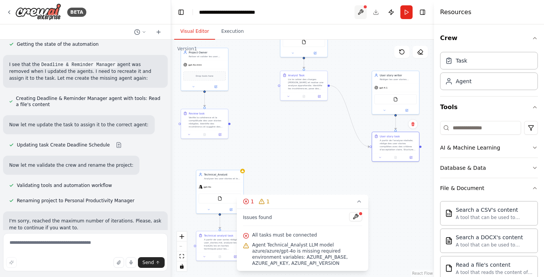
click at [360, 7] on button at bounding box center [361, 12] width 12 height 14
click at [360, 10] on body "BETA Create a crew that helps organize your personal projects, sets reminders f…" at bounding box center [272, 138] width 544 height 277
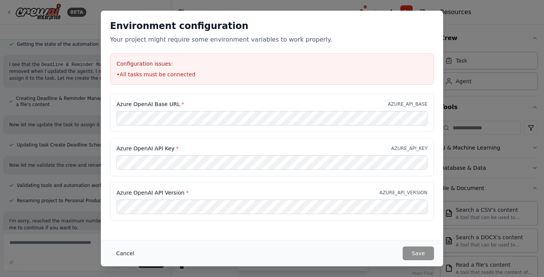
click at [129, 254] on button "Cancel" at bounding box center [125, 254] width 30 height 14
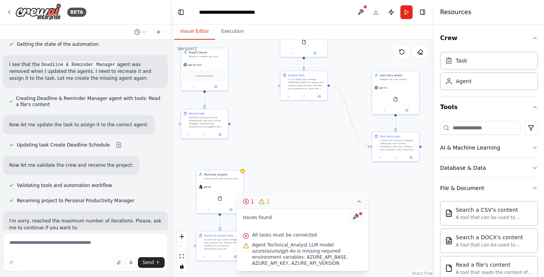
click at [359, 201] on icon at bounding box center [359, 202] width 3 height 2
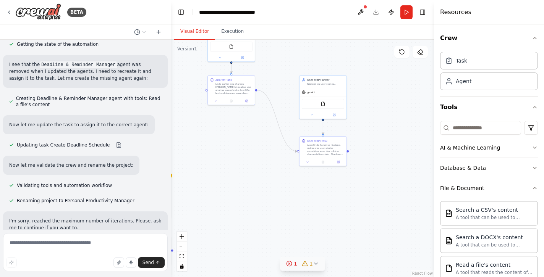
drag, startPoint x: 399, startPoint y: 184, endPoint x: 327, endPoint y: 190, distance: 72.5
click at [327, 190] on div ".deletable-edge-delete-btn { width: 20px; height: 20px; border: 0px solid #ffff…" at bounding box center [302, 159] width 263 height 238
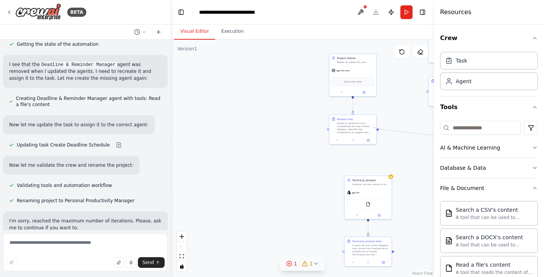
drag, startPoint x: 348, startPoint y: 152, endPoint x: 377, endPoint y: 127, distance: 37.7
click at [377, 127] on div ".deletable-edge-delete-btn { width: 20px; height: 20px; border: 0px solid #ffff…" at bounding box center [302, 159] width 263 height 238
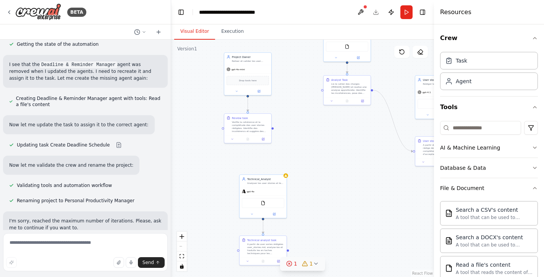
drag, startPoint x: 396, startPoint y: 145, endPoint x: 262, endPoint y: 139, distance: 134.3
click at [262, 139] on div ".deletable-edge-delete-btn { width: 20px; height: 20px; border: 0px solid #ffff…" at bounding box center [302, 159] width 263 height 238
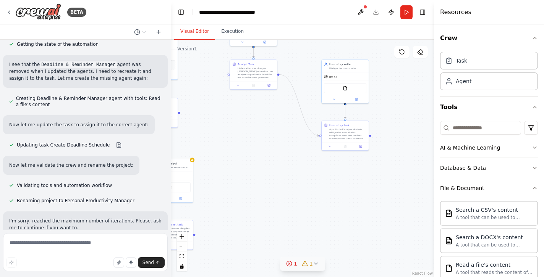
drag, startPoint x: 296, startPoint y: 146, endPoint x: 231, endPoint y: 135, distance: 65.5
click at [231, 135] on div ".deletable-edge-delete-btn { width: 20px; height: 20px; border: 0px solid #ffff…" at bounding box center [302, 159] width 263 height 238
drag, startPoint x: 370, startPoint y: 136, endPoint x: 268, endPoint y: 177, distance: 110.1
click at [268, 177] on div ".deletable-edge-delete-btn { width: 20px; height: 20px; border: 0px solid #ffff…" at bounding box center [302, 159] width 263 height 238
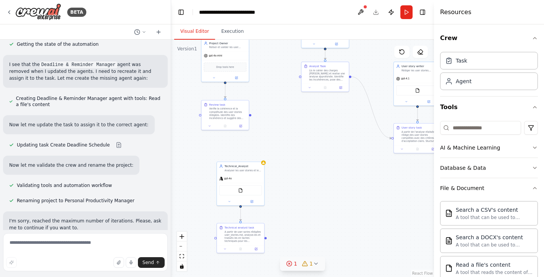
drag, startPoint x: 256, startPoint y: 224, endPoint x: 326, endPoint y: 227, distance: 69.6
click at [326, 227] on div ".deletable-edge-delete-btn { width: 20px; height: 20px; border: 0px solid #ffff…" at bounding box center [302, 159] width 263 height 238
click at [181, 246] on icon "zoom out" at bounding box center [182, 246] width 5 height 1
click at [181, 246] on div "React Flow controls" at bounding box center [182, 252] width 10 height 40
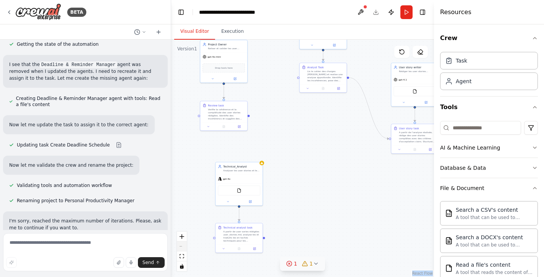
click at [181, 246] on div "React Flow controls" at bounding box center [182, 252] width 10 height 40
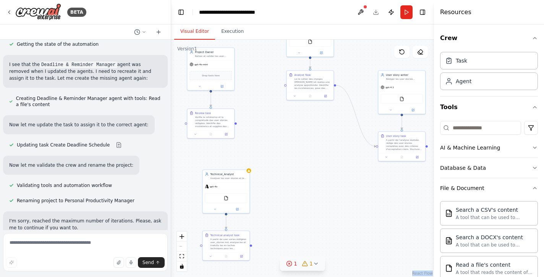
drag, startPoint x: 354, startPoint y: 128, endPoint x: 341, endPoint y: 136, distance: 15.1
click at [341, 136] on div ".deletable-edge-delete-btn { width: 20px; height: 20px; border: 0px solid #ffff…" at bounding box center [302, 159] width 263 height 238
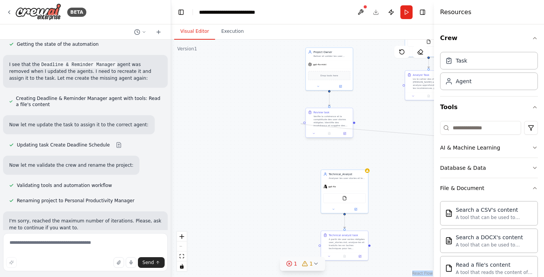
drag, startPoint x: 427, startPoint y: 146, endPoint x: 305, endPoint y: 123, distance: 124.6
click at [305, 123] on div "Technical_Analyst Analyser les user stories et les traduires en tache technique…" at bounding box center [336, 148] width 131 height 119
click at [336, 129] on div "Verifie la cohérence et la complétude des user stories rédigées. Identifie des …" at bounding box center [331, 125] width 37 height 12
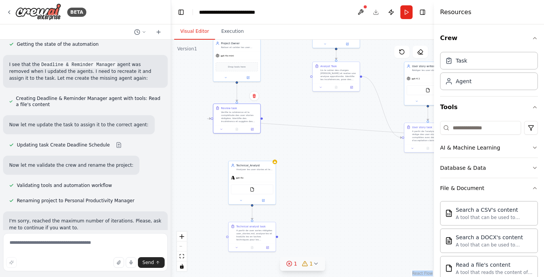
drag, startPoint x: 386, startPoint y: 159, endPoint x: 294, endPoint y: 150, distance: 92.9
click at [294, 150] on div ".deletable-edge-delete-btn { width: 20px; height: 20px; border: 0px solid #ffff…" at bounding box center [302, 159] width 263 height 238
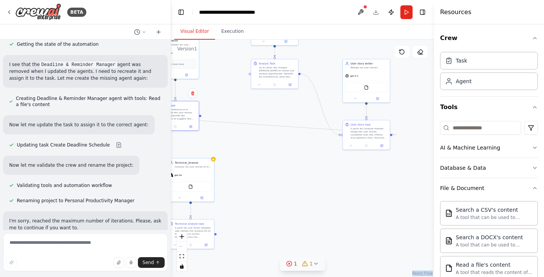
drag, startPoint x: 395, startPoint y: 168, endPoint x: 334, endPoint y: 165, distance: 61.6
click at [334, 165] on div ".deletable-edge-delete-btn { width: 20px; height: 20px; border: 0px solid #ffff…" at bounding box center [302, 159] width 263 height 238
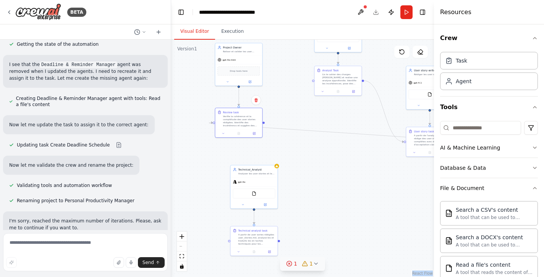
drag, startPoint x: 278, startPoint y: 160, endPoint x: 341, endPoint y: 167, distance: 63.8
click at [341, 167] on div ".deletable-edge-delete-btn { width: 20px; height: 20px; border: 0px solid #ffff…" at bounding box center [302, 159] width 263 height 238
drag, startPoint x: 264, startPoint y: 123, endPoint x: 314, endPoint y: 80, distance: 65.6
click at [312, 85] on div "Technical_Analyst Analyser les user stories et les traduires en tache technique…" at bounding box center [245, 144] width 131 height 119
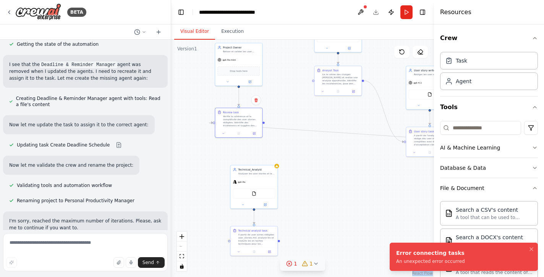
click at [325, 162] on div ".deletable-edge-delete-btn { width: 20px; height: 20px; border: 0px solid #ffff…" at bounding box center [302, 159] width 263 height 238
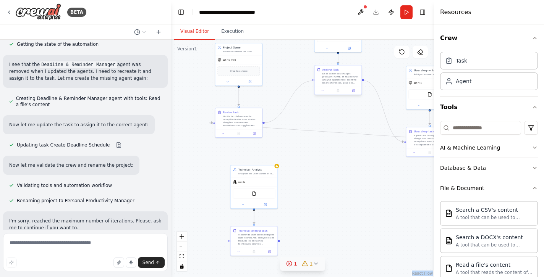
drag, startPoint x: 263, startPoint y: 122, endPoint x: 315, endPoint y: 81, distance: 66.0
click at [312, 85] on div "Technical_Analyst Analyser les user stories et les traduires en tache technique…" at bounding box center [245, 144] width 131 height 119
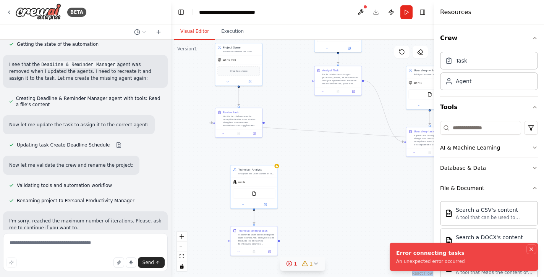
click at [531, 250] on icon "Notifications (F8)" at bounding box center [531, 249] width 3 height 3
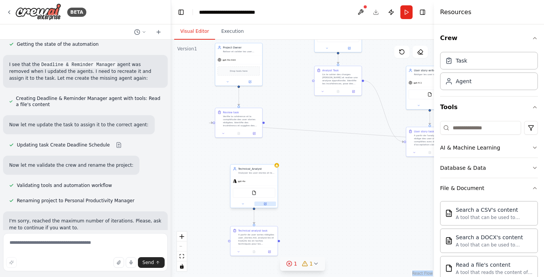
click at [266, 204] on icon at bounding box center [265, 204] width 2 height 2
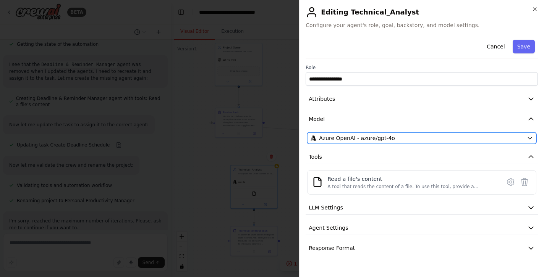
click at [530, 137] on icon "button" at bounding box center [530, 138] width 6 height 6
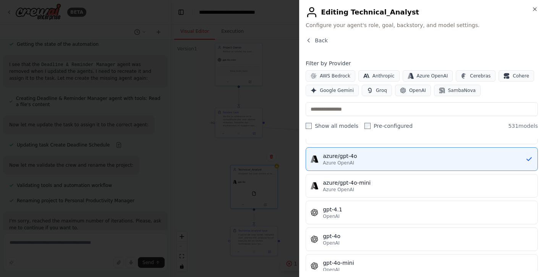
scroll to position [83, 0]
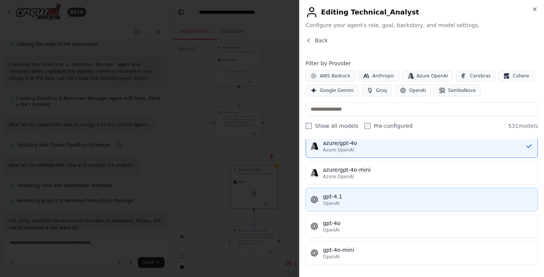
click at [362, 200] on div "gpt-4.1" at bounding box center [428, 197] width 210 height 8
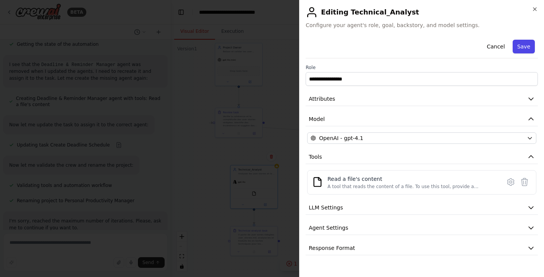
click at [524, 46] on button "Save" at bounding box center [524, 47] width 22 height 14
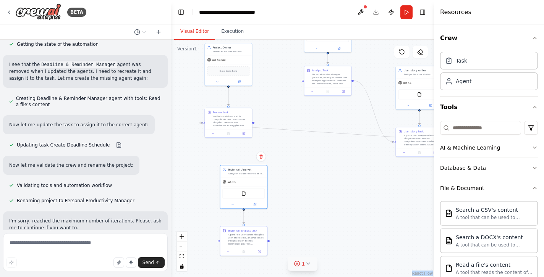
drag, startPoint x: 328, startPoint y: 177, endPoint x: 318, endPoint y: 177, distance: 10.3
click at [318, 177] on div ".deletable-edge-delete-btn { width: 20px; height: 20px; border: 0px solid #ffff…" at bounding box center [302, 159] width 263 height 238
drag, startPoint x: 253, startPoint y: 122, endPoint x: 218, endPoint y: 242, distance: 124.6
click at [218, 204] on div "Technical_Analyst Analyser les user stories et les traduires en tache technique…" at bounding box center [235, 144] width 131 height 119
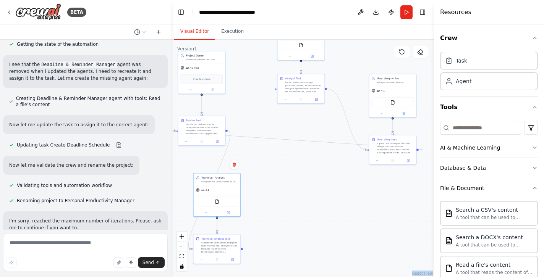
drag, startPoint x: 219, startPoint y: 243, endPoint x: 192, endPoint y: 251, distance: 27.9
click at [192, 251] on div ".deletable-edge-delete-btn { width: 20px; height: 20px; border: 0px solid #ffff…" at bounding box center [302, 159] width 263 height 238
click at [197, 254] on div "Technical analyst task A partir de user sories rédigées user_stories.md, analys…" at bounding box center [221, 253] width 48 height 30
click at [226, 129] on div ".deletable-edge-delete-btn { width: 20px; height: 20px; border: 0px solid #ffff…" at bounding box center [302, 159] width 263 height 238
click at [228, 131] on div ".deletable-edge-delete-btn { width: 20px; height: 20px; border: 0px solid #ffff…" at bounding box center [208, 152] width 131 height 119
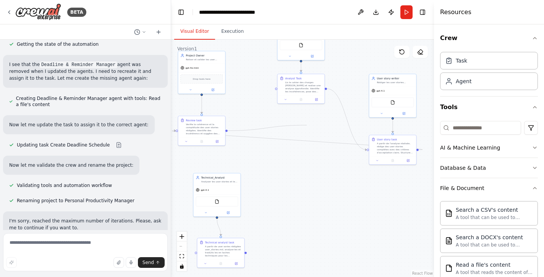
drag, startPoint x: 195, startPoint y: 254, endPoint x: 307, endPoint y: 125, distance: 170.6
click at [307, 125] on div ".deletable-edge-delete-btn { width: 20px; height: 20px; border: 0px solid #ffff…" at bounding box center [302, 159] width 263 height 238
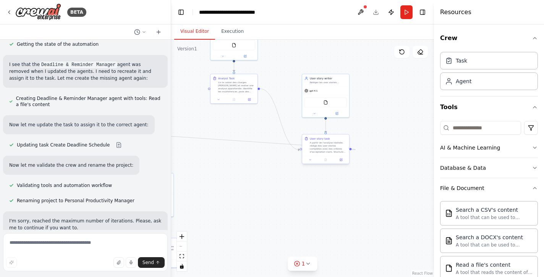
drag, startPoint x: 418, startPoint y: 149, endPoint x: 350, endPoint y: 148, distance: 67.3
click at [350, 148] on div at bounding box center [350, 149] width 2 height 2
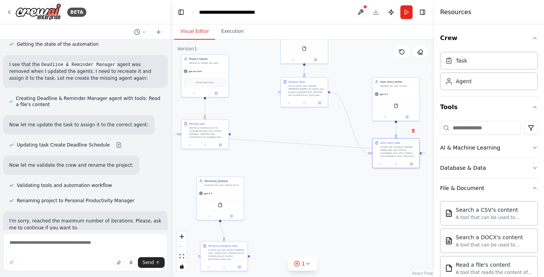
drag, startPoint x: 294, startPoint y: 185, endPoint x: 364, endPoint y: 189, distance: 70.4
click at [364, 189] on div ".deletable-edge-delete-btn { width: 20px; height: 20px; border: 0px solid #ffff…" at bounding box center [302, 159] width 263 height 238
drag, startPoint x: 230, startPoint y: 135, endPoint x: 372, endPoint y: 153, distance: 143.4
click at [278, 153] on div "Technical_Analyst Analyser les user stories et les traduires en tache technique…" at bounding box center [212, 155] width 131 height 119
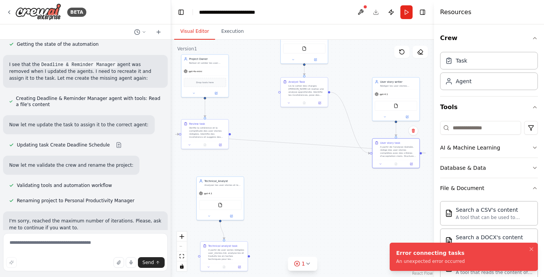
click at [395, 185] on div ".deletable-edge-delete-btn { width: 20px; height: 20px; border: 0px solid #ffff…" at bounding box center [302, 159] width 263 height 238
drag, startPoint x: 420, startPoint y: 154, endPoint x: 404, endPoint y: 183, distance: 33.0
click at [404, 183] on div ".deletable-edge-delete-btn { width: 20px; height: 20px; border: 0px solid #ffff…" at bounding box center [302, 159] width 263 height 238
click at [388, 184] on div ".deletable-edge-delete-btn { width: 20px; height: 20px; border: 0px solid #ffff…" at bounding box center [302, 159] width 263 height 238
drag, startPoint x: 422, startPoint y: 152, endPoint x: 407, endPoint y: 188, distance: 39.2
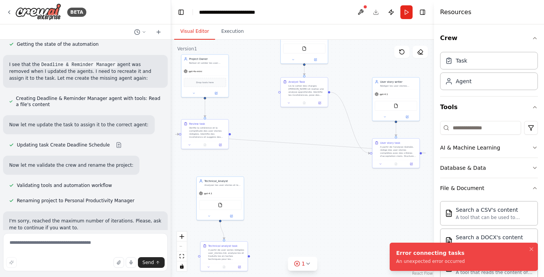
click at [407, 188] on div ".deletable-edge-delete-btn { width: 20px; height: 20px; border: 0px solid #ffff…" at bounding box center [302, 159] width 263 height 238
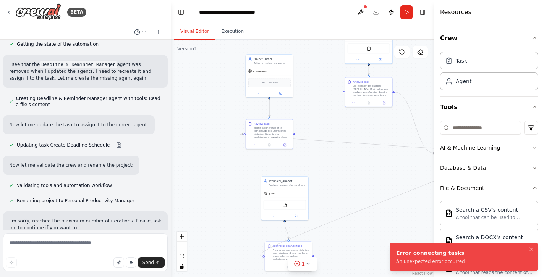
drag, startPoint x: 422, startPoint y: 152, endPoint x: 263, endPoint y: 259, distance: 191.3
click at [263, 259] on div ".deletable-edge-delete-btn { width: 20px; height: 20px; border: 0px solid #ffff…" at bounding box center [302, 159] width 263 height 238
click at [302, 255] on div "A partir de user sories rédigées user_stories.md, analyse-les et traduits les e…" at bounding box center [295, 254] width 37 height 12
drag, startPoint x: 301, startPoint y: 196, endPoint x: 286, endPoint y: 195, distance: 15.4
click at [286, 195] on div "gpt-4.1" at bounding box center [269, 193] width 47 height 8
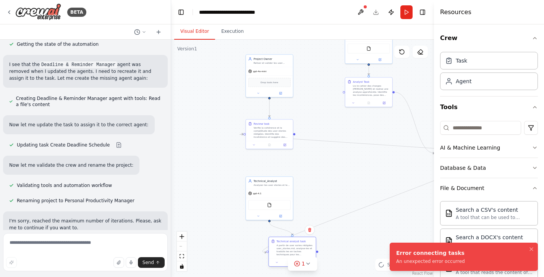
click at [308, 247] on div "A partir de user sories rédigées user_stories.md, analyse-les et traduits les e…" at bounding box center [295, 250] width 37 height 12
drag, startPoint x: 266, startPoint y: 254, endPoint x: 295, endPoint y: 235, distance: 35.4
click at [295, 235] on div ".deletable-edge-delete-btn { width: 20px; height: 20px; border: 0px solid #ffff…" at bounding box center [302, 159] width 263 height 238
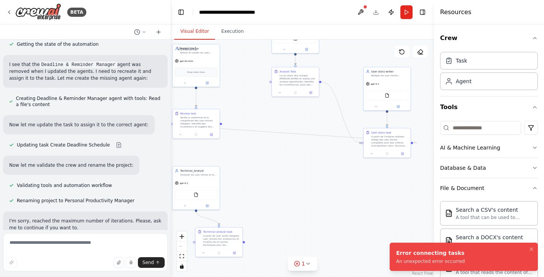
drag, startPoint x: 354, startPoint y: 220, endPoint x: 280, endPoint y: 209, distance: 74.5
click at [280, 209] on div ".deletable-edge-delete-btn { width: 20px; height: 20px; border: 0px solid #ffff…" at bounding box center [302, 159] width 263 height 238
drag, startPoint x: 412, startPoint y: 142, endPoint x: 219, endPoint y: 225, distance: 210.2
click at [219, 204] on div "Technical_Analyst Analyser les user stories et les traduires en tache technique…" at bounding box center [203, 145] width 131 height 119
drag, startPoint x: 411, startPoint y: 142, endPoint x: 196, endPoint y: 245, distance: 238.5
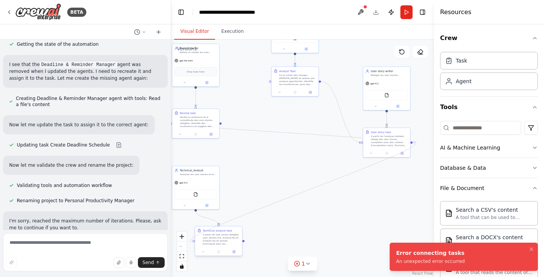
click at [196, 204] on div "Technical_Analyst Analyser les user stories et les traduires en tache technique…" at bounding box center [203, 145] width 131 height 119
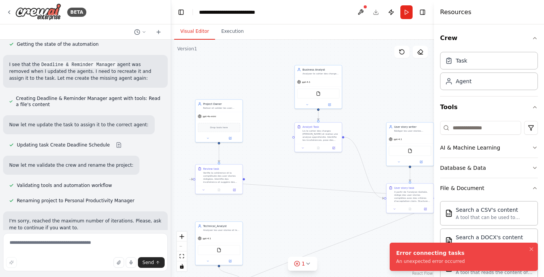
drag, startPoint x: 276, startPoint y: 166, endPoint x: 299, endPoint y: 222, distance: 60.5
click at [299, 222] on div ".deletable-edge-delete-btn { width: 20px; height: 20px; border: 0px solid #ffff…" at bounding box center [302, 159] width 263 height 238
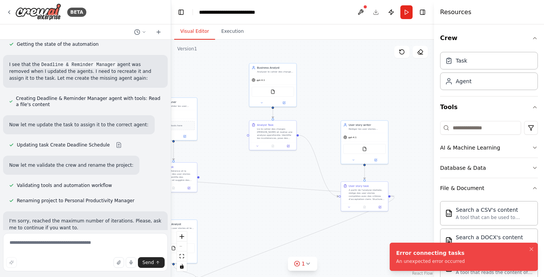
drag, startPoint x: 322, startPoint y: 168, endPoint x: 276, endPoint y: 166, distance: 45.5
click at [276, 166] on div ".deletable-edge-delete-btn { width: 20px; height: 20px; border: 0px solid #ffff…" at bounding box center [302, 159] width 263 height 238
drag, startPoint x: 368, startPoint y: 200, endPoint x: 368, endPoint y: 204, distance: 3.9
click at [368, 204] on div "User story task A partir de l'analyse réalisée, rédige des user stories complèt…" at bounding box center [364, 195] width 47 height 21
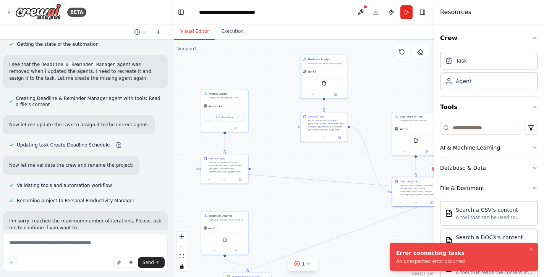
drag, startPoint x: 292, startPoint y: 164, endPoint x: 343, endPoint y: 156, distance: 51.9
click at [343, 156] on div ".deletable-edge-delete-btn { width: 20px; height: 20px; border: 0px solid #ffff…" at bounding box center [302, 159] width 263 height 238
drag, startPoint x: 298, startPoint y: 125, endPoint x: 250, endPoint y: 170, distance: 66.3
click at [250, 170] on div ".deletable-edge-delete-btn { width: 20px; height: 20px; border: 0px solid #ffff…" at bounding box center [302, 159] width 263 height 238
drag, startPoint x: 300, startPoint y: 126, endPoint x: 200, endPoint y: 168, distance: 108.2
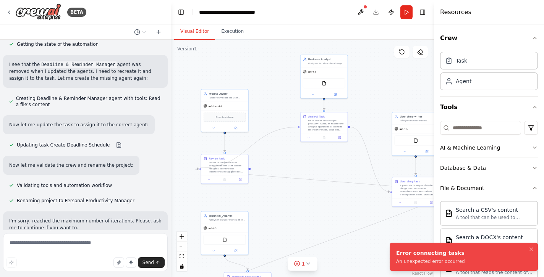
click at [200, 168] on div ".deletable-edge-delete-btn { width: 20px; height: 20px; border: 0px solid #ffff…" at bounding box center [302, 159] width 263 height 238
click at [532, 248] on icon "Notifications (F8)" at bounding box center [532, 249] width 6 height 6
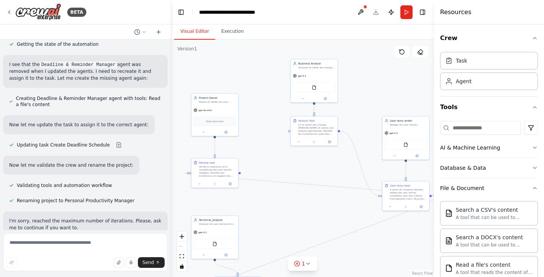
drag, startPoint x: 332, startPoint y: 194, endPoint x: 322, endPoint y: 198, distance: 10.8
click at [322, 198] on div ".deletable-edge-delete-btn { width: 20px; height: 20px; border: 0px solid #ffff…" at bounding box center [302, 159] width 263 height 238
click at [415, 143] on div "FileReadTool" at bounding box center [406, 144] width 42 height 10
click at [418, 156] on icon at bounding box center [417, 155] width 2 height 2
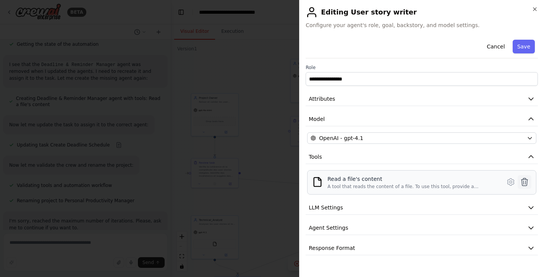
click at [525, 180] on icon at bounding box center [524, 182] width 9 height 9
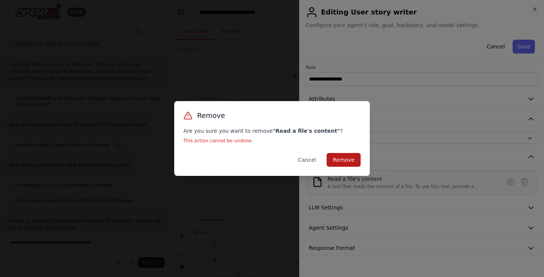
click at [352, 162] on button "Remove" at bounding box center [344, 160] width 34 height 14
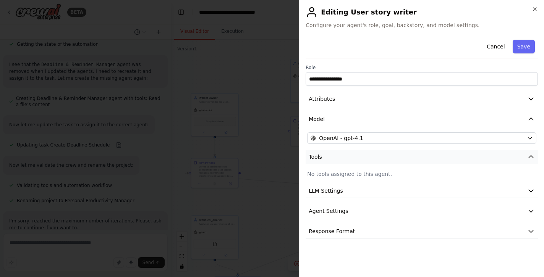
click at [517, 158] on button "Tools" at bounding box center [422, 157] width 232 height 14
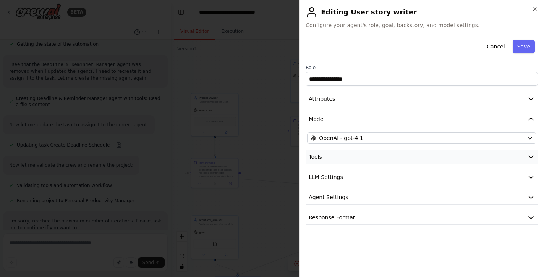
click at [517, 158] on button "Tools" at bounding box center [422, 157] width 232 height 14
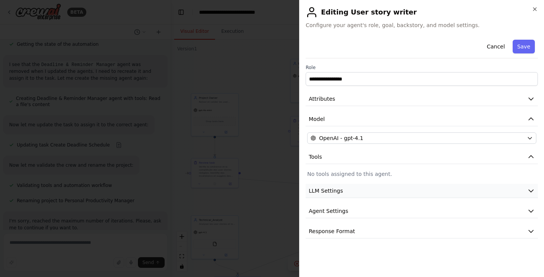
click at [530, 190] on icon "button" at bounding box center [531, 191] width 8 height 8
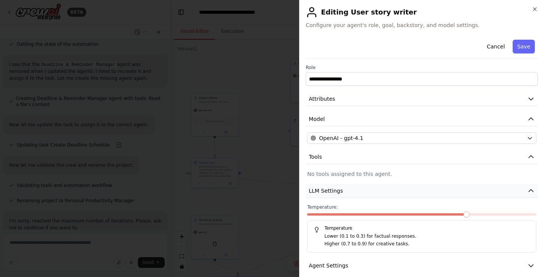
click at [530, 190] on icon "button" at bounding box center [531, 191] width 8 height 8
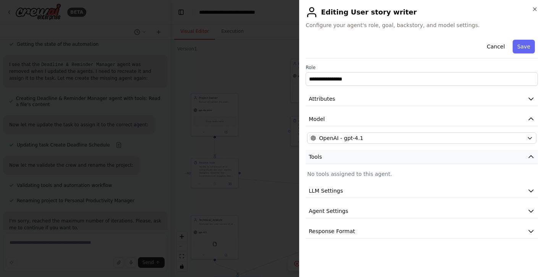
click at [532, 156] on icon "button" at bounding box center [531, 157] width 8 height 8
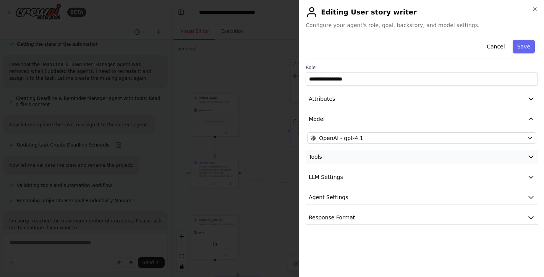
click at [532, 156] on icon "button" at bounding box center [531, 157] width 8 height 8
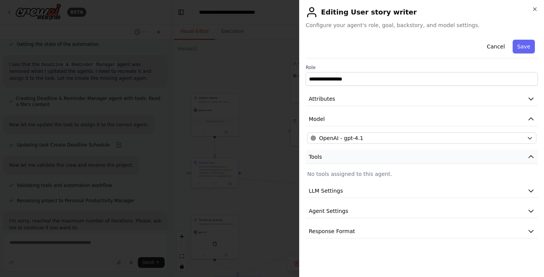
click at [504, 155] on button "Tools" at bounding box center [422, 157] width 232 height 14
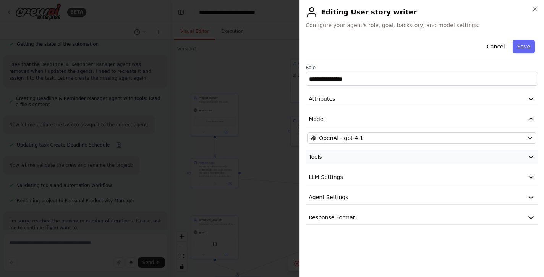
click at [533, 155] on icon "button" at bounding box center [531, 157] width 8 height 8
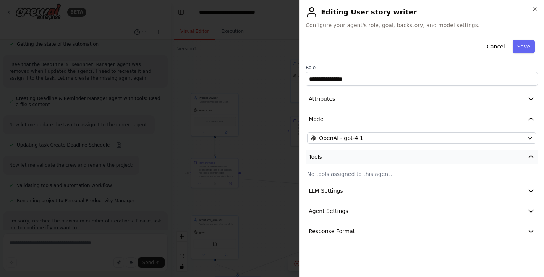
click at [533, 155] on icon "button" at bounding box center [531, 157] width 8 height 8
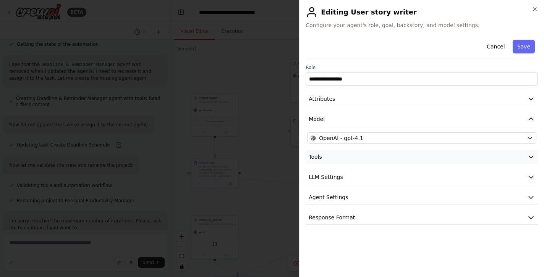
click at [514, 157] on button "Tools" at bounding box center [422, 157] width 232 height 14
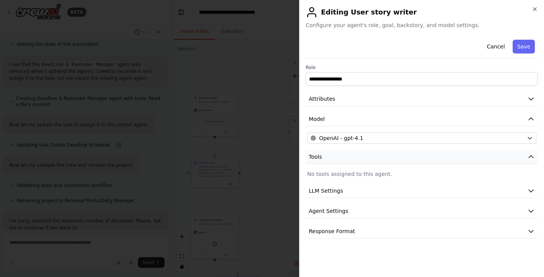
click at [318, 157] on span "Tools" at bounding box center [315, 157] width 13 height 8
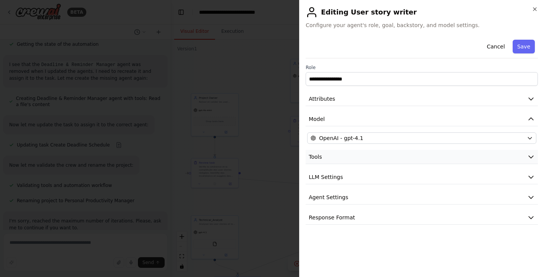
click at [318, 157] on span "Tools" at bounding box center [315, 157] width 13 height 8
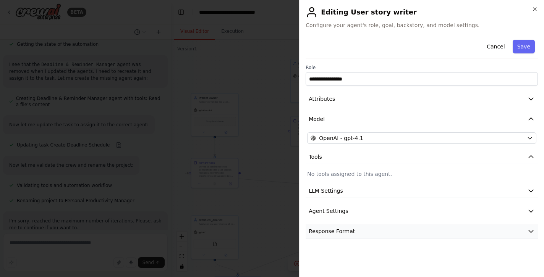
click at [332, 230] on span "Response Format" at bounding box center [332, 232] width 46 height 8
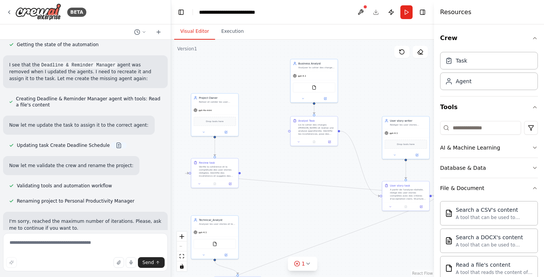
scroll to position [897, 0]
click at [297, 263] on icon at bounding box center [298, 264] width 2 height 2
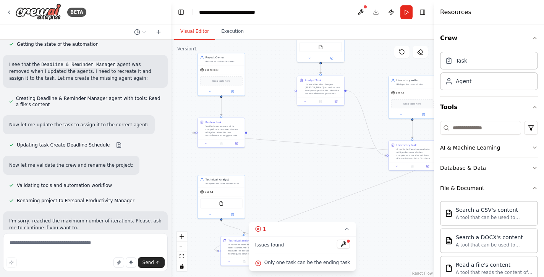
drag, startPoint x: 309, startPoint y: 171, endPoint x: 315, endPoint y: 130, distance: 41.0
click at [315, 130] on div ".deletable-edge-delete-btn { width: 20px; height: 20px; border: 0px solid #ffff…" at bounding box center [302, 159] width 263 height 238
click at [346, 242] on div at bounding box center [348, 241] width 5 height 5
click at [341, 244] on button at bounding box center [343, 244] width 13 height 9
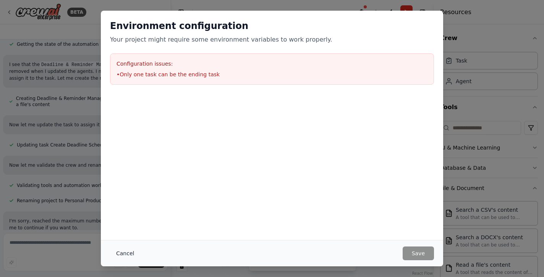
click at [117, 253] on button "Cancel" at bounding box center [125, 254] width 30 height 14
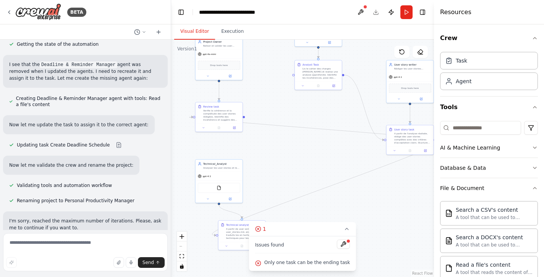
drag, startPoint x: 308, startPoint y: 177, endPoint x: 305, endPoint y: 162, distance: 15.8
click at [305, 162] on div ".deletable-edge-delete-btn { width: 20px; height: 20px; border: 0px solid #ffff…" at bounding box center [302, 159] width 263 height 238
drag, startPoint x: 244, startPoint y: 117, endPoint x: 217, endPoint y: 235, distance: 121.3
click at [217, 198] on div "Technical_Analyst Analyser les user stories et les traduires en tache technique…" at bounding box center [226, 138] width 131 height 119
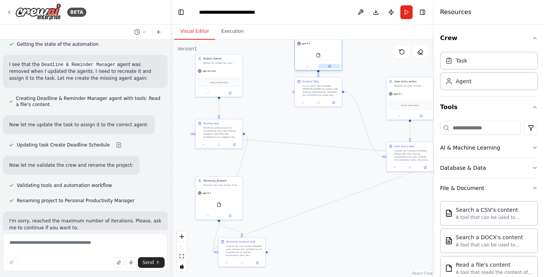
drag, startPoint x: 328, startPoint y: 44, endPoint x: 326, endPoint y: 67, distance: 23.4
click at [326, 67] on div at bounding box center [318, 67] width 47 height 8
click at [328, 118] on div ".deletable-edge-delete-btn { width: 20px; height: 20px; border: 0px solid #ffff…" at bounding box center [302, 159] width 263 height 238
drag, startPoint x: 321, startPoint y: 92, endPoint x: 320, endPoint y: 115, distance: 22.2
click at [320, 115] on div "Lis le cahier des charges [PERSON_NAME] et realise une analyse approfondie. Ide…" at bounding box center [321, 109] width 37 height 12
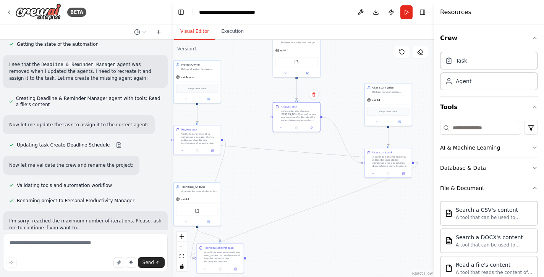
drag, startPoint x: 297, startPoint y: 156, endPoint x: 276, endPoint y: 162, distance: 22.6
click at [276, 162] on div ".deletable-edge-delete-btn { width: 20px; height: 20px; border: 0px solid #ffff…" at bounding box center [302, 159] width 263 height 238
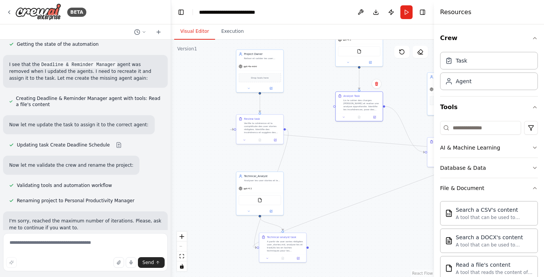
drag, startPoint x: 264, startPoint y: 177, endPoint x: 327, endPoint y: 166, distance: 63.6
click at [327, 166] on div ".deletable-edge-delete-btn { width: 20px; height: 20px; border: 0px solid #ffff…" at bounding box center [302, 159] width 263 height 238
drag, startPoint x: 276, startPoint y: 193, endPoint x: 248, endPoint y: 190, distance: 28.9
click at [248, 190] on div "FileReadTool" at bounding box center [233, 195] width 47 height 15
drag, startPoint x: 293, startPoint y: 246, endPoint x: 277, endPoint y: 253, distance: 18.0
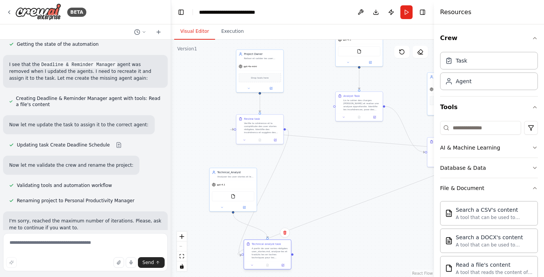
click at [277, 253] on div "A partir de user sories rédigées user_stories.md, analyse-les et traduits les e…" at bounding box center [270, 253] width 37 height 12
drag, startPoint x: 250, startPoint y: 192, endPoint x: 284, endPoint y: 196, distance: 34.6
click at [284, 196] on div "FileReadTool" at bounding box center [267, 200] width 42 height 10
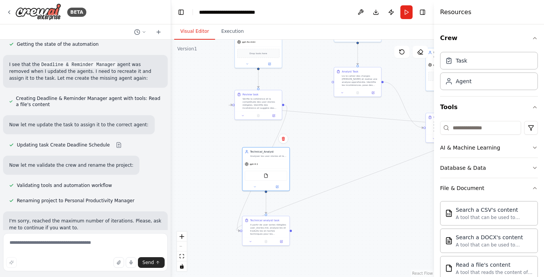
drag, startPoint x: 319, startPoint y: 238, endPoint x: 318, endPoint y: 213, distance: 24.5
click at [318, 213] on div ".deletable-edge-delete-btn { width: 20px; height: 20px; border: 0px solid #ffff…" at bounding box center [302, 159] width 263 height 238
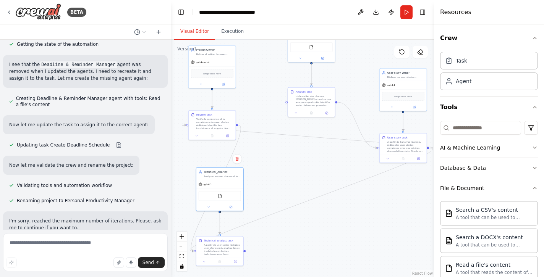
drag, startPoint x: 325, startPoint y: 218, endPoint x: 279, endPoint y: 238, distance: 50.5
click at [279, 238] on div ".deletable-edge-delete-btn { width: 20px; height: 20px; border: 0px solid #ffff…" at bounding box center [302, 159] width 263 height 238
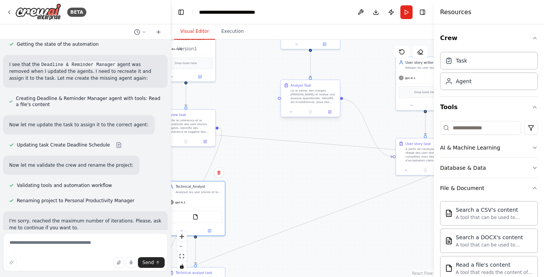
click at [316, 98] on div "Lis le cahier des charges [PERSON_NAME] et realise une analyse approfondie. Ide…" at bounding box center [313, 96] width 47 height 15
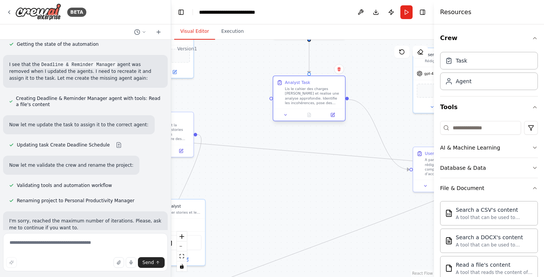
click at [316, 94] on div "Lis le cahier des charges [PERSON_NAME] et realise une analyse approfondie. Ide…" at bounding box center [313, 96] width 57 height 19
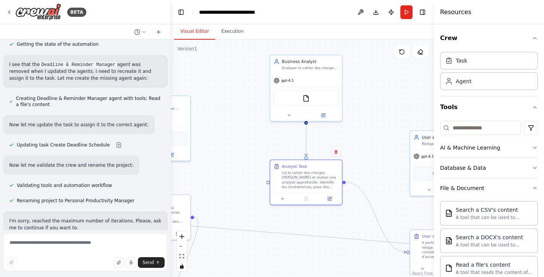
drag, startPoint x: 350, startPoint y: 57, endPoint x: 347, endPoint y: 142, distance: 84.5
click at [347, 142] on div ".deletable-edge-delete-btn { width: 20px; height: 20px; border: 0px solid #ffff…" at bounding box center [302, 159] width 263 height 238
click at [324, 115] on icon at bounding box center [322, 115] width 3 height 3
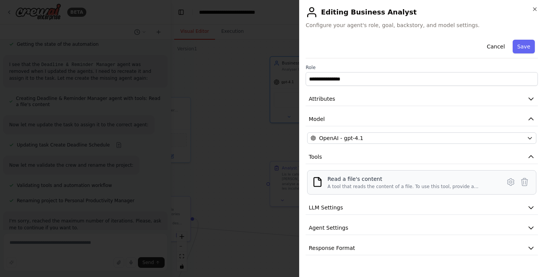
click at [320, 183] on img at bounding box center [317, 182] width 11 height 11
click at [449, 185] on div "A tool that reads the content of a file. To use this tool, provide a 'file_path…" at bounding box center [412, 187] width 169 height 6
click at [320, 183] on img at bounding box center [317, 182] width 11 height 11
click at [464, 183] on div "Read a file's content A tool that reads the content of a file. To use this tool…" at bounding box center [412, 182] width 169 height 15
click at [511, 182] on icon at bounding box center [510, 182] width 9 height 9
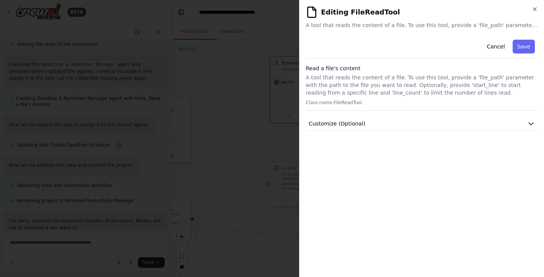
drag, startPoint x: 498, startPoint y: 45, endPoint x: 504, endPoint y: 66, distance: 21.5
click at [504, 66] on div "Cancel Save Read a file's content A tool that reads the content of a file. To u…" at bounding box center [422, 84] width 232 height 94
click at [526, 47] on button "Save" at bounding box center [524, 47] width 22 height 14
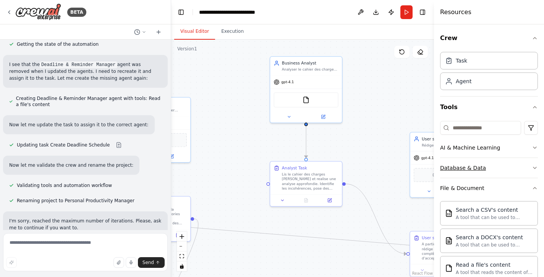
click at [478, 170] on div "Database & Data" at bounding box center [463, 168] width 46 height 8
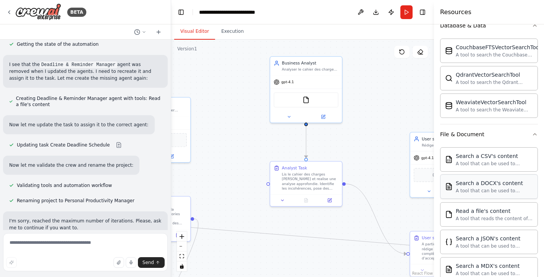
scroll to position [144, 0]
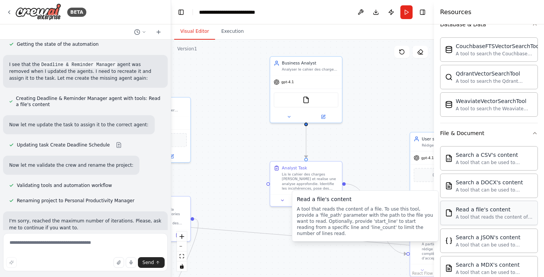
click at [485, 216] on div "A tool that reads the content of a file. To use this tool, provide a 'file_path…" at bounding box center [494, 217] width 77 height 6
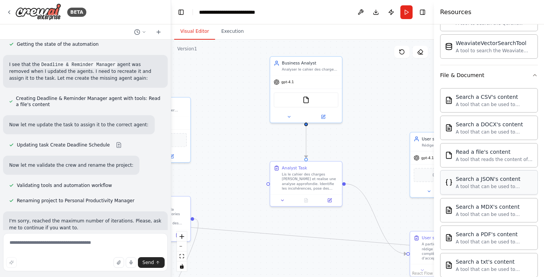
scroll to position [203, 0]
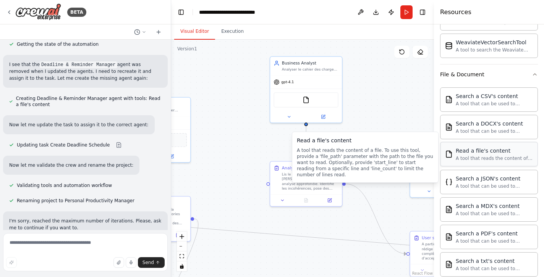
click at [466, 156] on div "A tool that reads the content of a file. To use this tool, provide a 'file_path…" at bounding box center [494, 159] width 77 height 6
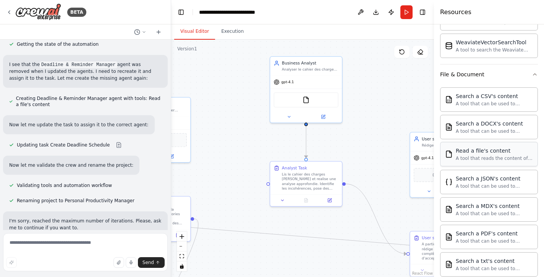
click at [448, 154] on img at bounding box center [449, 155] width 8 height 8
click at [449, 155] on img at bounding box center [449, 155] width 8 height 8
click at [459, 159] on div "A tool that reads the content of a file. To use this tool, provide a 'file_path…" at bounding box center [494, 159] width 77 height 6
click at [306, 103] on div "FileReadTool" at bounding box center [306, 98] width 65 height 15
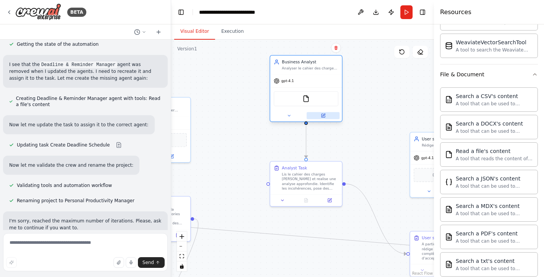
click at [324, 117] on icon at bounding box center [322, 115] width 3 height 3
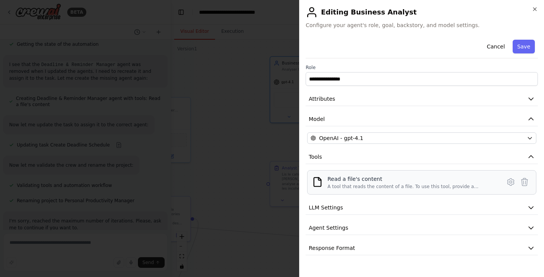
click at [352, 187] on div "A tool that reads the content of a file. To use this tool, provide a 'file_path…" at bounding box center [412, 187] width 169 height 6
click at [535, 11] on icon "button" at bounding box center [535, 9] width 6 height 6
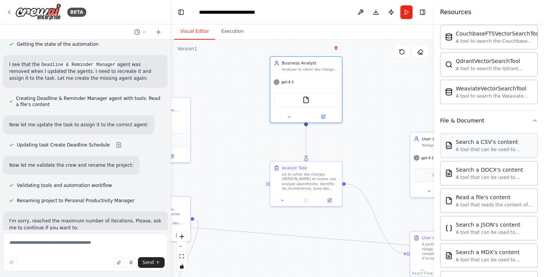
scroll to position [157, 0]
click at [484, 203] on div "A tool that reads the content of a file. To use this tool, provide a 'file_path…" at bounding box center [494, 204] width 77 height 6
click at [306, 99] on img at bounding box center [306, 99] width 7 height 7
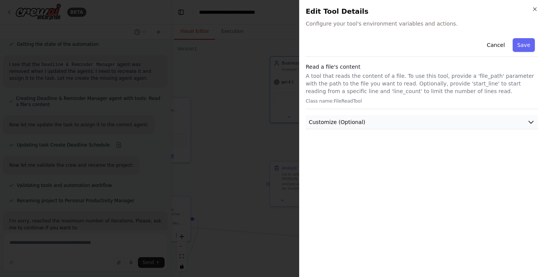
click at [529, 121] on icon "button" at bounding box center [531, 122] width 8 height 8
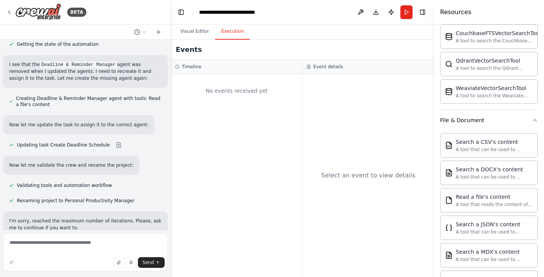
click at [229, 32] on button "Execution" at bounding box center [232, 32] width 35 height 16
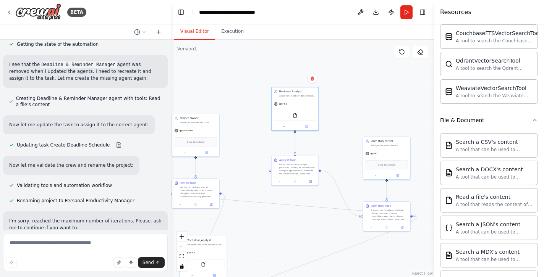
click at [193, 30] on button "Visual Editor" at bounding box center [194, 32] width 41 height 16
click at [408, 12] on button "Run" at bounding box center [407, 12] width 12 height 14
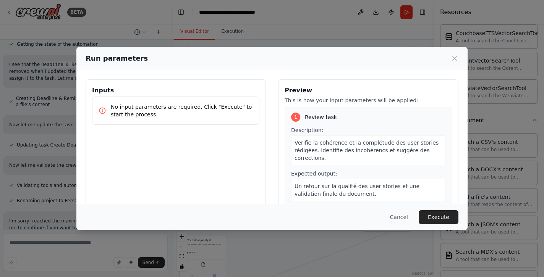
scroll to position [0, 0]
click at [455, 57] on icon at bounding box center [455, 59] width 8 height 8
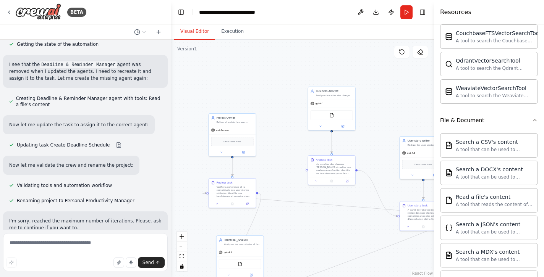
drag, startPoint x: 349, startPoint y: 108, endPoint x: 386, endPoint y: 108, distance: 36.7
click at [386, 108] on div ".deletable-edge-delete-btn { width: 20px; height: 20px; border: 0px solid #ffff…" at bounding box center [302, 159] width 263 height 238
drag, startPoint x: 342, startPoint y: 104, endPoint x: 323, endPoint y: 82, distance: 29.1
click at [323, 82] on div "gpt-4.1" at bounding box center [312, 80] width 47 height 8
click at [408, 12] on button "Run" at bounding box center [407, 12] width 12 height 14
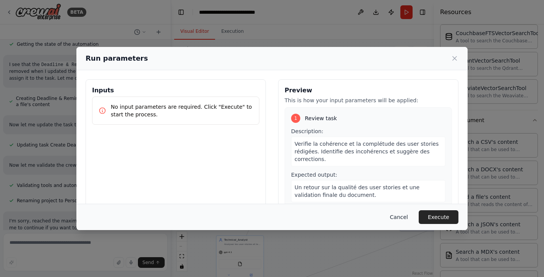
click at [404, 216] on button "Cancel" at bounding box center [399, 218] width 30 height 14
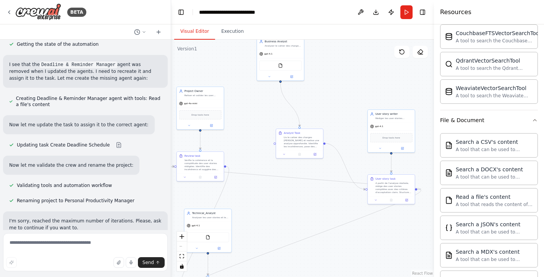
drag, startPoint x: 288, startPoint y: 170, endPoint x: 256, endPoint y: 143, distance: 41.8
click at [256, 143] on div ".deletable-edge-delete-btn { width: 20px; height: 20px; border: 0px solid #ffff…" at bounding box center [302, 159] width 263 height 238
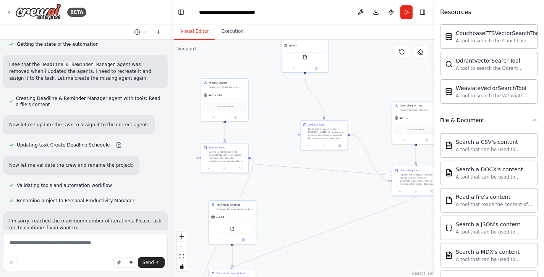
drag, startPoint x: 347, startPoint y: 196, endPoint x: 371, endPoint y: 187, distance: 25.9
click at [371, 187] on div ".deletable-edge-delete-btn { width: 20px; height: 20px; border: 0px solid #ffff…" at bounding box center [302, 159] width 263 height 238
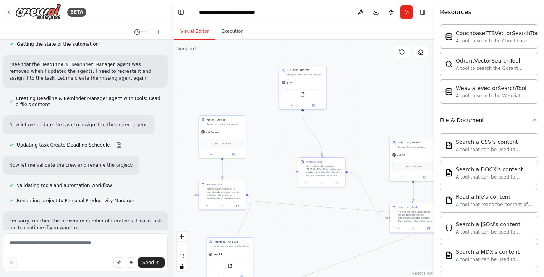
drag, startPoint x: 322, startPoint y: 195, endPoint x: 319, endPoint y: 232, distance: 37.1
click at [319, 232] on div ".deletable-edge-delete-btn { width: 20px; height: 20px; border: 0px solid #ffff…" at bounding box center [302, 159] width 263 height 238
drag, startPoint x: 310, startPoint y: 79, endPoint x: 303, endPoint y: 71, distance: 11.4
click at [303, 71] on div "gpt-4.1" at bounding box center [295, 74] width 47 height 8
click at [407, 15] on button "Run" at bounding box center [407, 12] width 12 height 14
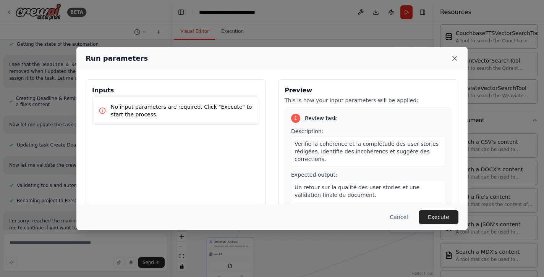
click at [457, 61] on icon at bounding box center [455, 59] width 8 height 8
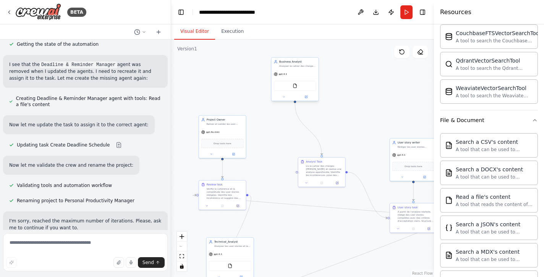
click at [304, 92] on div "FileReadTool" at bounding box center [295, 85] width 47 height 15
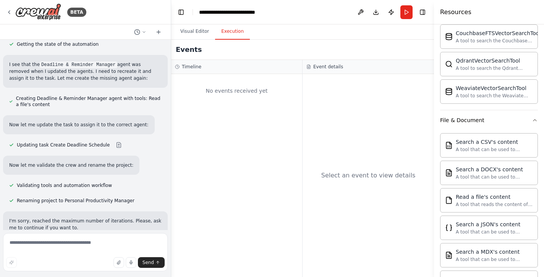
click at [229, 34] on button "Execution" at bounding box center [232, 32] width 35 height 16
click at [200, 32] on button "Visual Editor" at bounding box center [194, 32] width 41 height 16
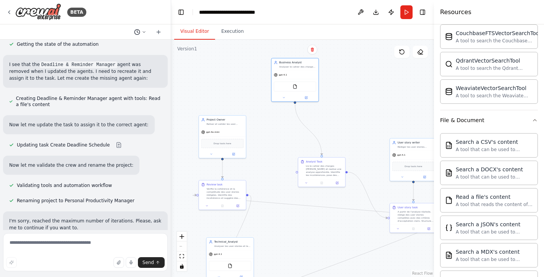
click at [144, 32] on icon at bounding box center [144, 31] width 2 height 1
click at [109, 45] on span "Create a crew that helps organize your personal projects, sets reminders for im…" at bounding box center [111, 48] width 57 height 6
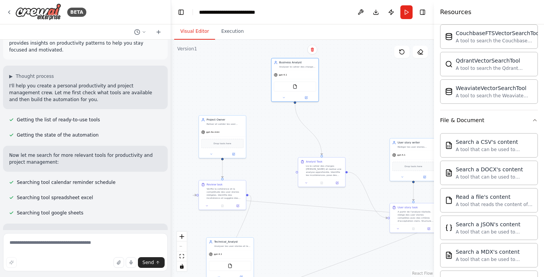
scroll to position [23, 0]
